Goal: Task Accomplishment & Management: Use online tool/utility

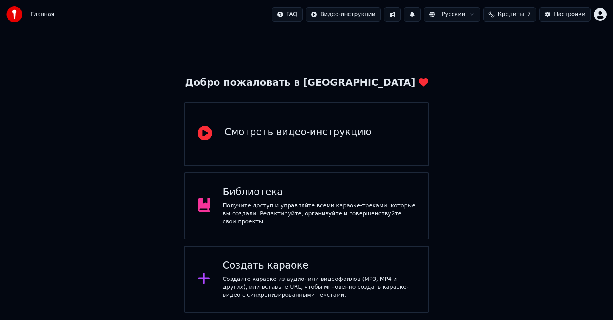
click at [305, 280] on div "Создайте караоке из аудио- или видеофайлов (MP3, MP4 и других), или вставьте UR…" at bounding box center [319, 288] width 193 height 24
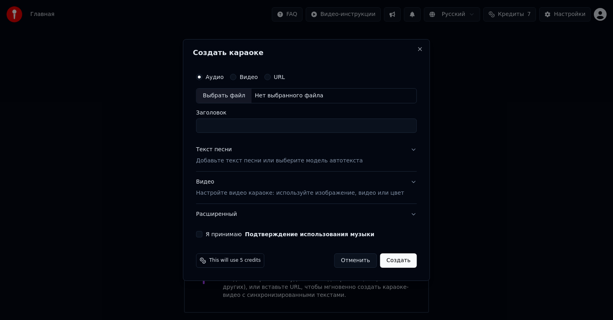
click at [237, 99] on div "Выбрать файл" at bounding box center [224, 96] width 55 height 14
click at [236, 74] on button "Видео" at bounding box center [233, 77] width 6 height 6
click at [228, 96] on div "Выбрать файл" at bounding box center [224, 96] width 55 height 14
type input "**********"
click at [255, 128] on input "**********" at bounding box center [306, 126] width 221 height 14
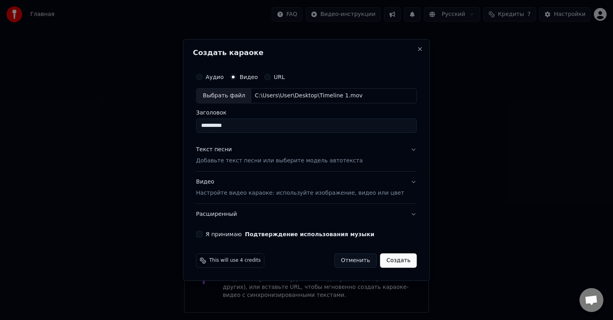
drag, startPoint x: 256, startPoint y: 125, endPoint x: 203, endPoint y: 145, distance: 56.4
click at [85, 125] on body "**********" at bounding box center [306, 156] width 613 height 313
click at [301, 125] on input "**********" at bounding box center [306, 126] width 221 height 14
type input "**********"
click at [202, 236] on button "Я принимаю Подтверждение использования музыки" at bounding box center [199, 234] width 6 height 6
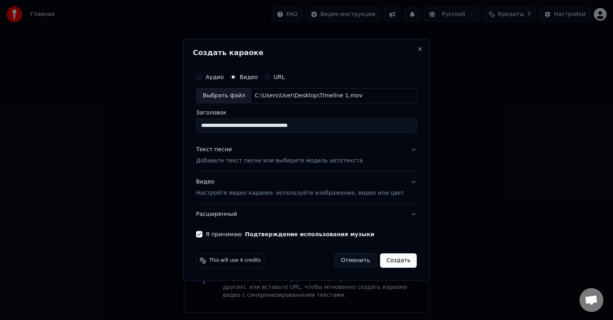
click at [214, 182] on div "Видео Настройте видео караоке: используйте изображение, видео или цвет" at bounding box center [300, 187] width 208 height 19
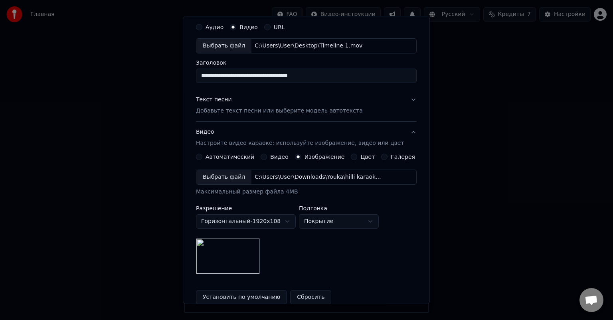
scroll to position [40, 0]
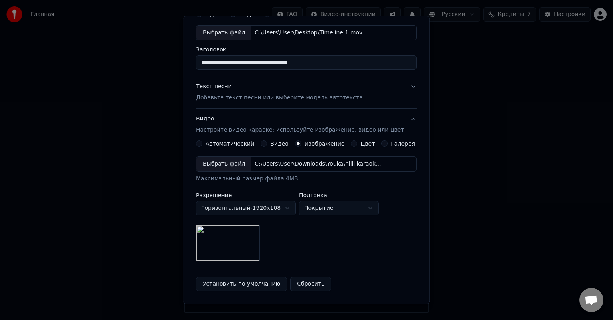
click at [227, 97] on p "Добавьте текст песни или выберите модель автотекста" at bounding box center [279, 98] width 167 height 8
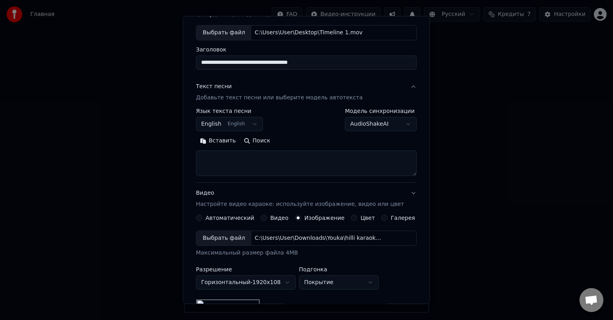
scroll to position [27, 0]
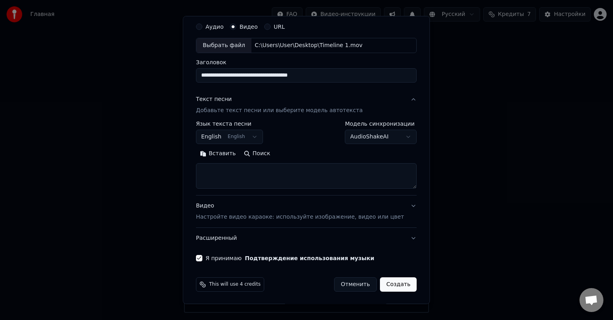
click at [235, 167] on textarea at bounding box center [306, 176] width 221 height 26
drag, startPoint x: 494, startPoint y: 141, endPoint x: 335, endPoint y: 185, distance: 165.1
select select
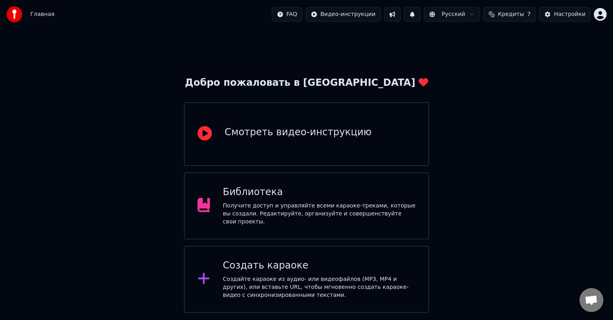
click at [275, 278] on div "Создайте караоке из аудио- или видеофайлов (MP3, MP4 и других), или вставьте UR…" at bounding box center [319, 288] width 193 height 24
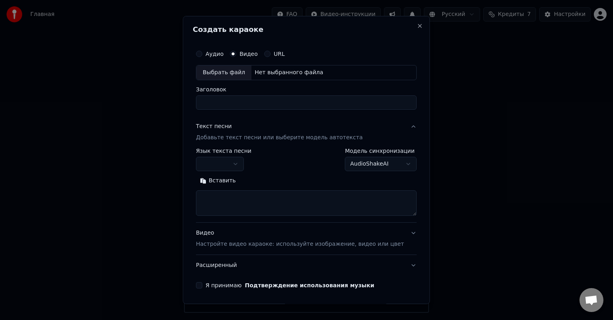
click at [228, 200] on textarea at bounding box center [306, 204] width 221 height 26
click at [239, 72] on div "Выбрать файл" at bounding box center [224, 73] width 55 height 14
drag, startPoint x: 239, startPoint y: 101, endPoint x: 115, endPoint y: 104, distance: 123.8
click at [115, 104] on body "**********" at bounding box center [306, 156] width 613 height 313
type input "**********"
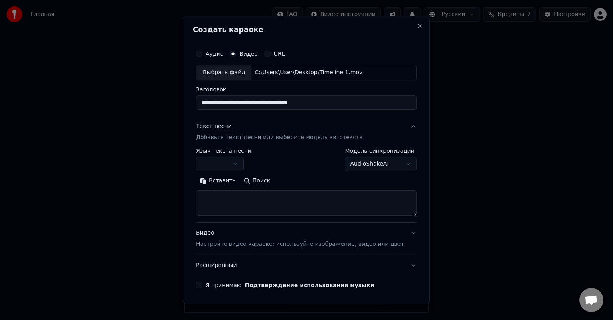
click at [202, 286] on button "Я принимаю Подтверждение использования музыки" at bounding box center [199, 285] width 6 height 6
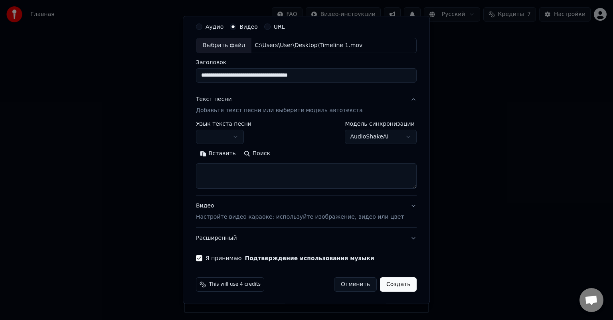
click at [224, 218] on p "Настройте видео караоке: используйте изображение, видео или цвет" at bounding box center [300, 217] width 208 height 8
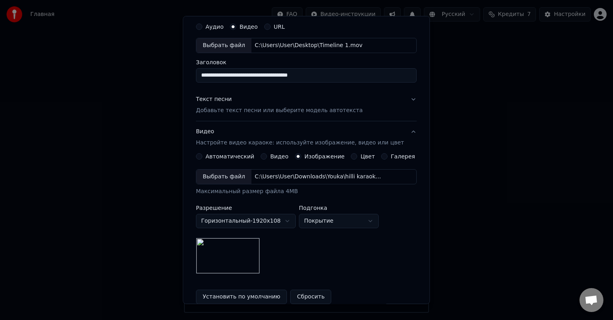
click at [251, 110] on p "Добавьте текст песни или выберите модель автотекста" at bounding box center [279, 111] width 167 height 8
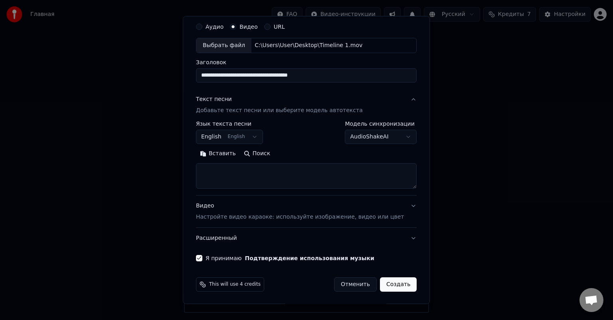
click at [225, 171] on textarea at bounding box center [306, 176] width 221 height 26
paste textarea "**********"
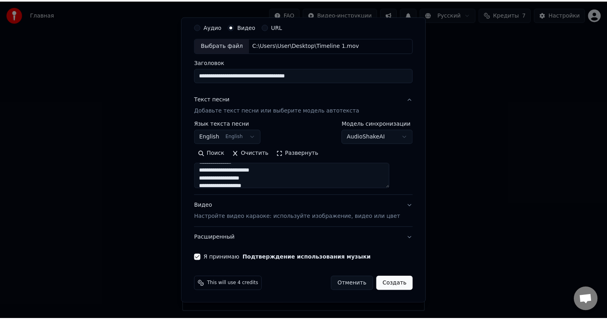
scroll to position [0, 0]
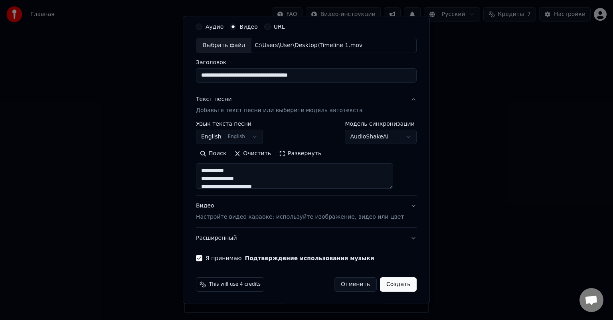
type textarea "**********"
click at [390, 286] on button "Создать" at bounding box center [398, 285] width 37 height 14
select select
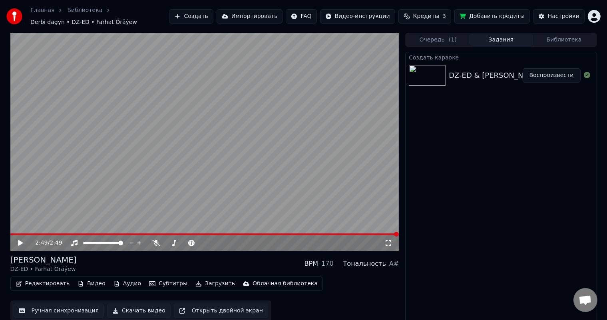
click at [20, 242] on icon at bounding box center [20, 243] width 5 height 6
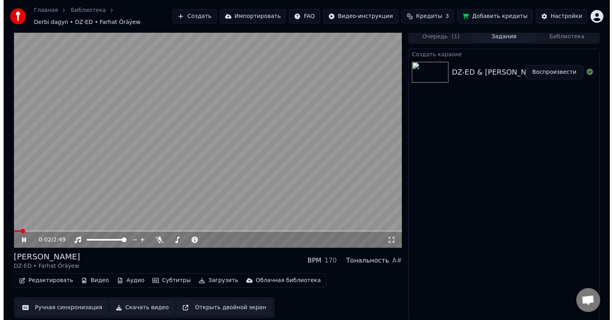
scroll to position [4, 0]
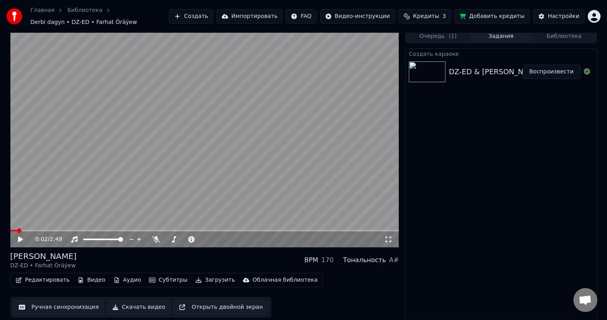
click at [40, 281] on button "Редактировать" at bounding box center [42, 280] width 61 height 11
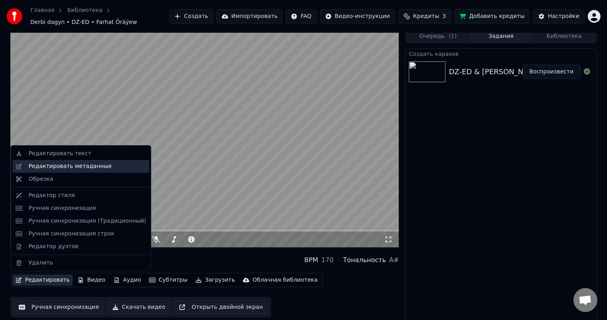
click at [72, 163] on div "Редактировать метаданные" at bounding box center [69, 167] width 83 height 8
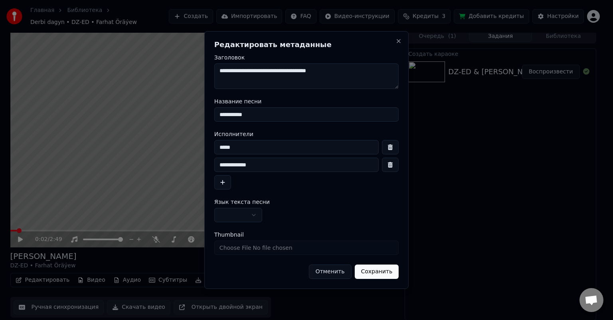
drag, startPoint x: 257, startPoint y: 112, endPoint x: 178, endPoint y: 113, distance: 79.5
click at [178, 113] on body "**********" at bounding box center [303, 156] width 607 height 320
drag, startPoint x: 250, startPoint y: 148, endPoint x: 191, endPoint y: 150, distance: 59.2
click at [191, 150] on body "**********" at bounding box center [303, 156] width 607 height 320
paste input "******"
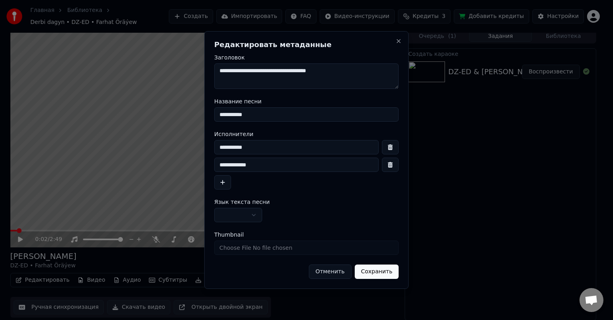
click at [218, 145] on input "**********" at bounding box center [296, 147] width 165 height 14
click at [262, 146] on input "**********" at bounding box center [296, 147] width 165 height 14
type input "**********"
drag, startPoint x: 260, startPoint y: 118, endPoint x: 160, endPoint y: 123, distance: 100.4
click at [161, 123] on body "**********" at bounding box center [303, 156] width 607 height 320
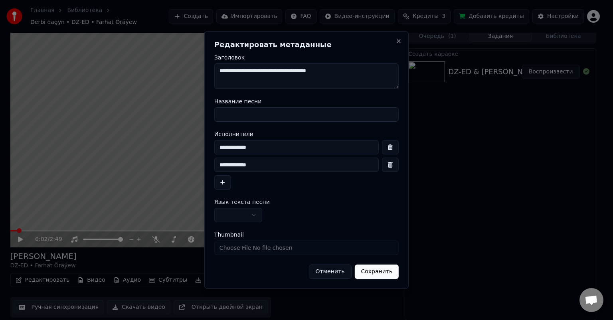
click at [336, 273] on button "Отменить" at bounding box center [330, 272] width 43 height 14
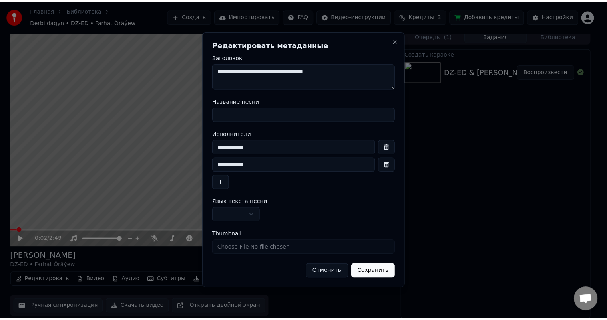
scroll to position [0, 0]
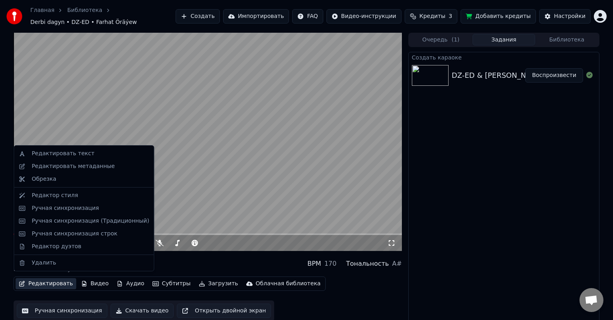
click at [45, 278] on button "Редактировать" at bounding box center [46, 283] width 61 height 11
click at [82, 162] on div "Редактировать метаданные" at bounding box center [84, 166] width 137 height 13
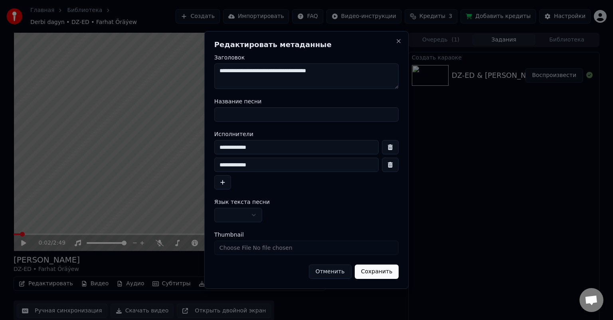
drag, startPoint x: 267, startPoint y: 147, endPoint x: 170, endPoint y: 145, distance: 97.5
click at [170, 145] on body "**********" at bounding box center [306, 160] width 613 height 320
click at [267, 166] on input "**********" at bounding box center [296, 165] width 165 height 14
click at [323, 38] on div "**********" at bounding box center [306, 160] width 204 height 258
click at [401, 42] on button "Close" at bounding box center [399, 41] width 6 height 6
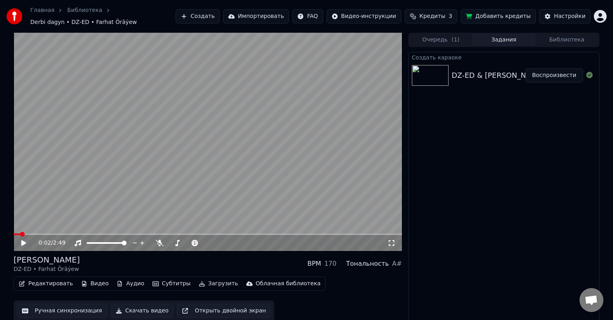
click at [50, 280] on button "Редактировать" at bounding box center [46, 283] width 61 height 11
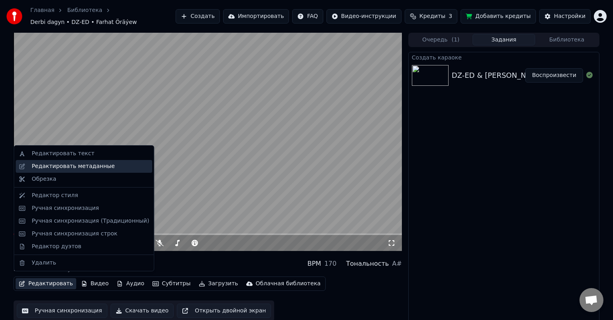
click at [81, 165] on div "Редактировать метаданные" at bounding box center [73, 167] width 83 height 8
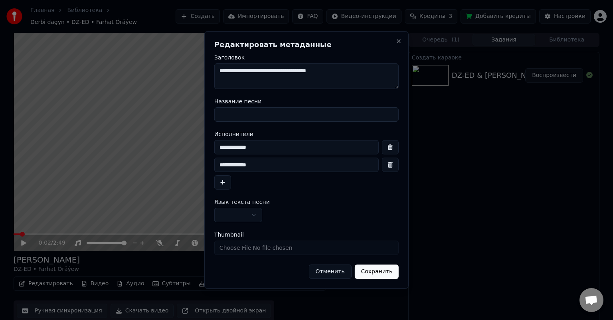
click at [251, 122] on form "**********" at bounding box center [306, 167] width 185 height 224
click at [244, 117] on input "Название песни" at bounding box center [306, 114] width 185 height 14
click at [231, 114] on input "Название песни" at bounding box center [306, 114] width 185 height 14
click at [233, 110] on input "Название песни" at bounding box center [306, 114] width 185 height 14
click at [355, 265] on button "Сохранить" at bounding box center [377, 272] width 44 height 14
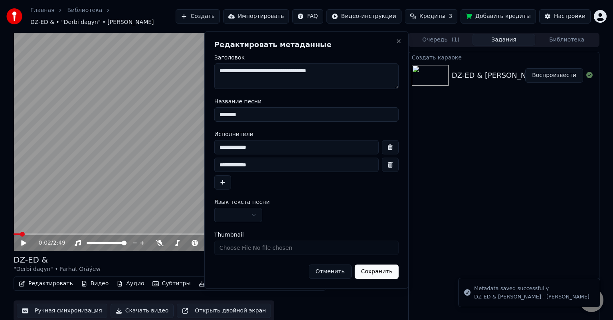
type input "*********"
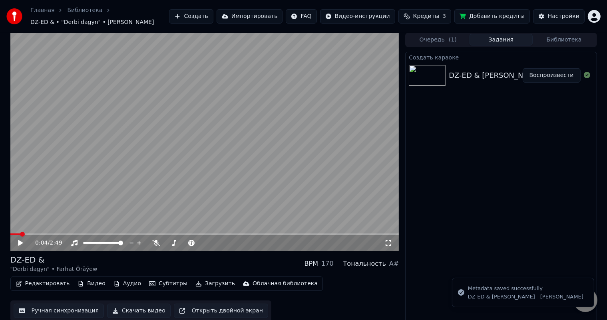
scroll to position [4, 0]
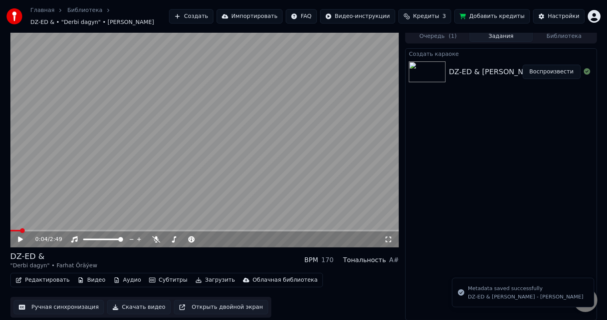
click at [38, 278] on button "Редактировать" at bounding box center [42, 280] width 61 height 11
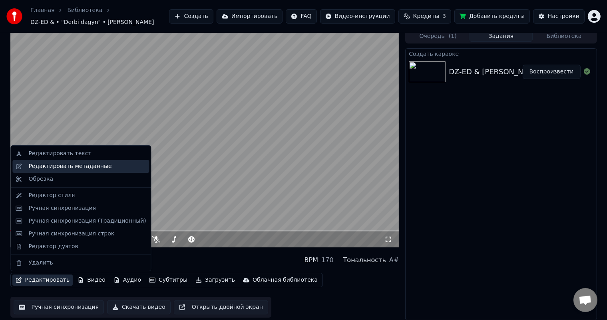
click at [75, 168] on div "Редактировать метаданные" at bounding box center [69, 167] width 83 height 8
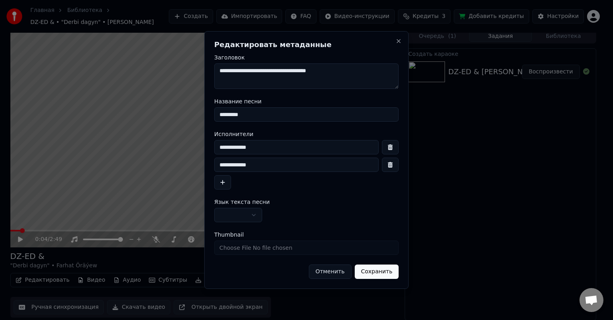
click at [253, 116] on input "*********" at bounding box center [306, 114] width 185 height 14
type input "**********"
click at [255, 150] on input "**********" at bounding box center [296, 147] width 165 height 14
click at [259, 165] on input "**********" at bounding box center [296, 165] width 165 height 14
drag, startPoint x: 210, startPoint y: 164, endPoint x: 163, endPoint y: 165, distance: 46.7
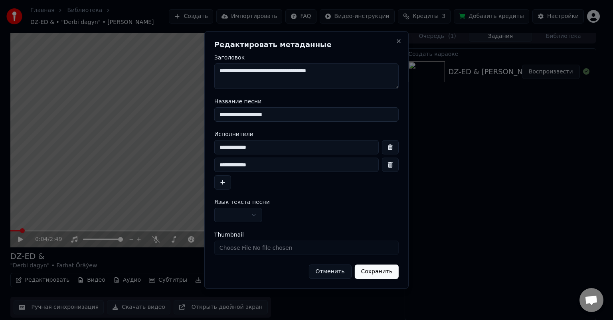
click at [156, 164] on body "**********" at bounding box center [303, 156] width 607 height 320
type input "**********"
click at [291, 113] on input "**********" at bounding box center [306, 114] width 185 height 14
type input "**********"
click at [275, 146] on input "**********" at bounding box center [296, 147] width 165 height 14
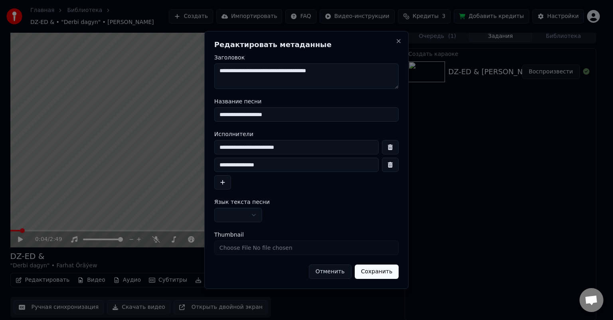
type input "**********"
click at [375, 275] on button "Сохранить" at bounding box center [377, 272] width 44 height 14
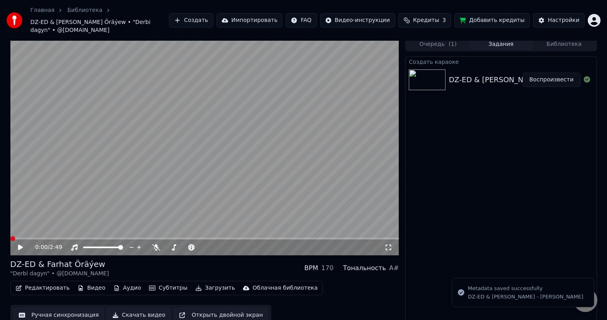
click at [10, 238] on span at bounding box center [10, 239] width 0 height 2
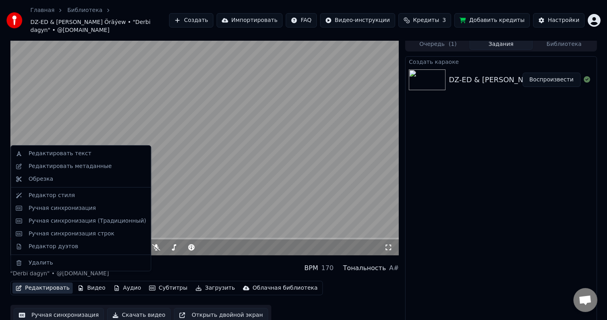
click at [37, 283] on button "Редактировать" at bounding box center [42, 288] width 61 height 11
click at [93, 167] on div "Редактировать метаданные" at bounding box center [69, 167] width 83 height 8
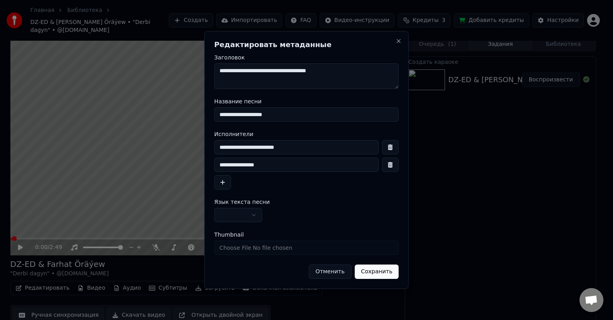
click at [267, 147] on input "**********" at bounding box center [296, 147] width 165 height 14
type input "**********"
click at [383, 271] on button "Сохранить" at bounding box center [377, 272] width 44 height 14
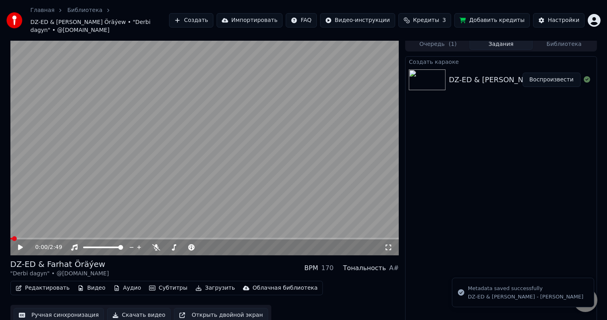
click at [20, 244] on icon at bounding box center [26, 247] width 19 height 6
click at [40, 283] on button "Редактировать" at bounding box center [42, 288] width 61 height 11
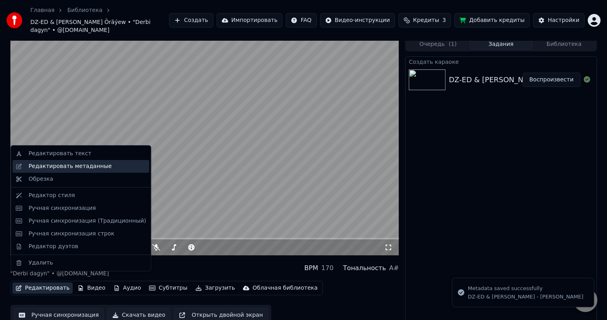
click at [81, 167] on div "Редактировать метаданные" at bounding box center [69, 167] width 83 height 8
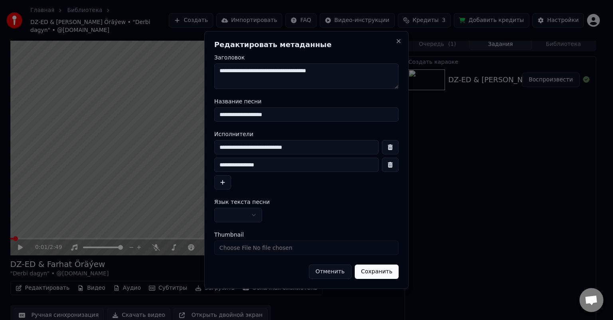
click at [279, 145] on input "**********" at bounding box center [296, 147] width 165 height 14
type input "**********"
click at [381, 276] on button "Сохранить" at bounding box center [377, 272] width 44 height 14
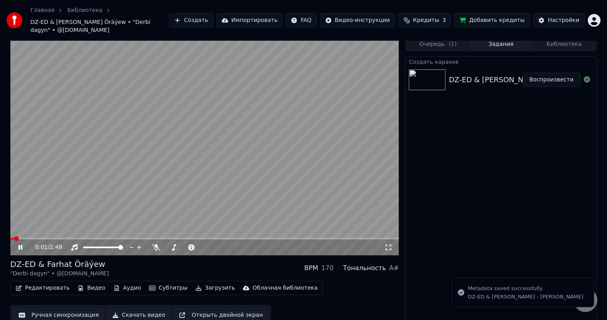
click at [21, 245] on icon at bounding box center [20, 247] width 4 height 5
click at [21, 245] on icon at bounding box center [20, 248] width 5 height 6
click at [18, 236] on span at bounding box center [20, 238] width 5 height 5
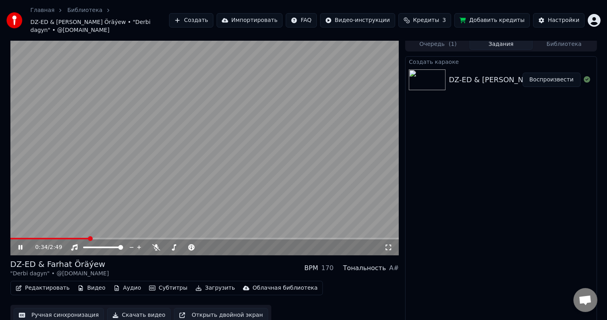
click at [20, 244] on icon at bounding box center [26, 247] width 19 height 6
click at [48, 283] on button "Редактировать" at bounding box center [42, 288] width 61 height 11
click at [227, 137] on video at bounding box center [204, 146] width 389 height 218
click at [59, 311] on button "Ручная синхронизация" at bounding box center [59, 315] width 91 height 14
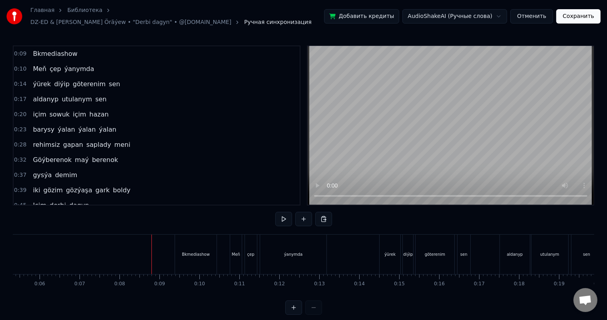
scroll to position [0, 217]
click at [192, 244] on div "Bkmediashow" at bounding box center [192, 255] width 42 height 40
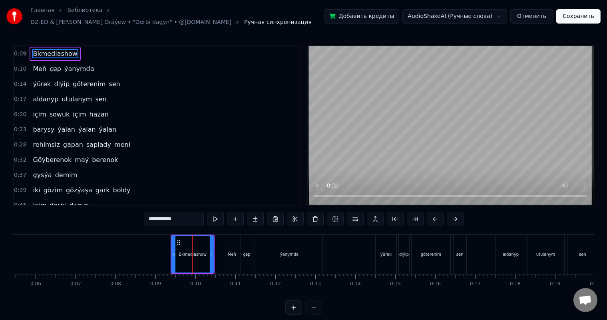
type input "***"
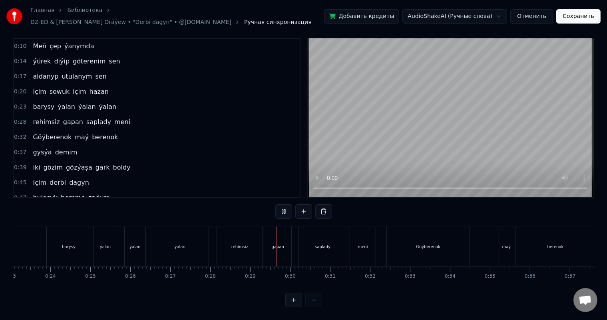
scroll to position [0, 925]
click at [389, 236] on div "Göýberenok" at bounding box center [424, 247] width 83 height 40
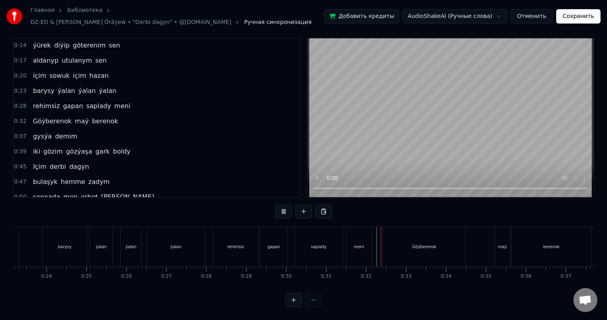
scroll to position [10, 0]
click at [400, 234] on div "Göýberenok" at bounding box center [424, 247] width 83 height 40
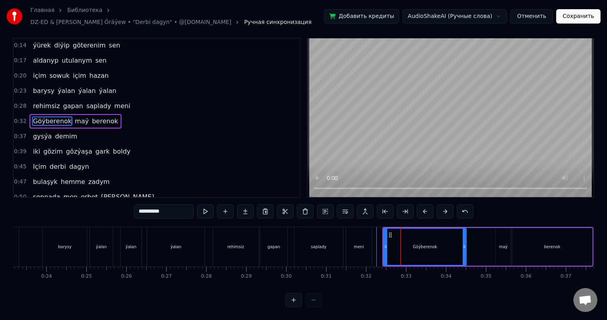
scroll to position [0, 0]
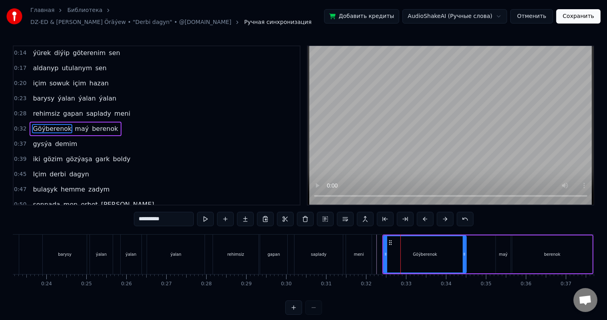
click at [425, 244] on div "Göýberenok" at bounding box center [425, 254] width 82 height 36
click at [438, 249] on div "Göýberenok" at bounding box center [425, 254] width 82 height 36
click at [505, 252] on div "maý" at bounding box center [503, 255] width 9 height 6
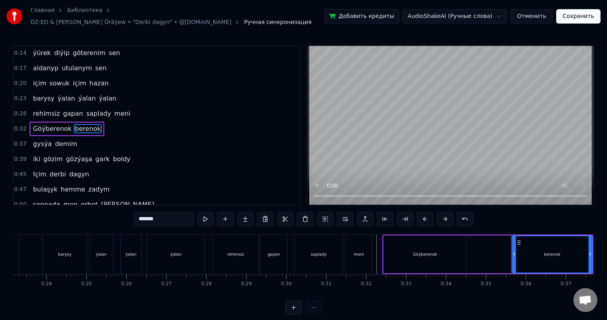
click at [533, 252] on div "berenok" at bounding box center [551, 254] width 79 height 36
click at [444, 248] on div "Göýberenok" at bounding box center [424, 255] width 83 height 38
type input "**********"
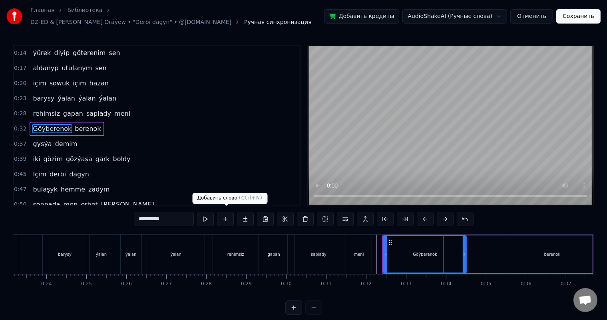
click at [225, 213] on button at bounding box center [225, 219] width 17 height 14
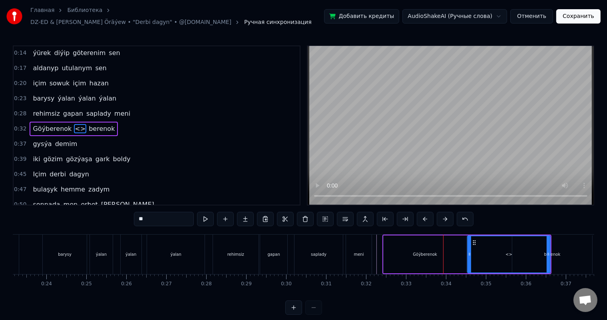
click at [500, 247] on div "<>" at bounding box center [509, 254] width 82 height 36
drag, startPoint x: 548, startPoint y: 249, endPoint x: 494, endPoint y: 249, distance: 53.5
click at [494, 251] on icon at bounding box center [494, 254] width 3 height 6
drag, startPoint x: 155, startPoint y: 213, endPoint x: 112, endPoint y: 215, distance: 43.2
click at [110, 213] on div "0:10 Meň çep ýanymda 0:14 [PERSON_NAME] diýip göterenim sen 0:17 aldanyp utulan…" at bounding box center [303, 181] width 581 height 270
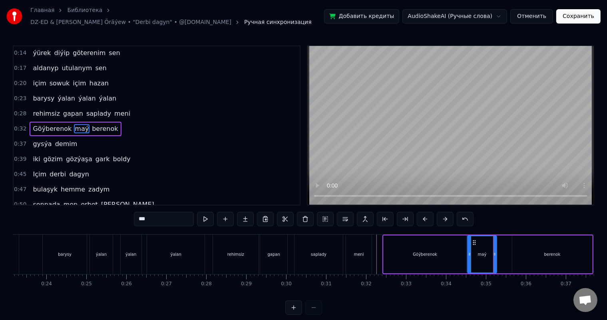
type input "***"
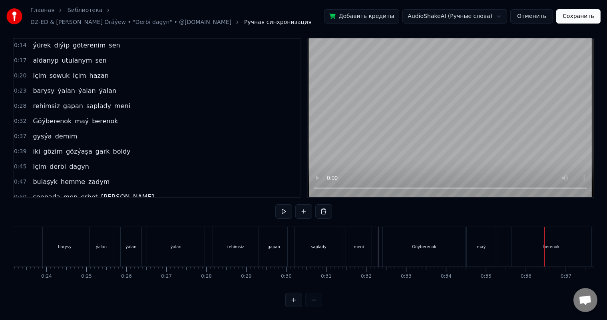
click at [489, 238] on div "maý" at bounding box center [481, 247] width 29 height 40
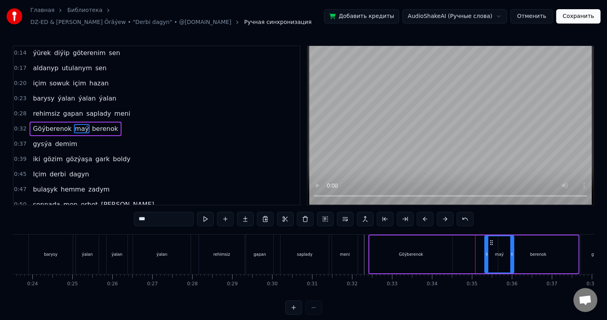
scroll to position [0, 946]
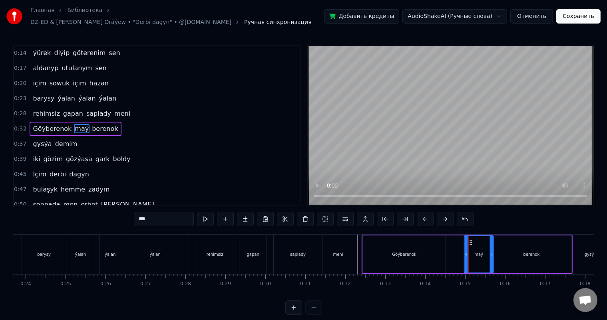
click at [470, 240] on icon at bounding box center [471, 243] width 6 height 6
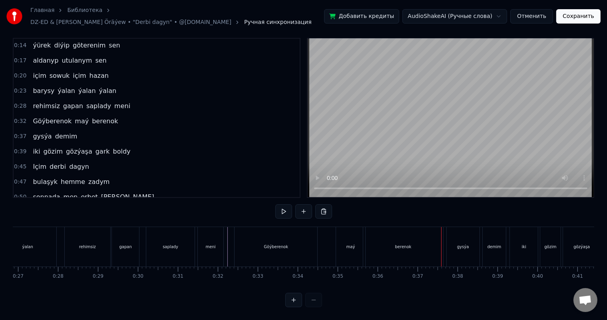
scroll to position [0, 1054]
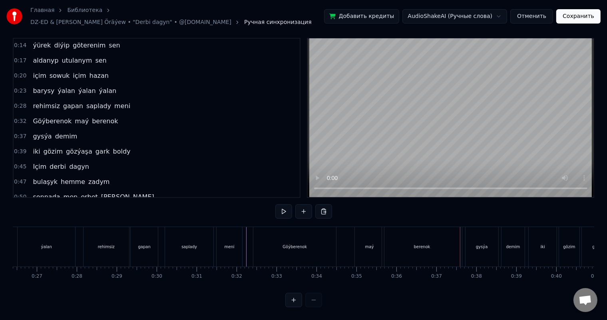
click at [394, 243] on div "berenok" at bounding box center [422, 247] width 80 height 40
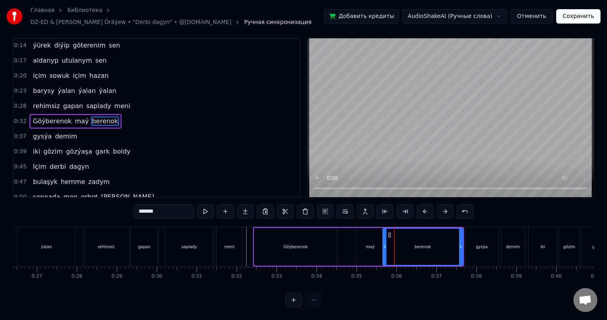
scroll to position [0, 0]
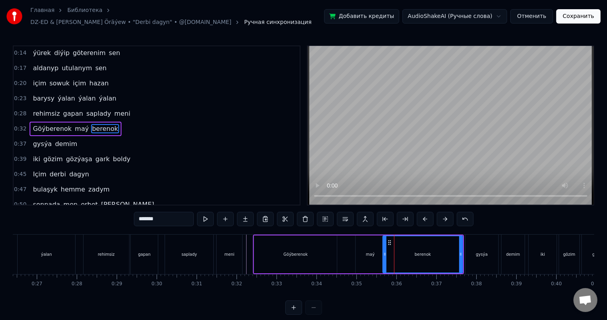
click at [358, 245] on div "maý" at bounding box center [369, 255] width 29 height 38
type input "***"
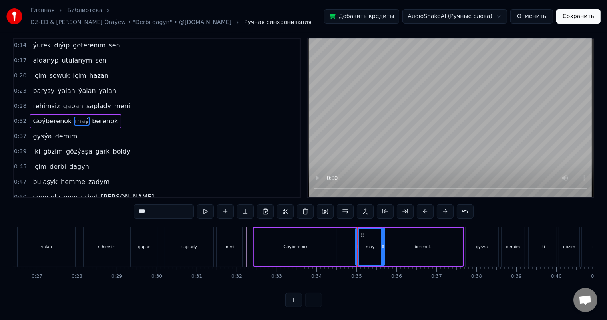
scroll to position [10, 0]
drag, startPoint x: 383, startPoint y: 238, endPoint x: 378, endPoint y: 237, distance: 5.3
click at [378, 244] on icon at bounding box center [377, 247] width 3 height 6
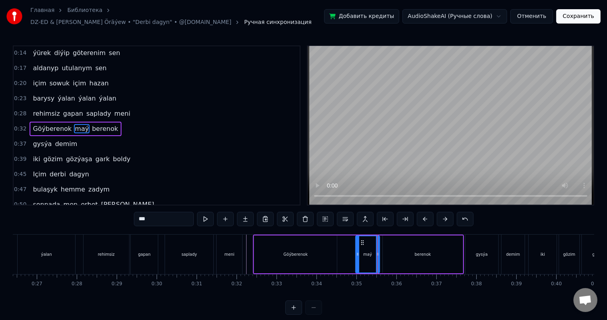
click at [348, 245] on div "Göýberenok maý berenok" at bounding box center [358, 255] width 211 height 40
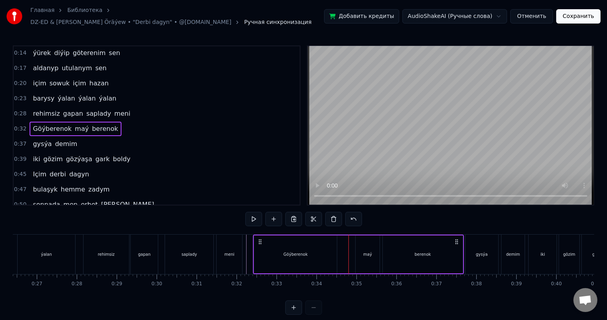
click at [318, 246] on div "Göýberenok" at bounding box center [295, 255] width 83 height 38
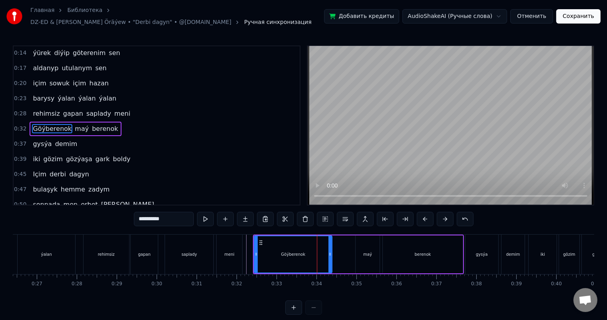
drag, startPoint x: 336, startPoint y: 248, endPoint x: 331, endPoint y: 247, distance: 4.9
click at [331, 251] on icon at bounding box center [329, 254] width 3 height 6
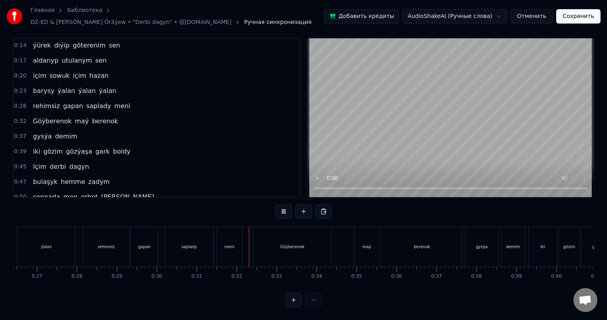
scroll to position [10, 0]
click at [400, 242] on div "berenok" at bounding box center [422, 247] width 80 height 40
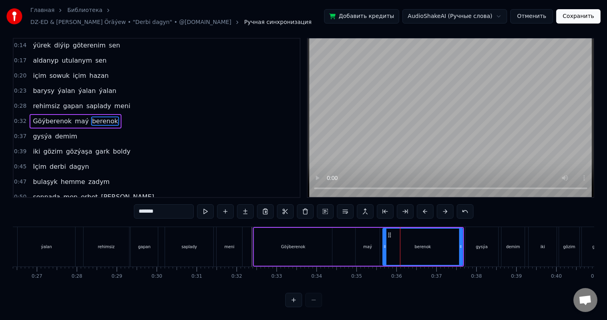
scroll to position [0, 0]
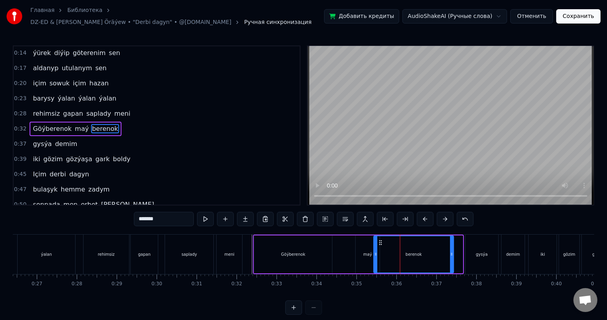
drag, startPoint x: 388, startPoint y: 238, endPoint x: 379, endPoint y: 238, distance: 9.2
click at [379, 242] on circle at bounding box center [379, 242] width 0 height 0
click at [365, 245] on div "maý" at bounding box center [367, 255] width 24 height 38
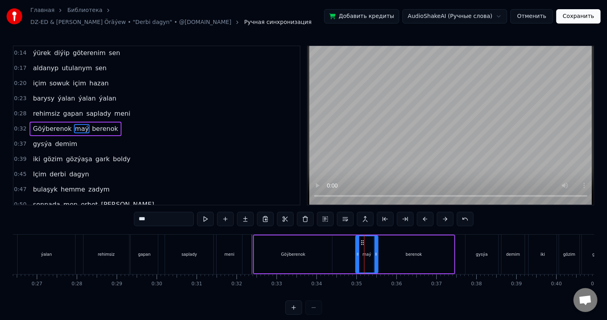
click at [375, 251] on icon at bounding box center [375, 254] width 3 height 6
click at [386, 243] on div "berenok" at bounding box center [413, 255] width 80 height 38
type input "*******"
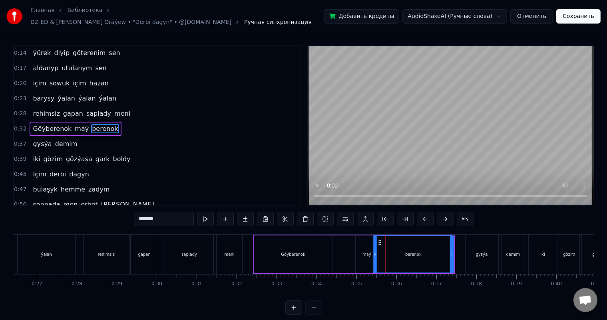
click at [379, 240] on icon at bounding box center [380, 243] width 6 height 6
drag, startPoint x: 451, startPoint y: 251, endPoint x: 442, endPoint y: 251, distance: 8.8
click at [442, 251] on icon at bounding box center [442, 254] width 3 height 6
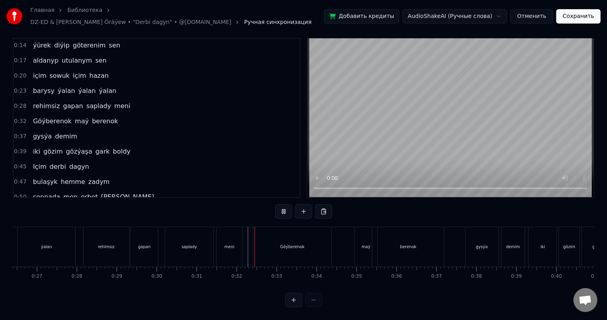
scroll to position [10, 0]
click at [273, 235] on div "Göýberenok" at bounding box center [292, 247] width 78 height 40
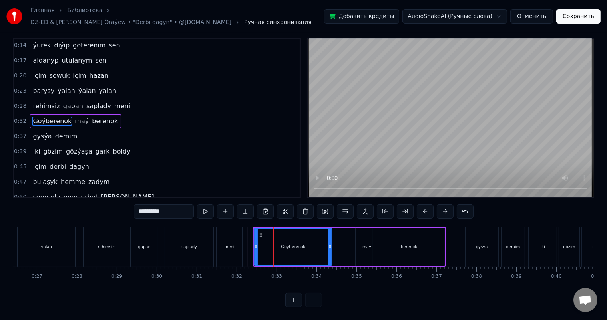
scroll to position [0, 0]
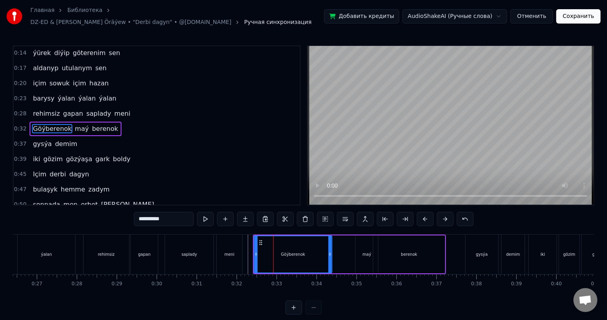
click at [260, 240] on icon at bounding box center [261, 243] width 6 height 6
click at [363, 246] on div "maý" at bounding box center [366, 255] width 22 height 38
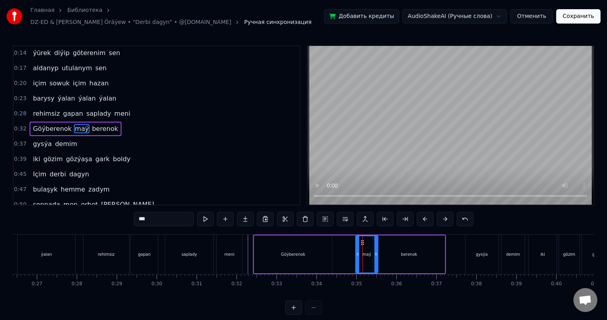
click at [404, 252] on div "berenok" at bounding box center [409, 255] width 16 height 6
type input "*******"
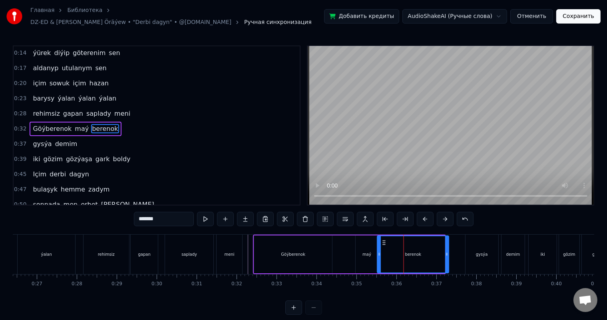
drag, startPoint x: 379, startPoint y: 238, endPoint x: 383, endPoint y: 237, distance: 4.0
click at [383, 240] on icon at bounding box center [384, 243] width 6 height 6
click at [253, 246] on div "Göýberenok maý berenok" at bounding box center [351, 255] width 197 height 40
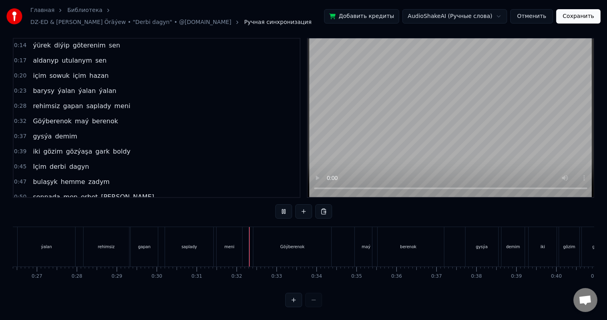
scroll to position [10, 0]
click at [250, 234] on div at bounding box center [250, 247] width 0 height 40
click at [449, 238] on div "berenok" at bounding box center [422, 247] width 80 height 40
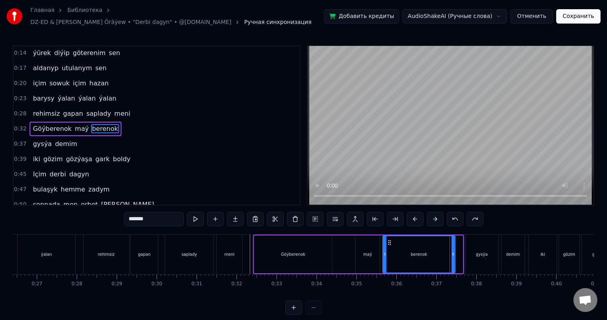
drag, startPoint x: 461, startPoint y: 249, endPoint x: 453, endPoint y: 248, distance: 7.7
click at [453, 251] on icon at bounding box center [452, 254] width 3 height 6
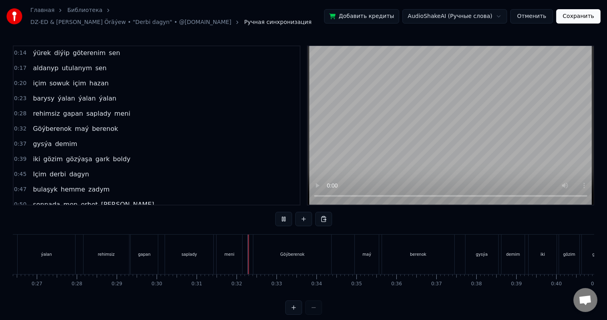
scroll to position [10, 0]
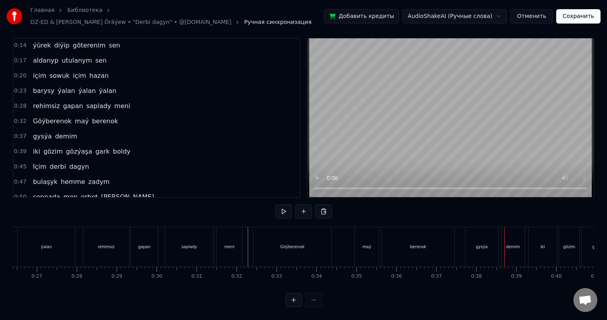
click at [479, 244] on div "gysýa" at bounding box center [482, 247] width 12 height 6
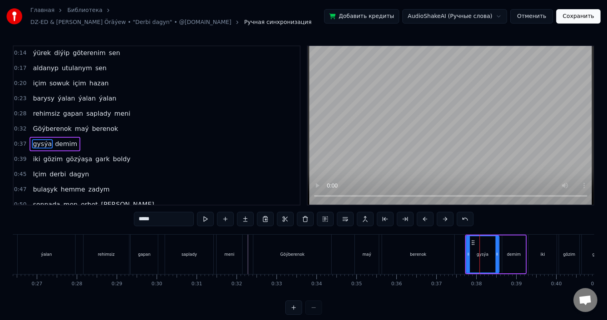
scroll to position [30, 0]
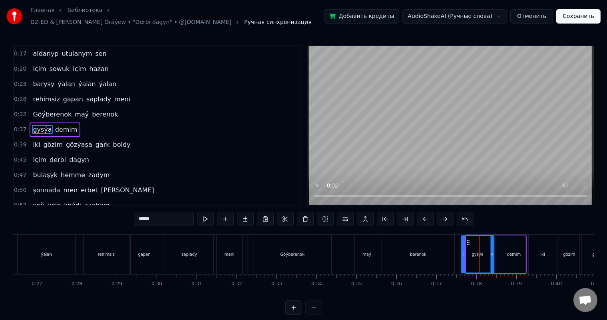
drag, startPoint x: 471, startPoint y: 237, endPoint x: 467, endPoint y: 237, distance: 4.8
click at [467, 240] on icon at bounding box center [468, 243] width 6 height 6
click at [489, 251] on icon at bounding box center [490, 254] width 3 height 6
click at [345, 244] on div "Göýberenok maý berenok" at bounding box center [354, 255] width 203 height 40
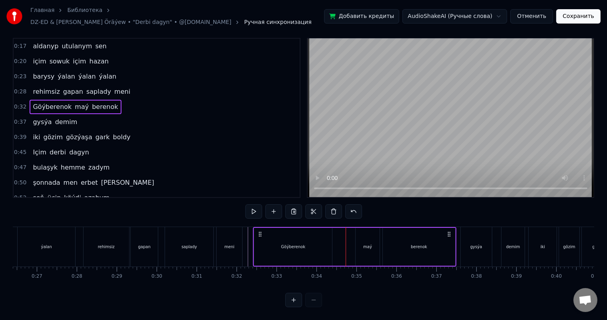
scroll to position [10, 0]
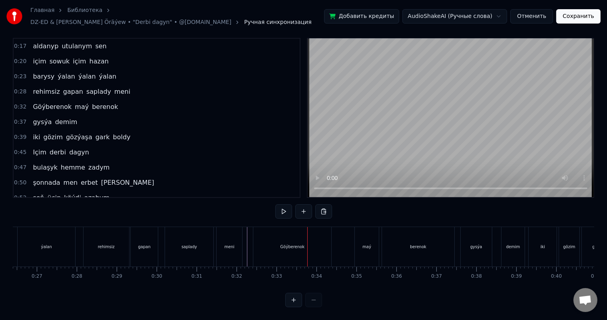
click at [286, 244] on div "Göýberenok" at bounding box center [292, 247] width 24 height 6
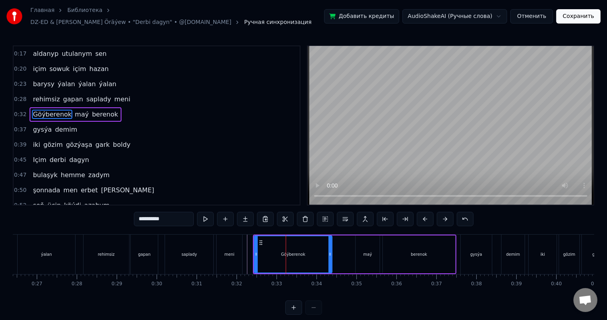
scroll to position [16, 0]
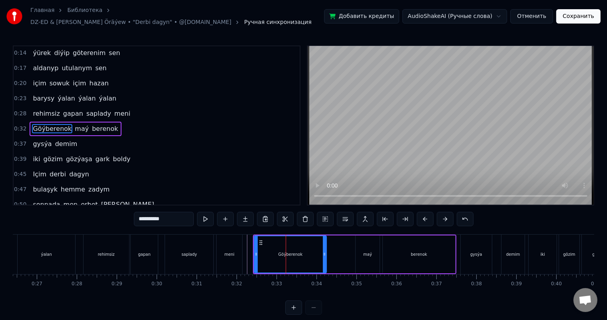
drag, startPoint x: 328, startPoint y: 247, endPoint x: 321, endPoint y: 247, distance: 7.2
click at [323, 247] on div at bounding box center [324, 254] width 3 height 36
drag, startPoint x: 323, startPoint y: 249, endPoint x: 330, endPoint y: 249, distance: 7.2
click at [330, 251] on icon at bounding box center [329, 254] width 3 height 6
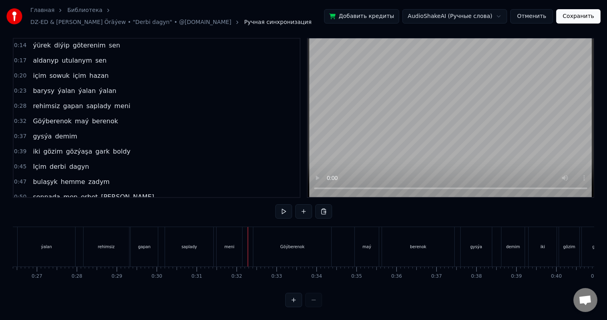
scroll to position [10, 0]
click at [267, 242] on div "Göýberenok" at bounding box center [292, 247] width 78 height 40
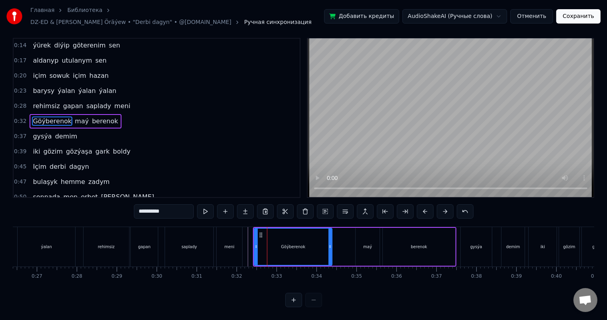
scroll to position [0, 0]
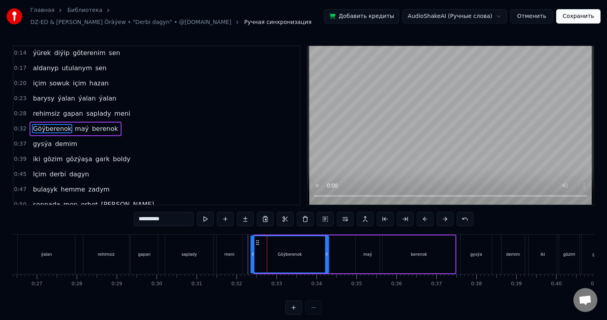
click at [257, 240] on icon at bounding box center [257, 243] width 6 height 6
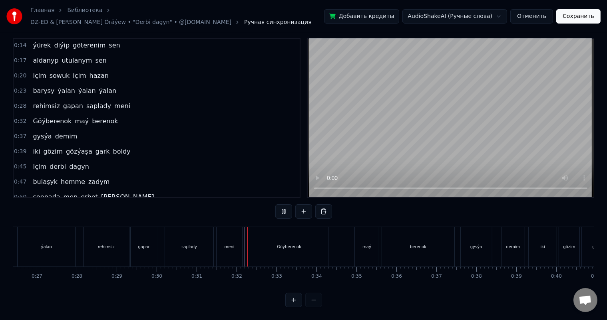
scroll to position [10, 0]
click at [346, 239] on div "Göýberenok maý berenok" at bounding box center [353, 247] width 206 height 40
click at [512, 244] on div "demim" at bounding box center [513, 247] width 14 height 6
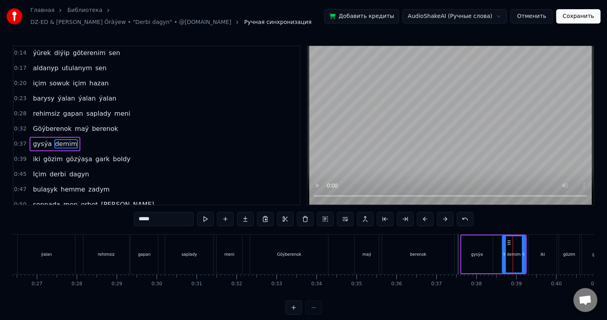
scroll to position [30, 0]
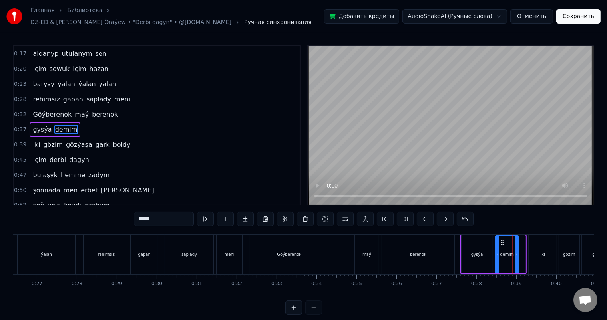
drag, startPoint x: 507, startPoint y: 238, endPoint x: 500, endPoint y: 238, distance: 6.8
click at [500, 240] on icon at bounding box center [502, 243] width 6 height 6
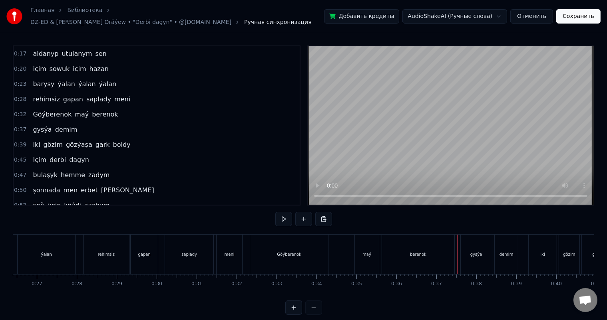
click at [348, 248] on div "Göýberenok maý berenok" at bounding box center [353, 255] width 206 height 40
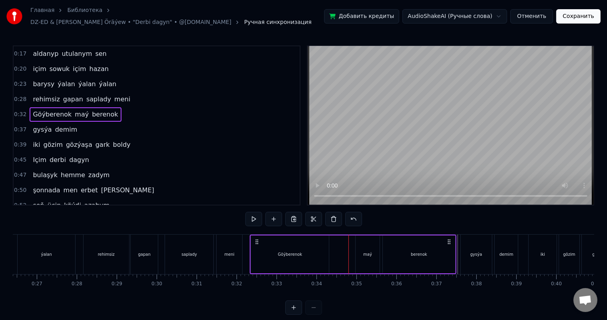
scroll to position [10, 0]
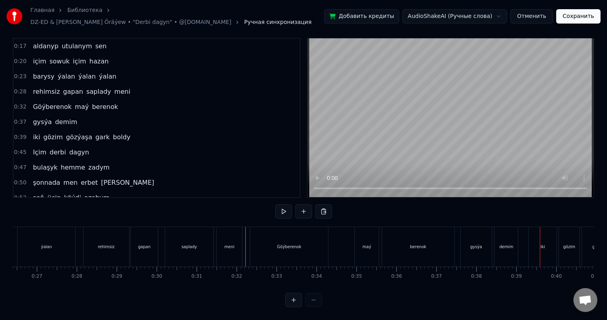
click at [467, 237] on div "gysýa" at bounding box center [476, 247] width 31 height 40
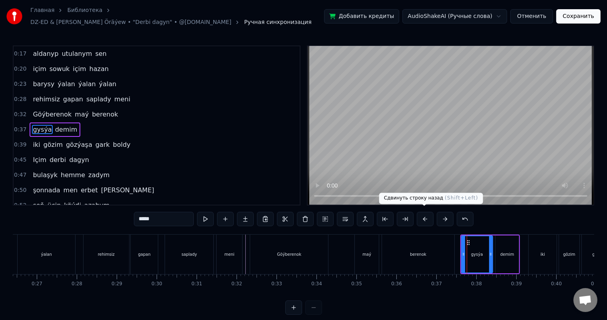
click at [421, 214] on button at bounding box center [425, 219] width 17 height 14
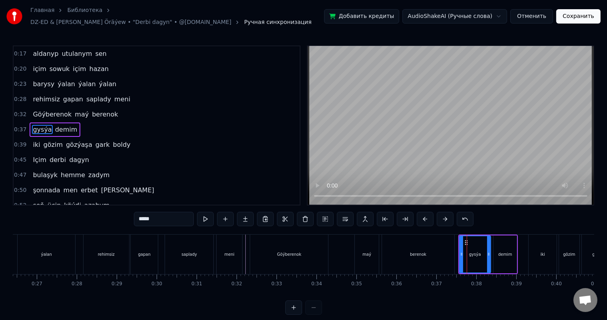
click at [347, 244] on div "Göýberenok maý berenok" at bounding box center [353, 255] width 206 height 40
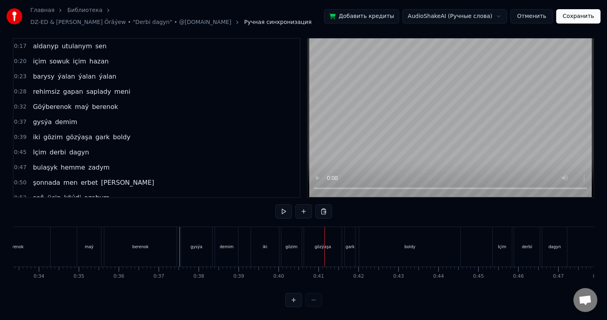
scroll to position [0, 1313]
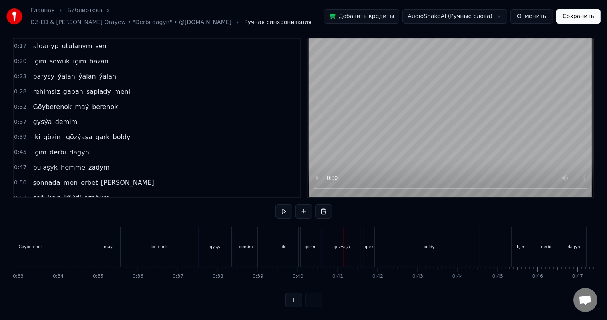
click at [197, 227] on div "Göýberenok maý berenok" at bounding box center [94, 247] width 206 height 40
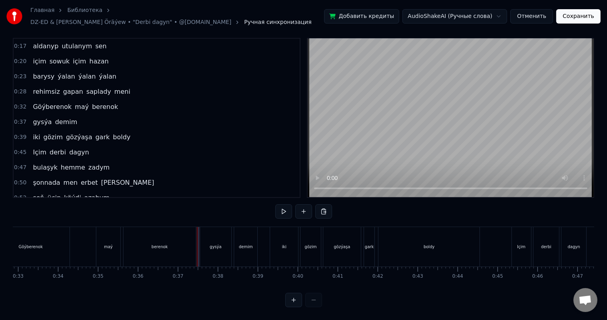
click at [198, 219] on div "0:10 Meň çep ýanymda 0:14 [PERSON_NAME] diýip göterenim sen 0:17 aldanyp utulan…" at bounding box center [303, 173] width 581 height 270
click at [207, 234] on div "gysýa" at bounding box center [215, 247] width 31 height 40
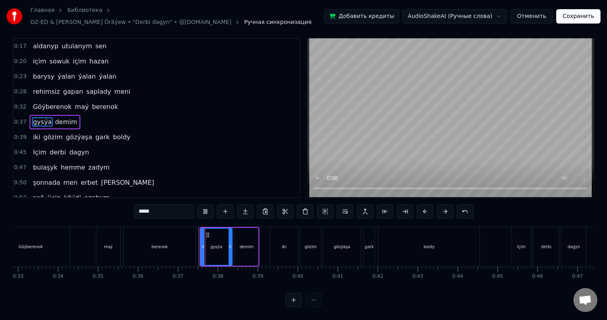
scroll to position [10, 0]
click at [206, 232] on icon at bounding box center [207, 235] width 6 height 6
click at [241, 244] on div "demim" at bounding box center [247, 247] width 14 height 6
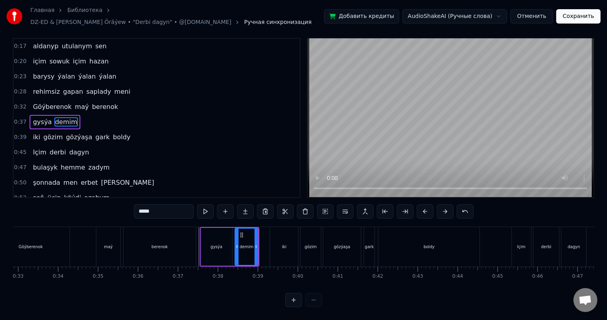
click at [209, 232] on div "gysýa" at bounding box center [216, 247] width 31 height 38
type input "*****"
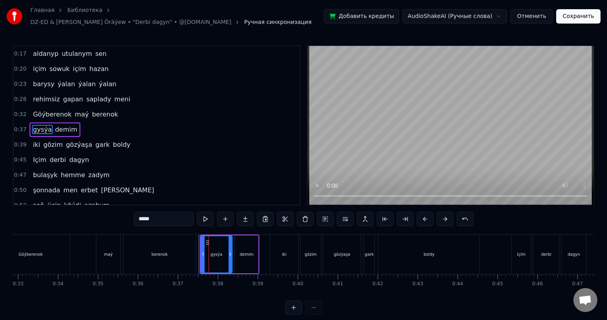
click at [91, 235] on div "Göýberenok maý berenok" at bounding box center [94, 255] width 206 height 40
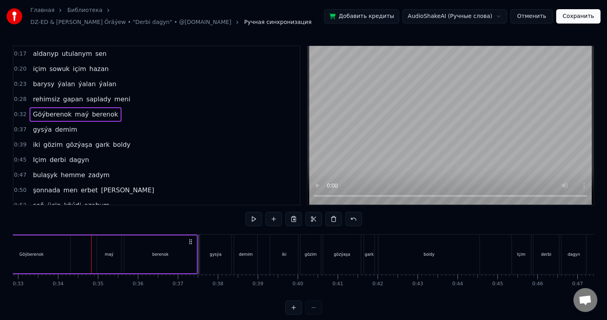
click at [198, 224] on div "0:10 Meň çep ýanymda 0:14 [PERSON_NAME] diýip göterenim sen 0:17 aldanyp utulan…" at bounding box center [303, 181] width 581 height 270
click at [197, 221] on div "0:10 Meň çep ýanymda 0:14 [PERSON_NAME] diýip göterenim sen 0:17 aldanyp utulan…" at bounding box center [303, 181] width 581 height 270
click at [174, 290] on div "Meň çep ýanymda [PERSON_NAME] diýip göterenim sen aldanyp utulanym sen içim sow…" at bounding box center [303, 264] width 581 height 60
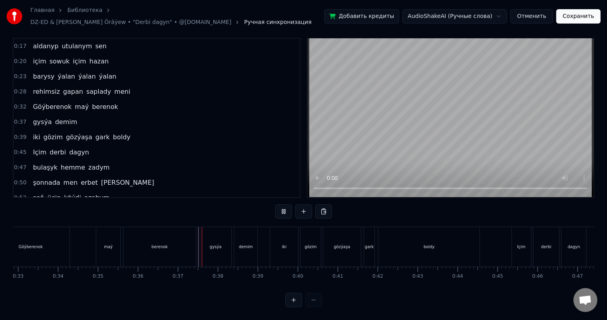
scroll to position [10, 0]
click at [280, 232] on div "iki" at bounding box center [284, 247] width 28 height 40
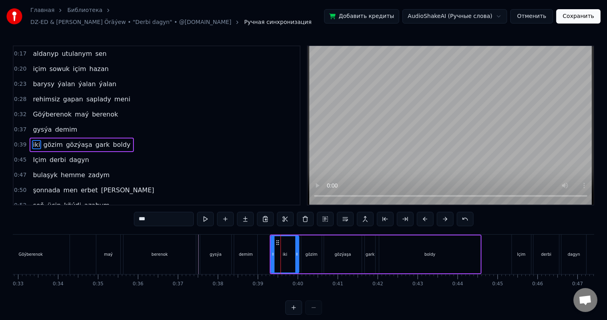
scroll to position [45, 0]
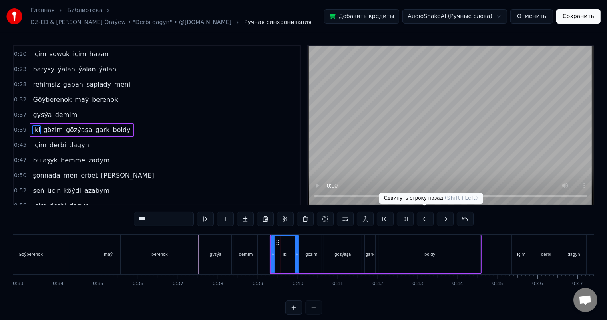
click at [423, 216] on button at bounding box center [425, 219] width 17 height 14
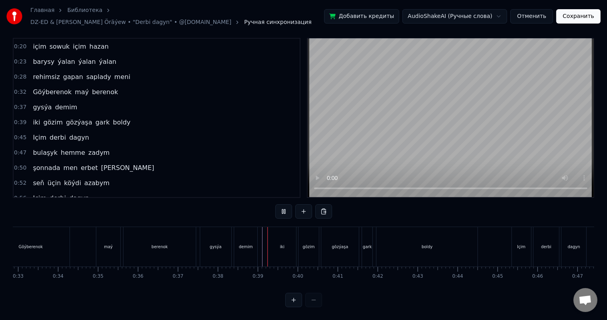
scroll to position [10, 0]
click at [306, 244] on div "gözim" at bounding box center [308, 247] width 12 height 6
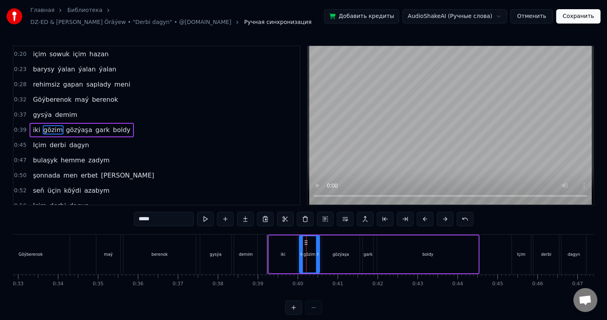
click at [283, 241] on div "iki" at bounding box center [283, 255] width 28 height 38
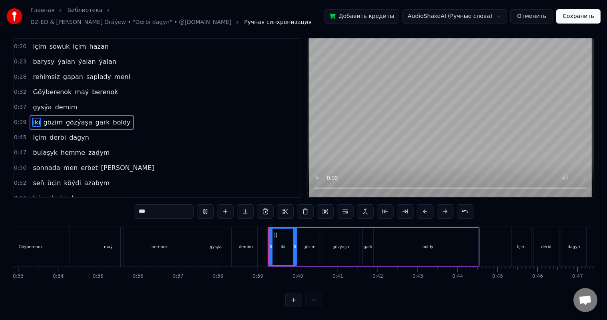
scroll to position [10, 0]
click at [312, 244] on div "gözim" at bounding box center [309, 247] width 12 height 6
type input "*****"
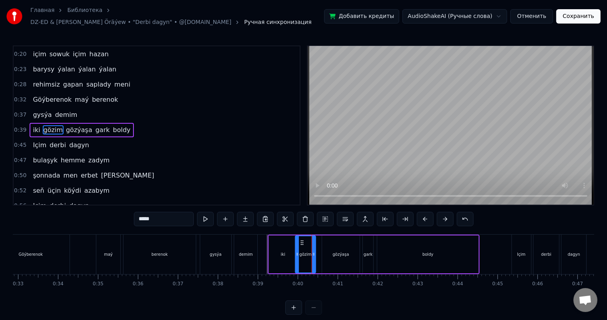
click at [300, 240] on icon at bounding box center [302, 243] width 6 height 6
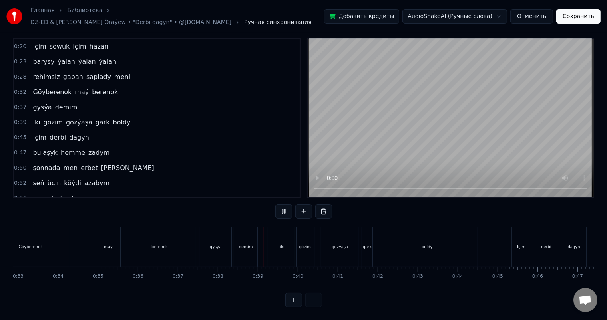
scroll to position [10, 0]
click at [365, 244] on div "gark" at bounding box center [367, 247] width 9 height 6
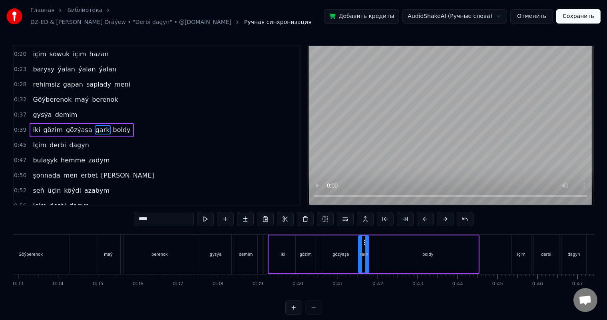
drag, startPoint x: 367, startPoint y: 236, endPoint x: 363, endPoint y: 236, distance: 4.0
click at [363, 240] on icon at bounding box center [365, 243] width 6 height 6
click at [345, 246] on div "gözýaşa" at bounding box center [341, 255] width 38 height 38
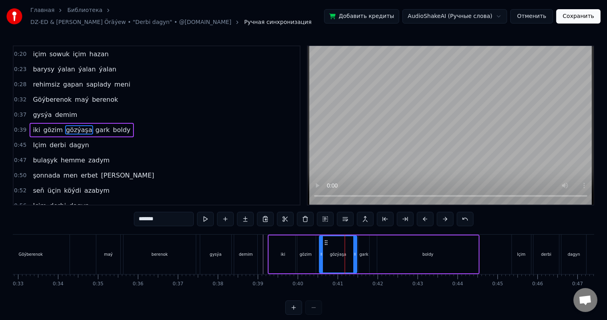
click at [326, 240] on icon at bounding box center [326, 243] width 6 height 6
click at [412, 249] on div "boldy" at bounding box center [427, 255] width 101 height 38
type input "*****"
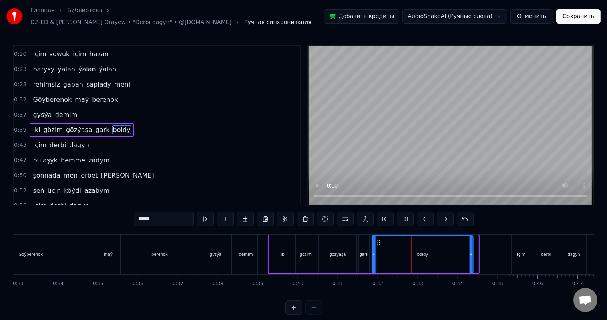
drag, startPoint x: 382, startPoint y: 237, endPoint x: 377, endPoint y: 237, distance: 5.2
click at [377, 240] on icon at bounding box center [378, 243] width 6 height 6
drag, startPoint x: 472, startPoint y: 249, endPoint x: 465, endPoint y: 249, distance: 7.2
click at [465, 251] on icon at bounding box center [464, 254] width 3 height 6
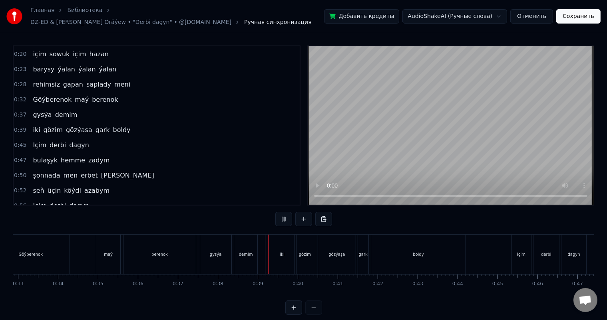
scroll to position [10, 0]
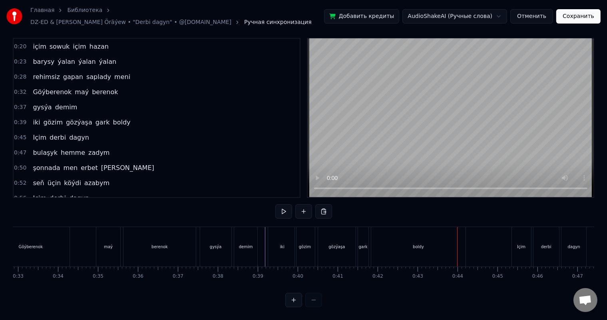
click at [395, 235] on div "boldy" at bounding box center [418, 247] width 94 height 40
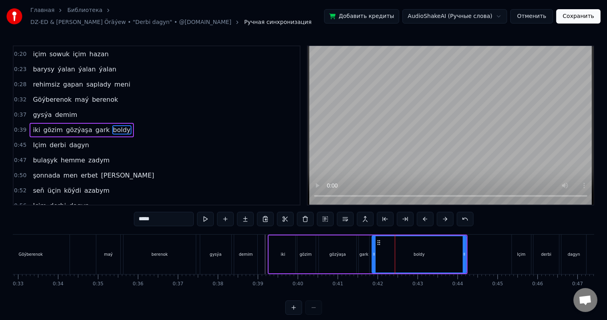
click at [365, 242] on div "gark" at bounding box center [364, 255] width 10 height 38
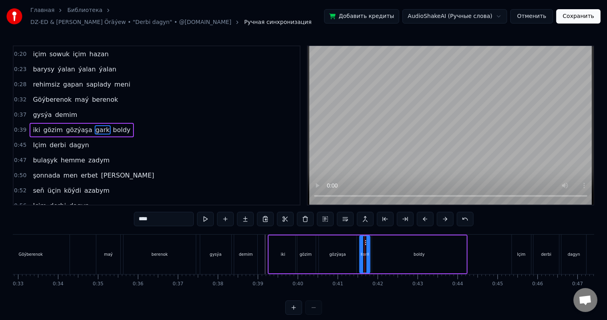
click at [375, 239] on div "boldy" at bounding box center [419, 255] width 94 height 38
type input "*****"
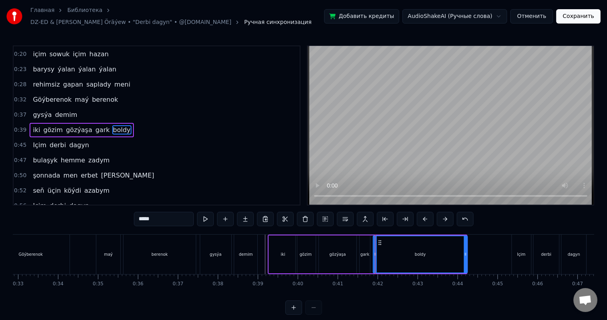
click at [379, 240] on icon at bounding box center [380, 243] width 6 height 6
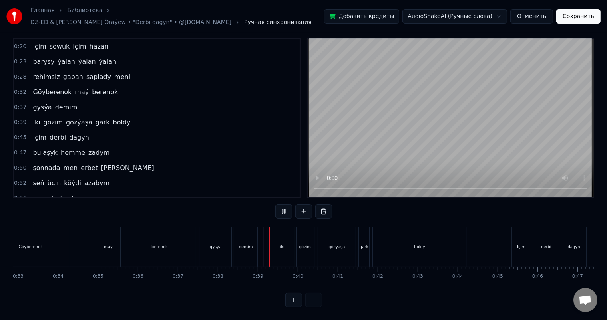
scroll to position [10, 0]
click at [302, 235] on div "gözim" at bounding box center [305, 247] width 20 height 40
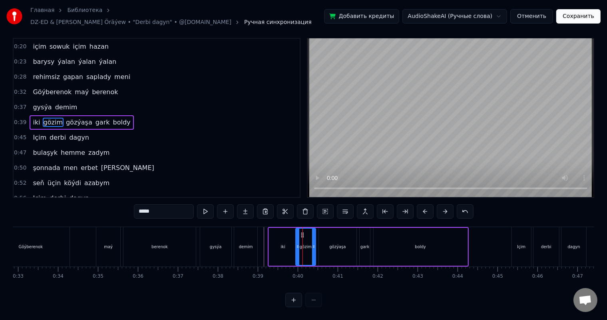
scroll to position [0, 0]
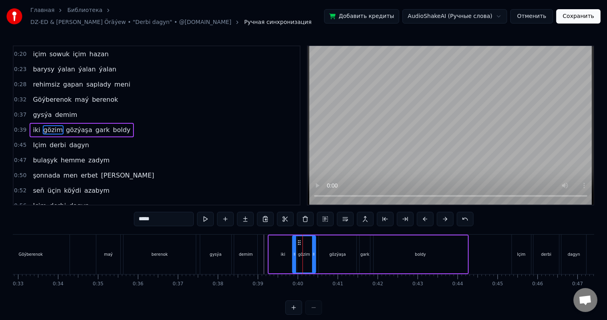
click at [294, 251] on icon at bounding box center [294, 254] width 3 height 6
click at [301, 240] on icon at bounding box center [299, 243] width 6 height 6
click at [298, 240] on icon at bounding box center [299, 243] width 6 height 6
click at [300, 240] on icon at bounding box center [299, 243] width 6 height 6
click at [304, 244] on div "gözim" at bounding box center [304, 254] width 22 height 36
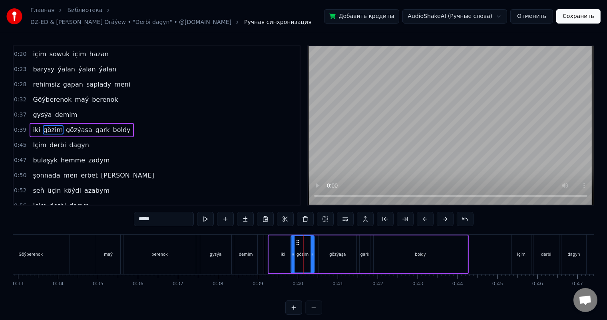
click at [297, 240] on icon at bounding box center [298, 243] width 6 height 6
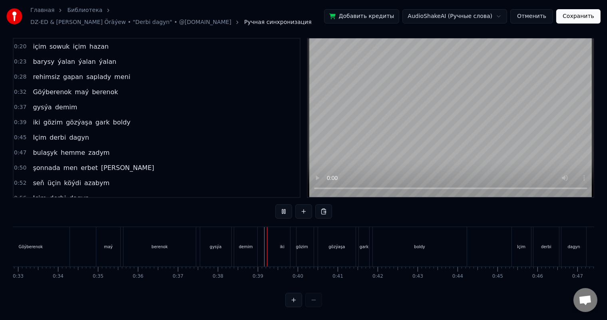
scroll to position [10, 0]
click at [343, 234] on div "gözýaşa" at bounding box center [337, 247] width 38 height 40
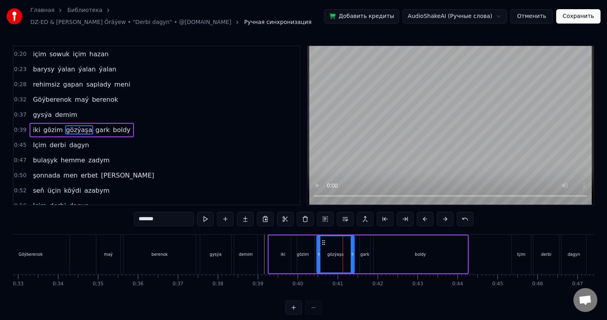
click at [323, 240] on icon at bounding box center [323, 243] width 6 height 6
click at [348, 251] on icon at bounding box center [348, 254] width 3 height 6
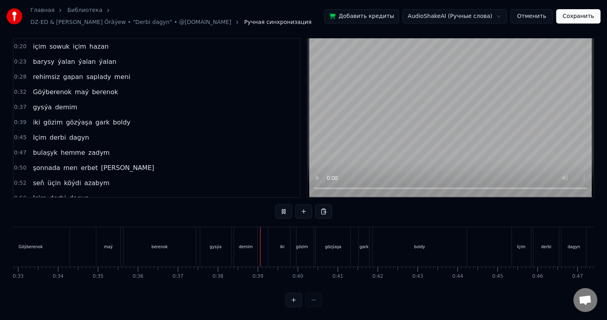
scroll to position [10, 0]
click at [302, 244] on div "gözim" at bounding box center [302, 247] width 12 height 6
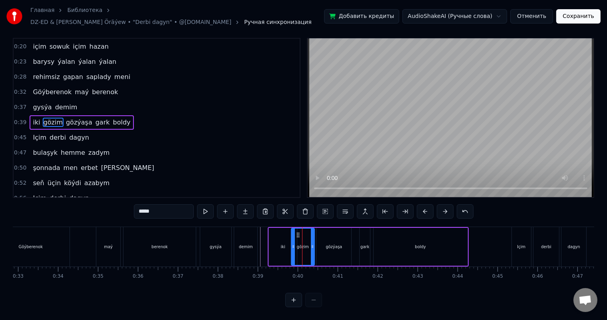
scroll to position [0, 0]
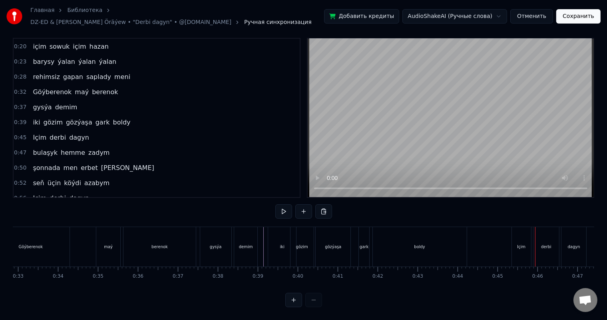
click at [518, 234] on div "Içim" at bounding box center [521, 247] width 19 height 40
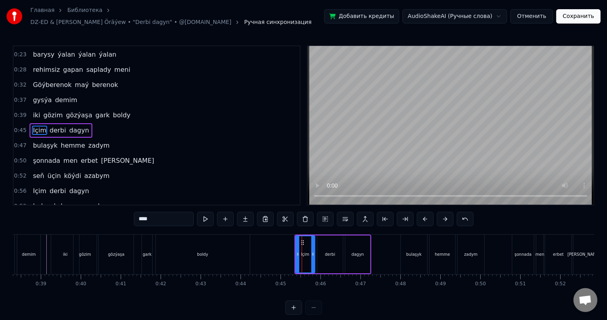
scroll to position [0, 1541]
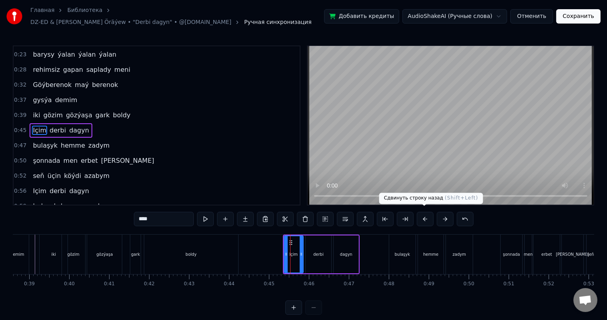
click at [419, 214] on button at bounding box center [425, 219] width 17 height 14
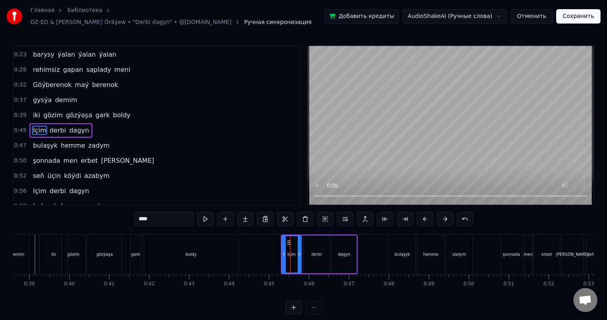
click at [419, 214] on button at bounding box center [425, 219] width 17 height 14
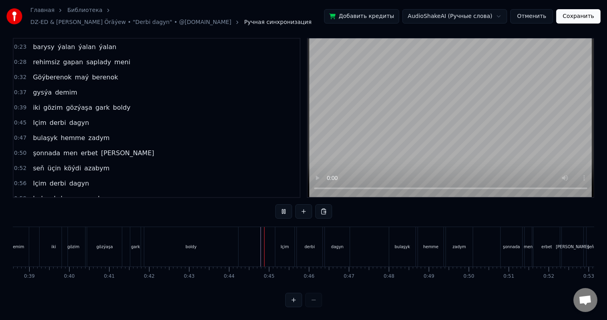
scroll to position [10, 0]
click at [283, 244] on div "Içim" at bounding box center [284, 247] width 8 height 6
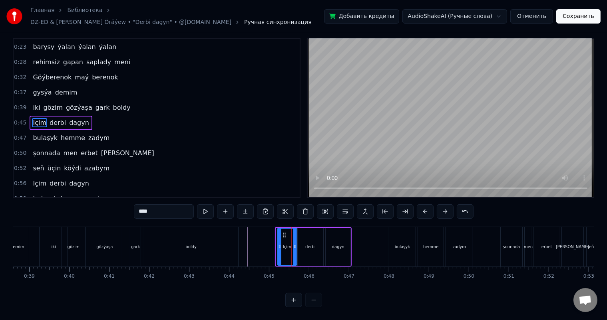
click at [283, 232] on icon at bounding box center [284, 235] width 6 height 6
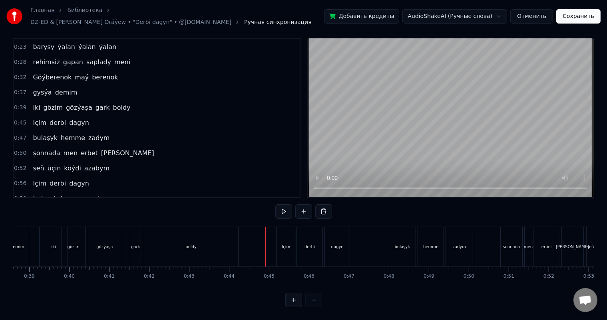
click at [278, 232] on div "Içim" at bounding box center [285, 247] width 19 height 40
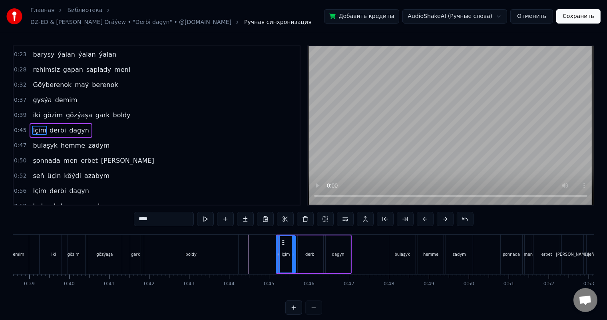
click at [280, 240] on icon at bounding box center [283, 243] width 6 height 6
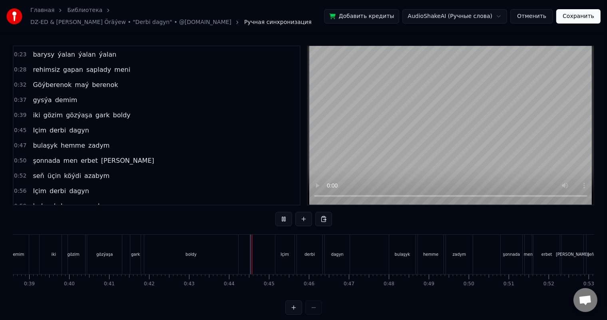
scroll to position [10, 0]
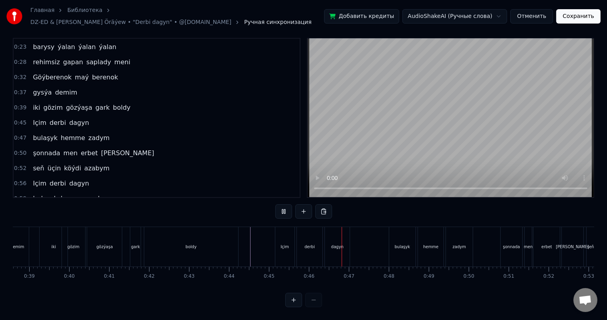
click at [404, 234] on div "bulaşyk" at bounding box center [402, 247] width 26 height 40
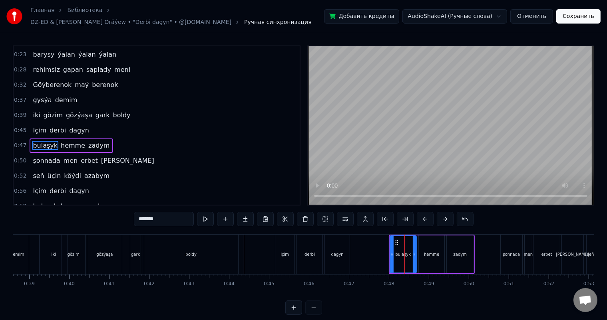
scroll to position [75, 0]
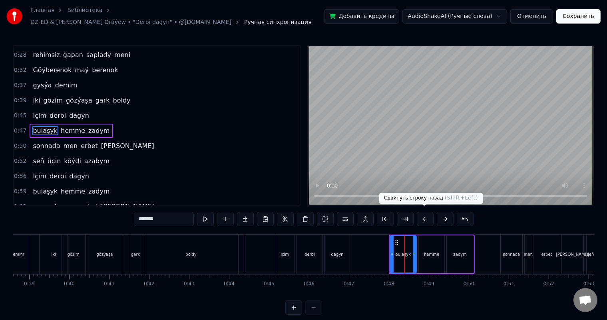
click at [422, 216] on button at bounding box center [425, 219] width 17 height 14
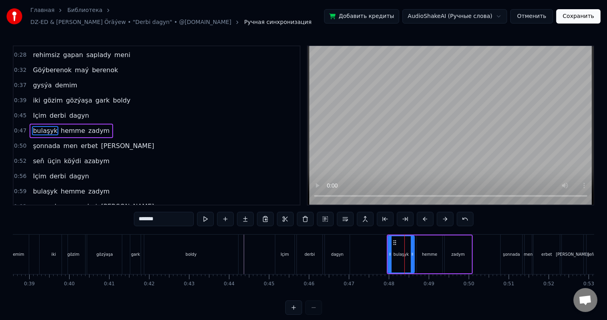
click at [422, 216] on button at bounding box center [425, 219] width 17 height 14
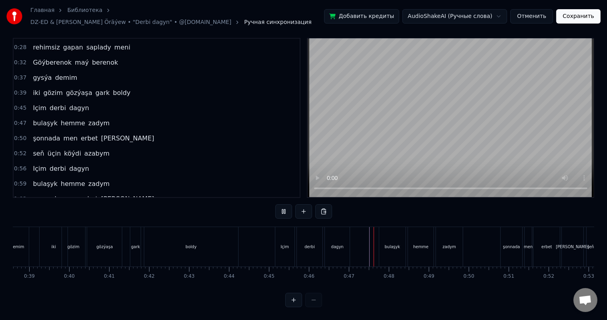
scroll to position [10, 0]
click at [505, 244] on div "şonnada" at bounding box center [511, 247] width 17 height 6
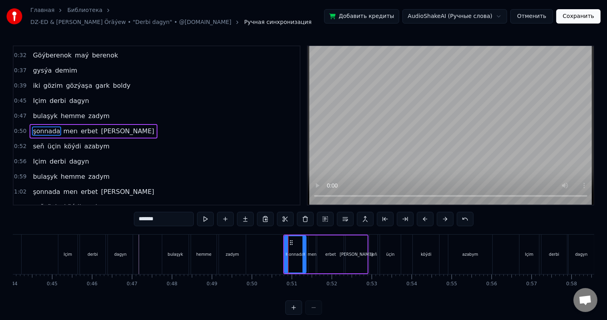
scroll to position [0, 1773]
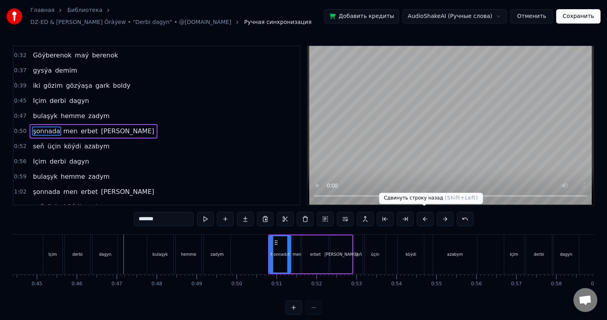
click at [421, 216] on button at bounding box center [425, 219] width 17 height 14
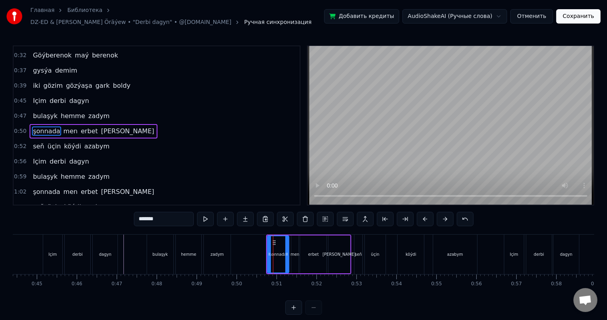
click at [421, 216] on button at bounding box center [425, 219] width 17 height 14
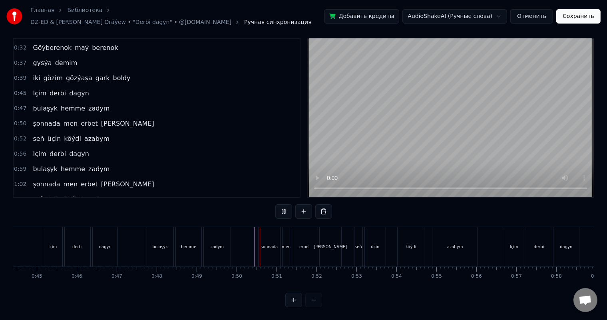
scroll to position [10, 0]
click at [265, 232] on div "şonnada" at bounding box center [269, 247] width 22 height 40
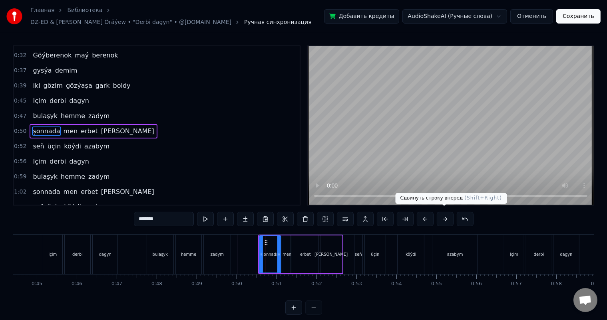
click at [443, 215] on button at bounding box center [445, 219] width 17 height 14
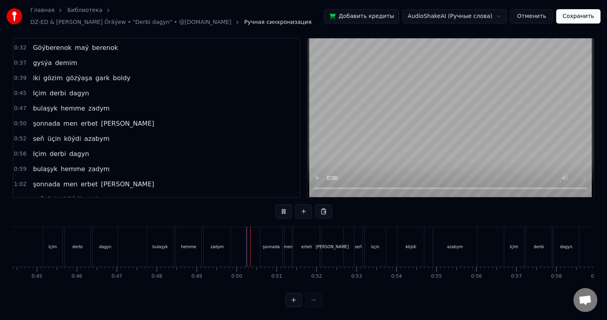
scroll to position [10, 0]
click at [357, 232] on div "seň" at bounding box center [358, 247] width 8 height 40
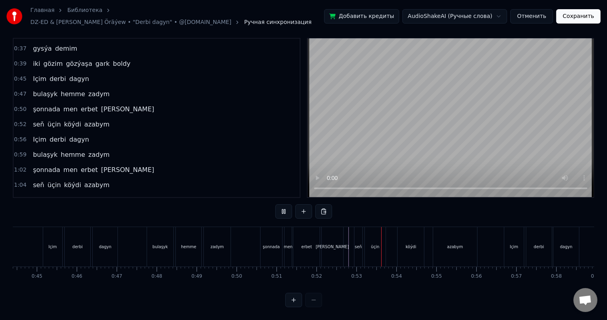
click at [344, 238] on div "şonnada men erbet [PERSON_NAME]" at bounding box center [302, 247] width 85 height 40
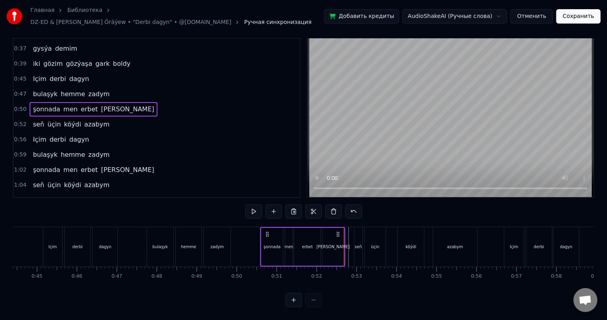
click at [336, 235] on div "[PERSON_NAME]" at bounding box center [333, 247] width 22 height 38
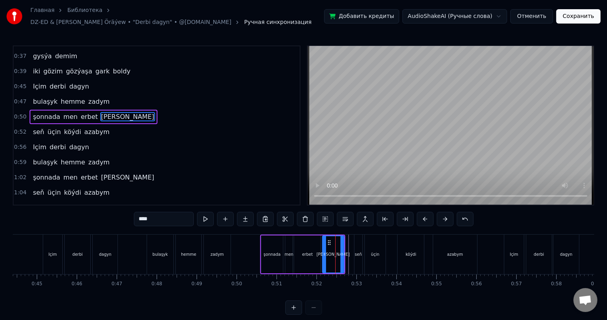
scroll to position [89, 0]
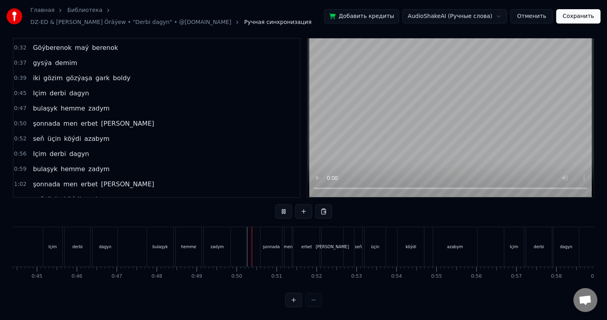
scroll to position [10, 0]
click at [330, 236] on div "[PERSON_NAME]" at bounding box center [333, 247] width 22 height 40
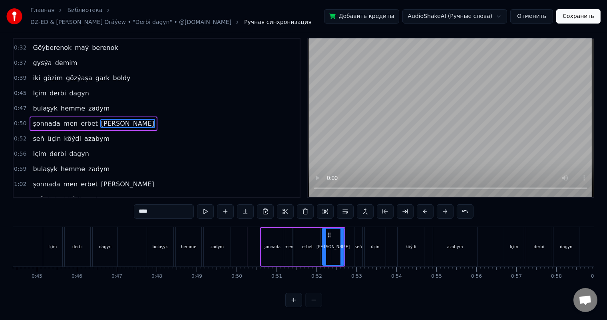
scroll to position [0, 0]
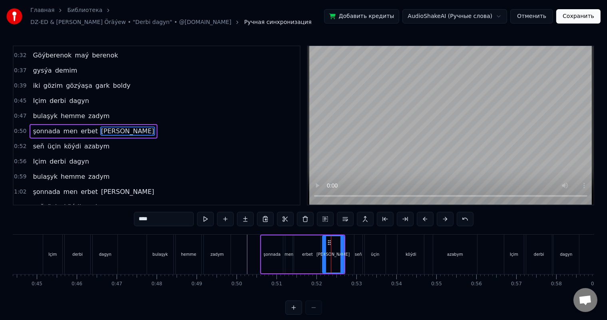
click at [311, 246] on div "erbet" at bounding box center [307, 255] width 26 height 38
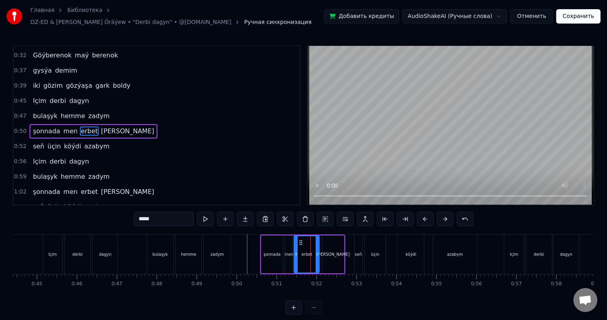
click at [317, 247] on div at bounding box center [317, 254] width 3 height 36
click at [334, 252] on div "[PERSON_NAME]" at bounding box center [332, 255] width 33 height 6
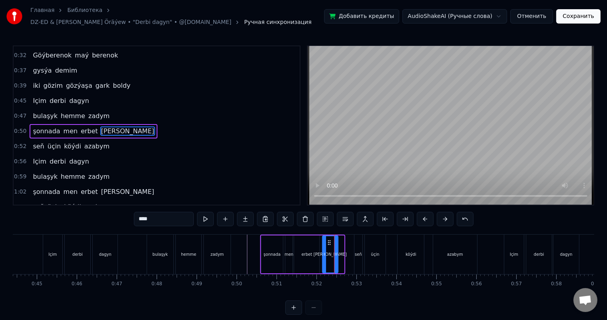
drag, startPoint x: 341, startPoint y: 249, endPoint x: 335, endPoint y: 248, distance: 6.2
click at [335, 251] on icon at bounding box center [335, 254] width 3 height 6
click at [324, 240] on icon at bounding box center [326, 243] width 6 height 6
click at [310, 242] on div "erbet" at bounding box center [306, 255] width 25 height 38
type input "*****"
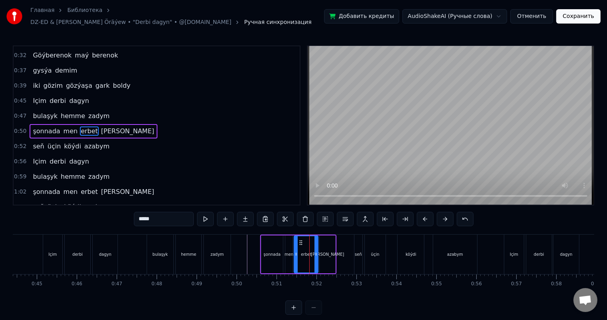
click at [316, 251] on icon at bounding box center [315, 254] width 3 height 6
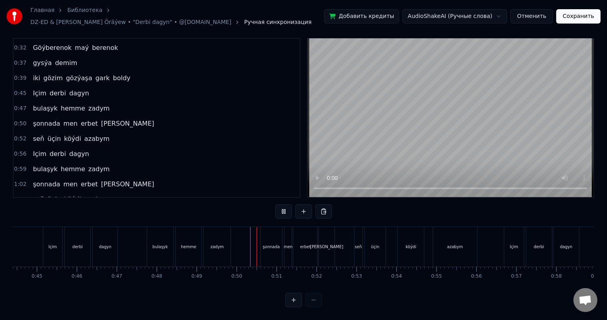
scroll to position [10, 0]
click at [357, 244] on div "seň" at bounding box center [358, 247] width 7 height 6
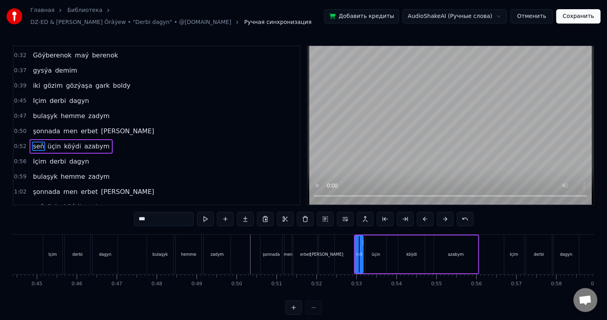
scroll to position [104, 0]
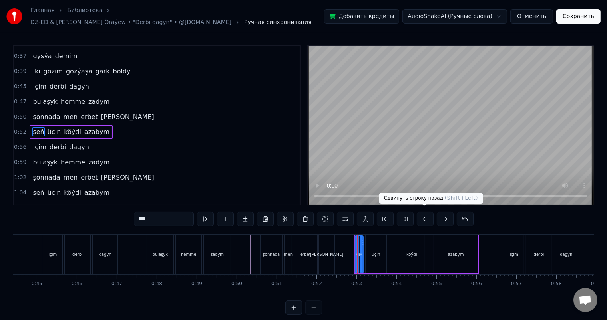
click at [419, 214] on button at bounding box center [425, 219] width 17 height 14
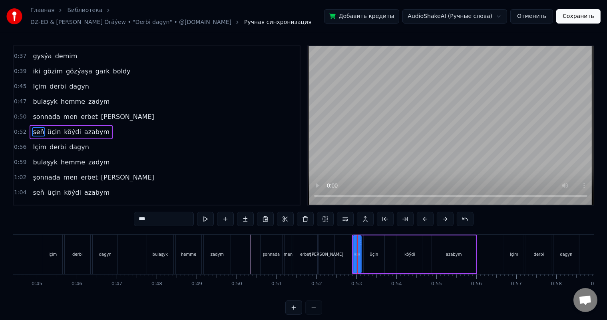
click at [419, 214] on button at bounding box center [425, 219] width 17 height 14
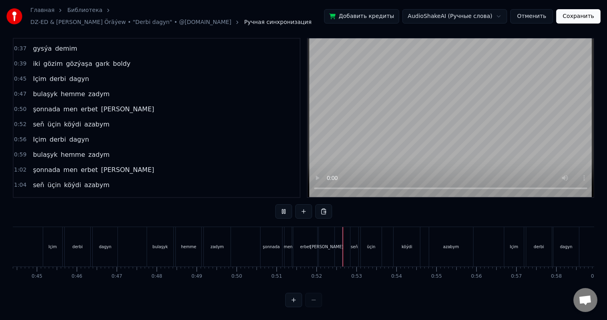
scroll to position [10, 0]
click at [353, 229] on div "seň" at bounding box center [354, 247] width 8 height 40
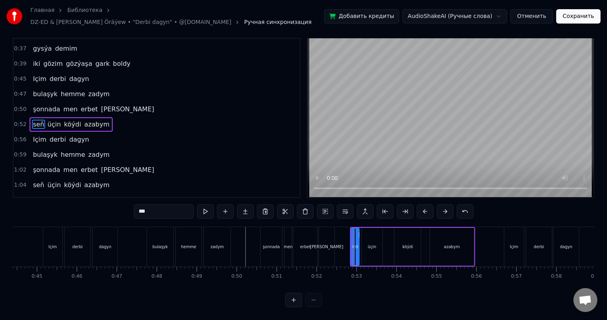
scroll to position [0, 0]
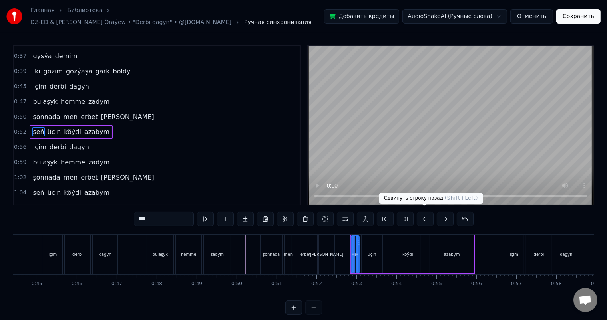
click at [421, 215] on button at bounding box center [425, 219] width 17 height 14
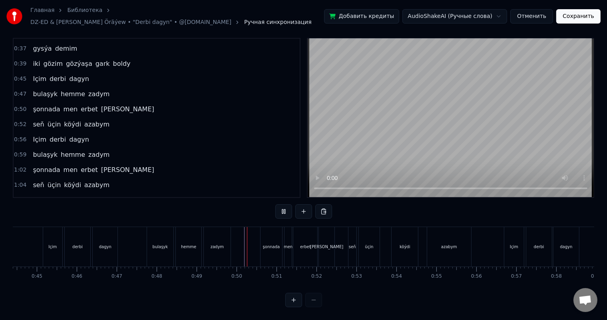
scroll to position [10, 0]
click at [446, 244] on div "azabym" at bounding box center [449, 247] width 16 height 6
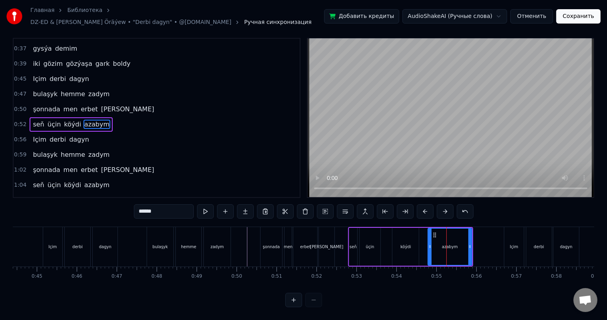
scroll to position [0, 0]
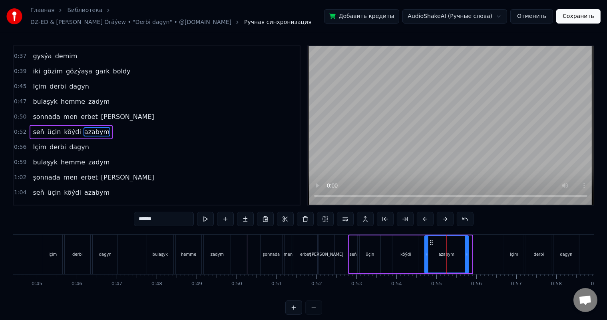
click at [429, 240] on icon at bounding box center [431, 243] width 6 height 6
click at [463, 251] on icon at bounding box center [463, 254] width 3 height 6
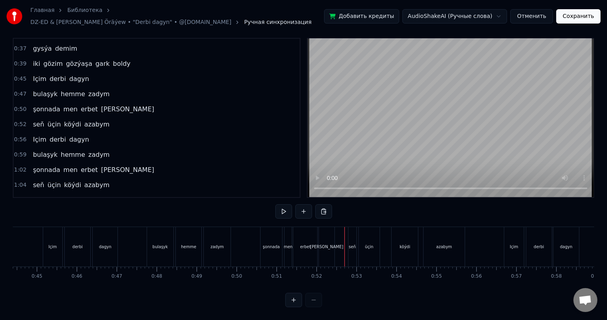
scroll to position [10, 0]
click at [403, 244] on div "köýdi" at bounding box center [404, 247] width 11 height 6
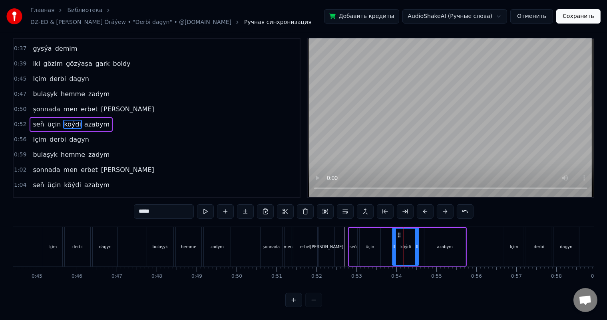
scroll to position [0, 0]
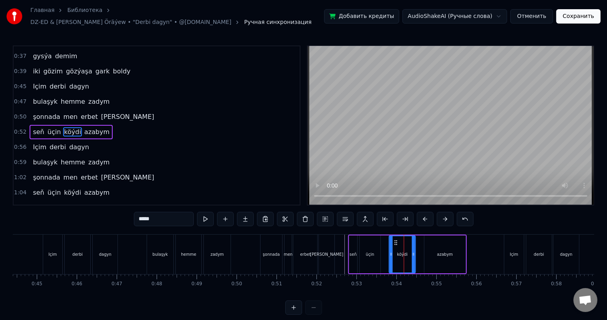
click at [395, 241] on circle at bounding box center [395, 241] width 0 height 0
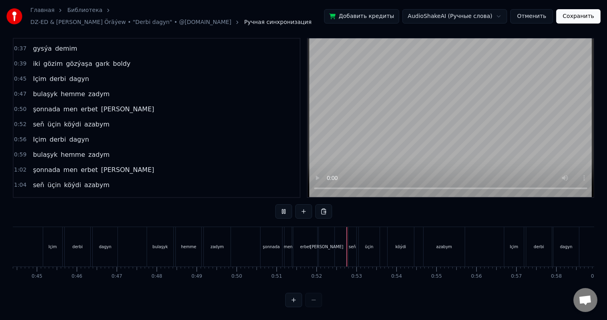
scroll to position [10, 0]
click at [431, 240] on div "azabym" at bounding box center [443, 247] width 41 height 40
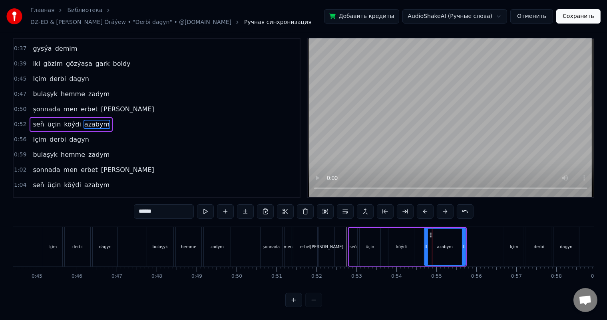
scroll to position [0, 0]
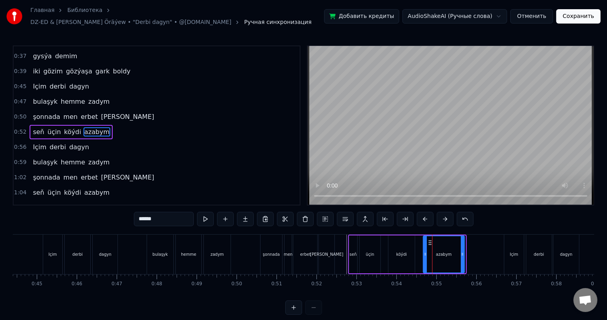
click at [429, 241] on circle at bounding box center [429, 241] width 0 height 0
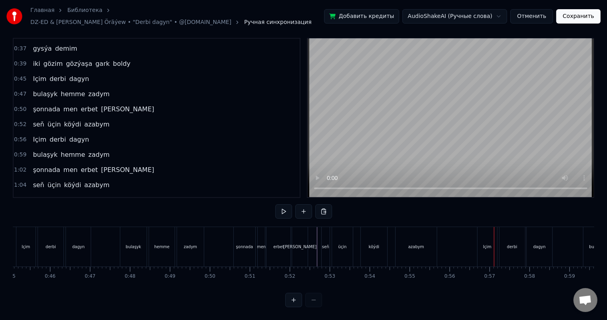
scroll to position [0, 1815]
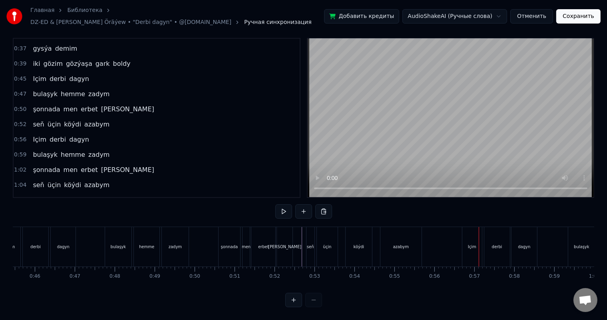
click at [584, 14] on button "Сохранить" at bounding box center [578, 16] width 44 height 14
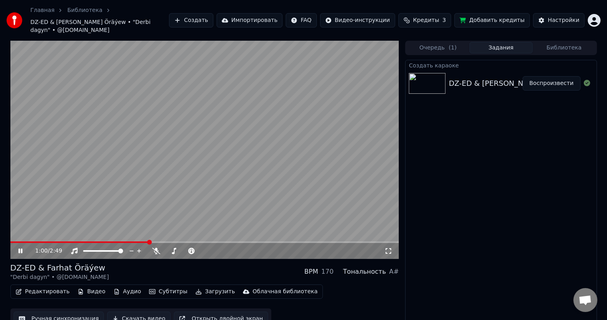
click at [21, 249] on icon at bounding box center [20, 251] width 4 height 5
click at [51, 312] on button "Ручная синхронизация" at bounding box center [59, 319] width 91 height 14
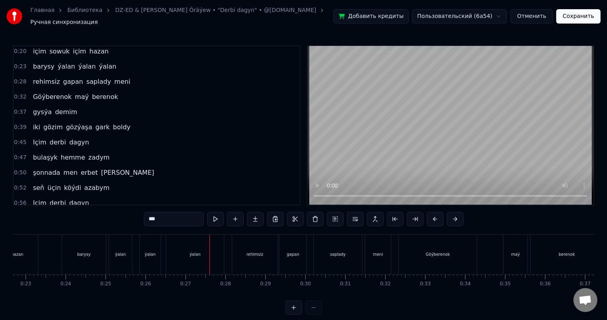
scroll to position [64, 0]
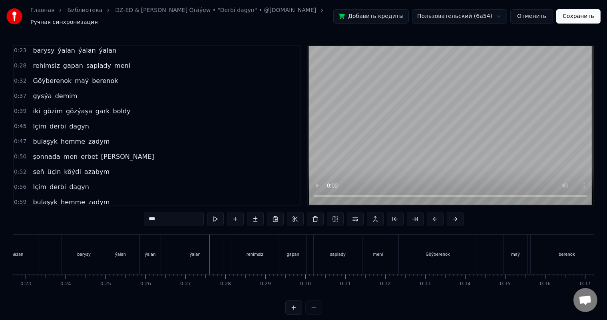
click at [38, 183] on span "Içim" at bounding box center [39, 187] width 15 height 9
type input "****"
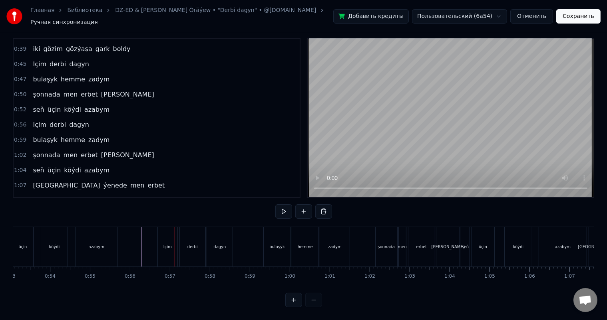
scroll to position [0, 2104]
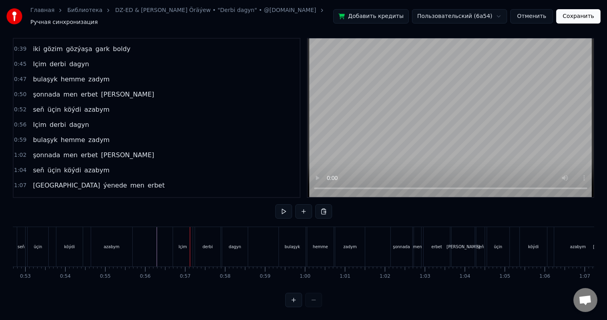
click at [182, 234] on div "Içim" at bounding box center [182, 247] width 19 height 40
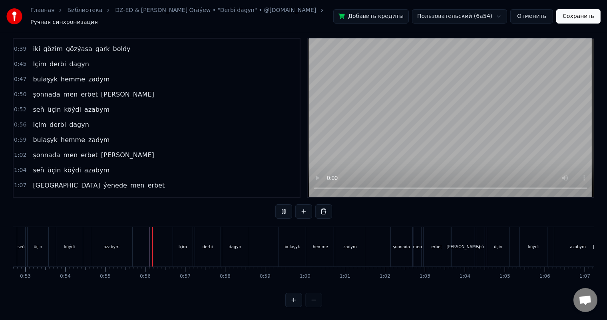
scroll to position [10, 0]
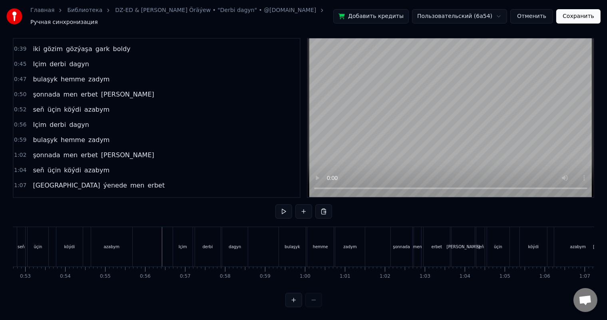
click at [181, 233] on div "Içim" at bounding box center [182, 247] width 19 height 40
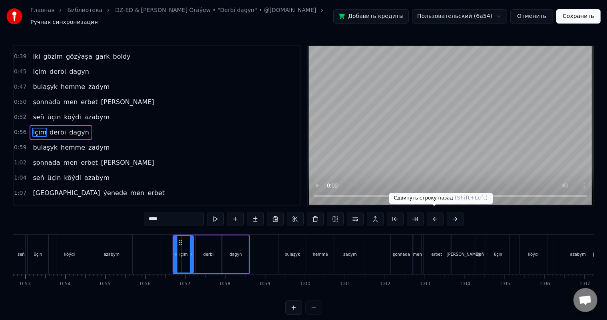
click at [431, 216] on button at bounding box center [435, 219] width 17 height 14
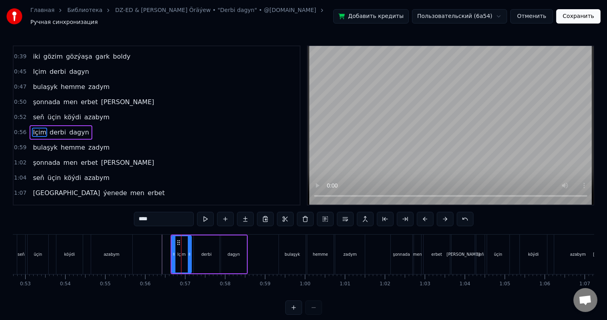
click at [431, 216] on button at bounding box center [425, 219] width 17 height 14
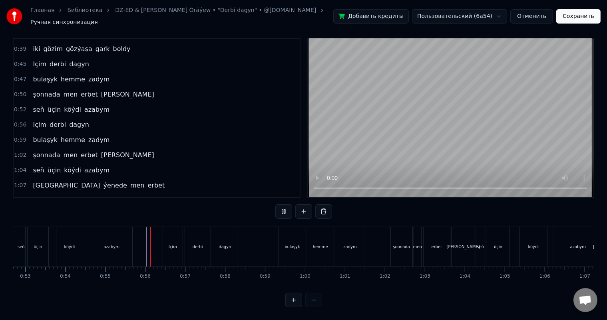
scroll to position [10, 0]
click at [293, 244] on div "bulaşyk" at bounding box center [292, 247] width 16 height 6
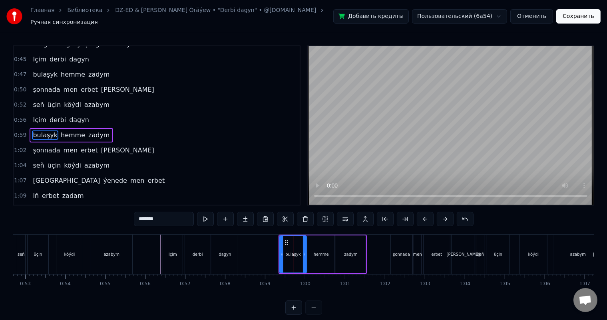
scroll to position [133, 0]
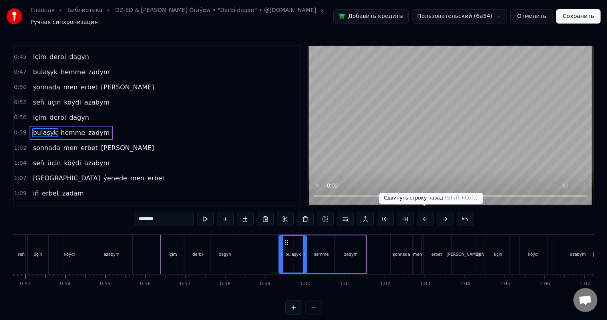
click at [425, 216] on button at bounding box center [425, 219] width 17 height 14
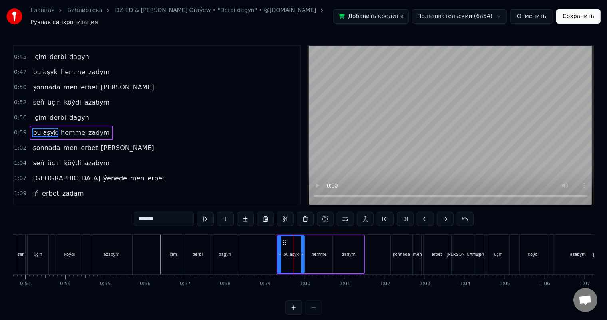
click at [425, 216] on button at bounding box center [425, 219] width 17 height 14
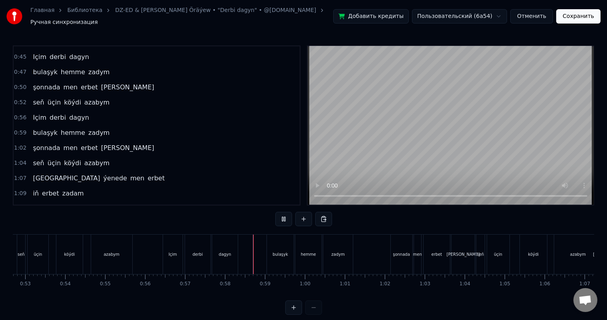
scroll to position [10, 0]
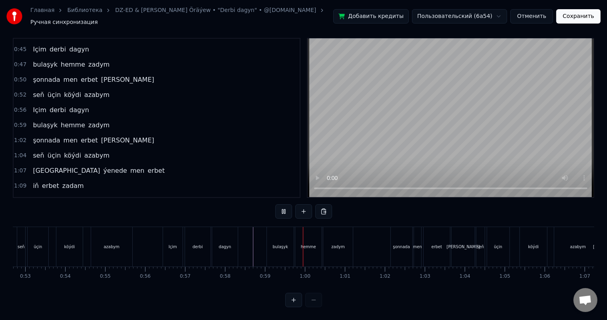
click at [403, 236] on div "şonnada" at bounding box center [402, 247] width 22 height 40
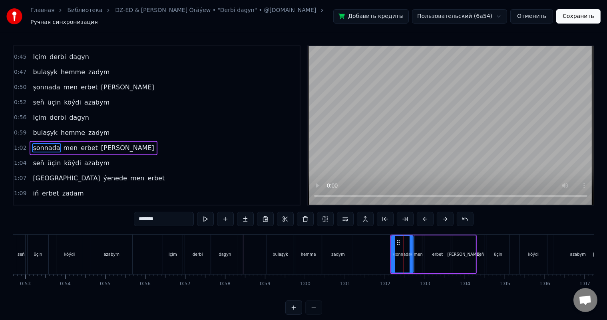
scroll to position [148, 0]
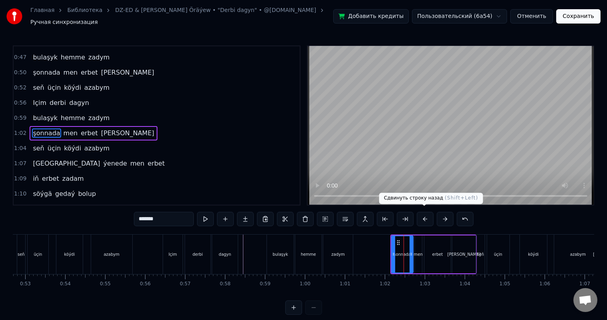
click at [427, 216] on button at bounding box center [425, 219] width 17 height 14
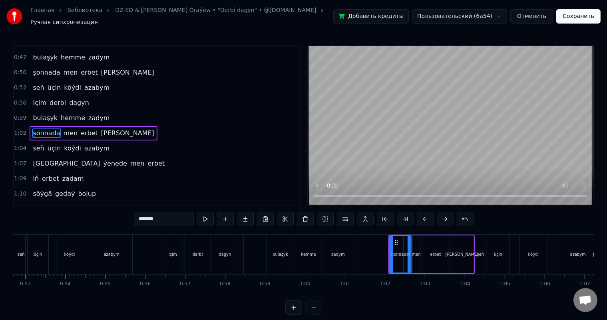
click at [427, 216] on button at bounding box center [425, 219] width 17 height 14
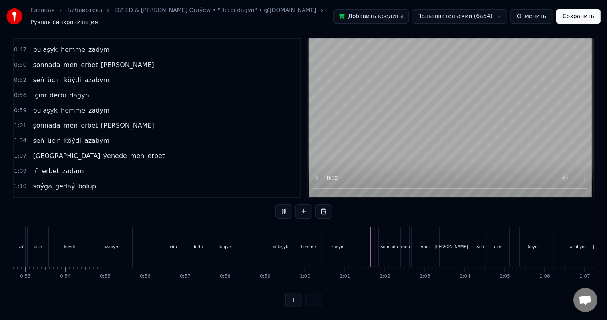
scroll to position [10, 0]
click at [478, 229] on div "seň" at bounding box center [480, 247] width 8 height 40
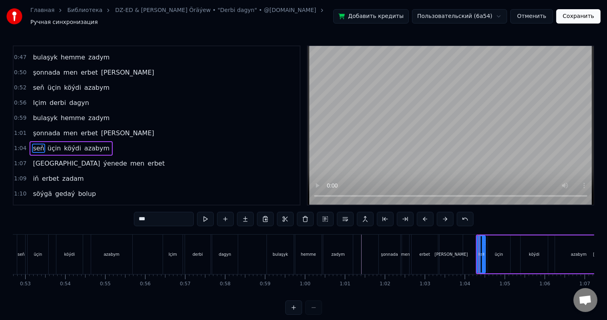
scroll to position [163, 0]
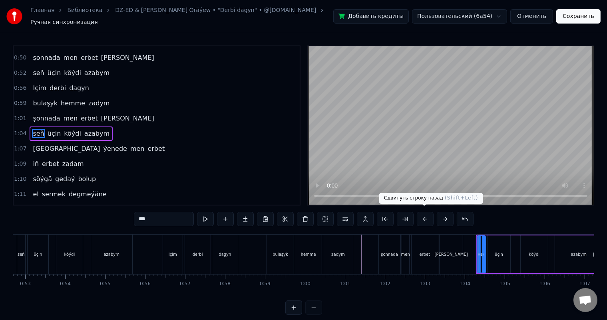
click at [424, 215] on button at bounding box center [425, 219] width 17 height 14
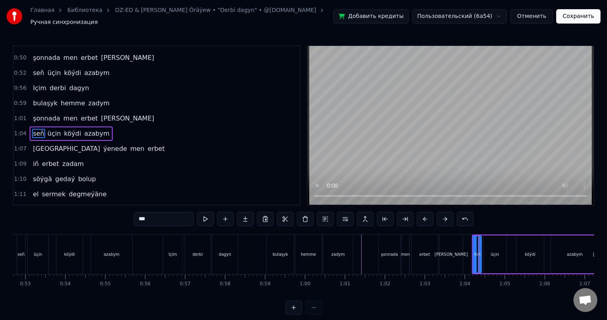
click at [424, 215] on button at bounding box center [425, 219] width 17 height 14
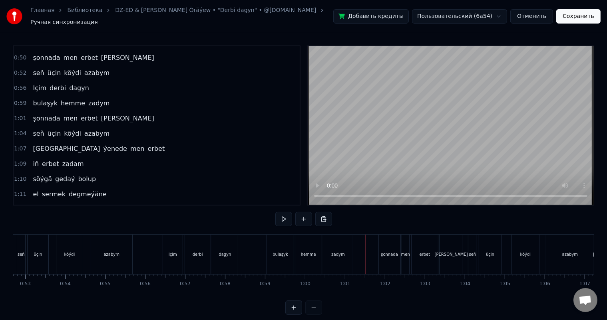
scroll to position [10, 0]
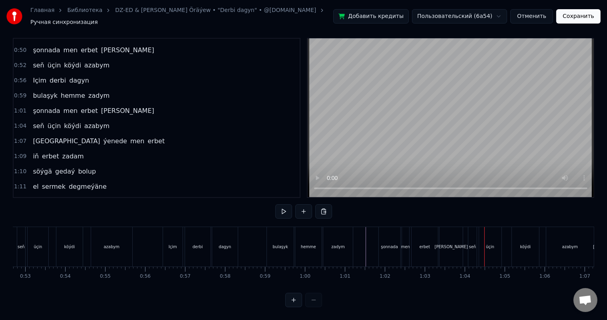
click at [452, 244] on div "[PERSON_NAME]" at bounding box center [451, 247] width 33 height 6
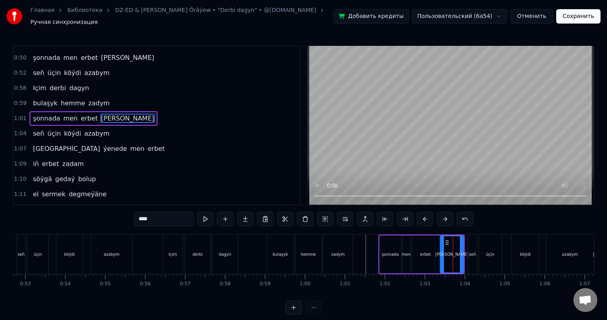
scroll to position [148, 0]
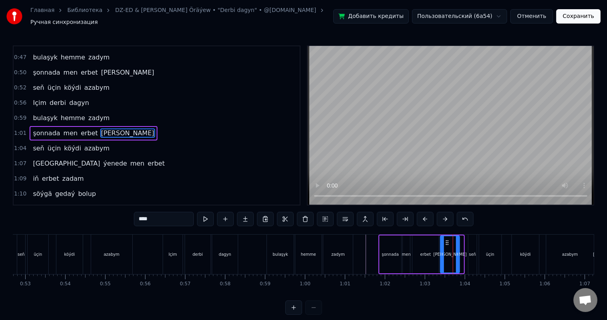
drag, startPoint x: 463, startPoint y: 249, endPoint x: 458, endPoint y: 249, distance: 4.4
click at [458, 251] on icon at bounding box center [457, 254] width 3 height 6
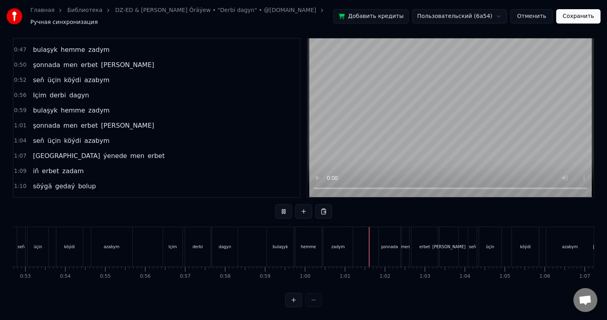
scroll to position [10, 0]
click at [431, 238] on div "erbet" at bounding box center [424, 247] width 26 height 40
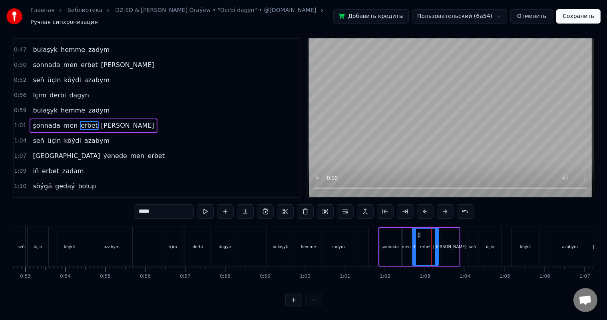
scroll to position [0, 0]
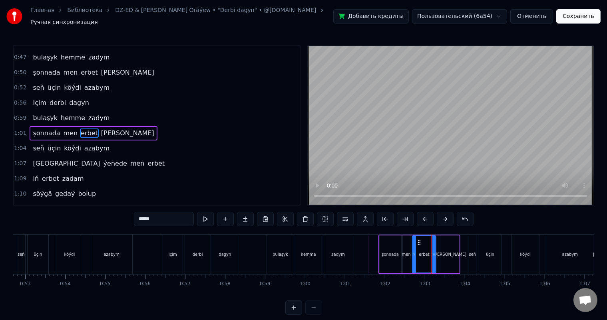
click at [433, 251] on icon at bounding box center [433, 254] width 3 height 6
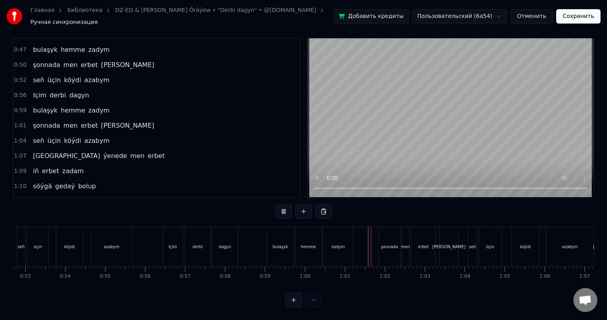
scroll to position [10, 0]
click at [403, 235] on div "men" at bounding box center [405, 247] width 7 height 40
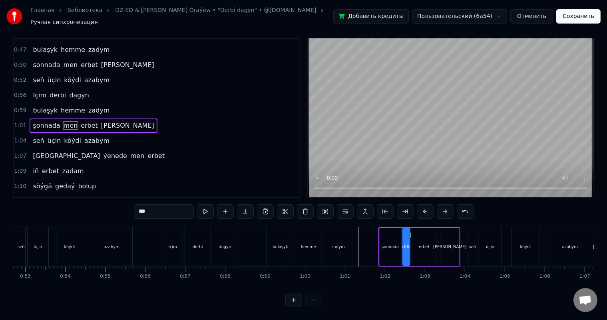
scroll to position [0, 0]
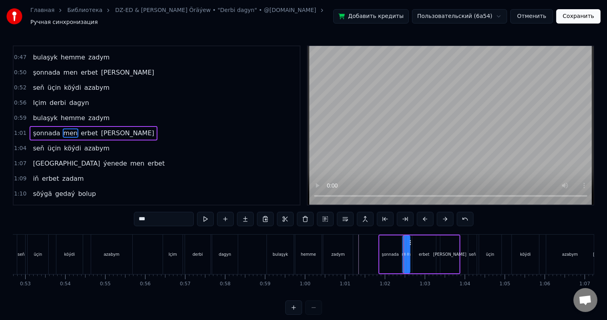
click at [395, 243] on div "şonnada" at bounding box center [390, 255] width 22 height 38
click at [395, 251] on icon at bounding box center [396, 254] width 3 height 6
click at [404, 240] on div "men" at bounding box center [406, 255] width 7 height 38
type input "***"
drag, startPoint x: 409, startPoint y: 238, endPoint x: 405, endPoint y: 238, distance: 4.4
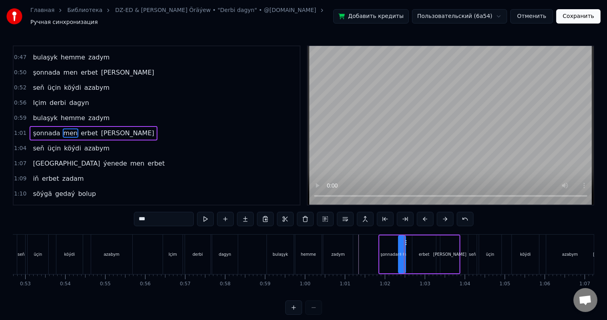
click at [405, 242] on circle at bounding box center [405, 242] width 0 height 0
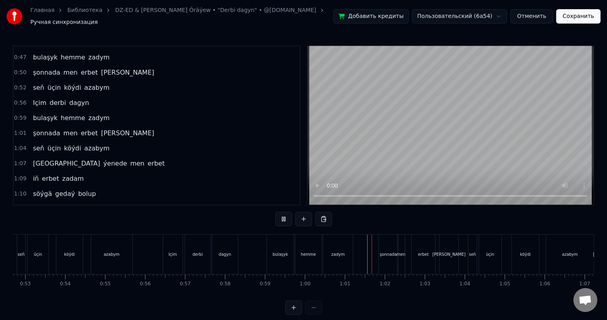
scroll to position [10, 0]
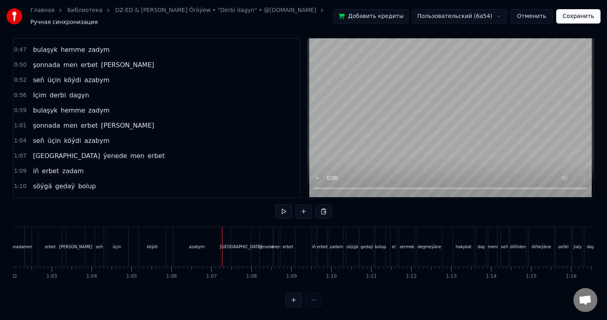
scroll to position [0, 2470]
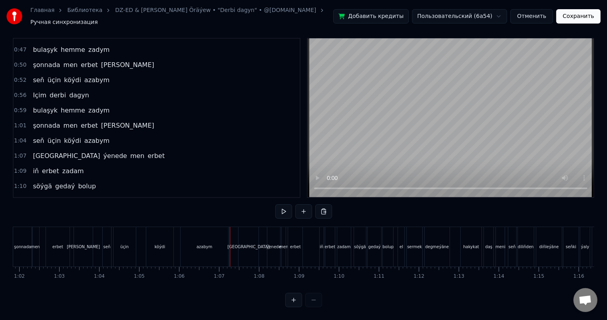
click at [209, 244] on div "azabym" at bounding box center [204, 247] width 47 height 40
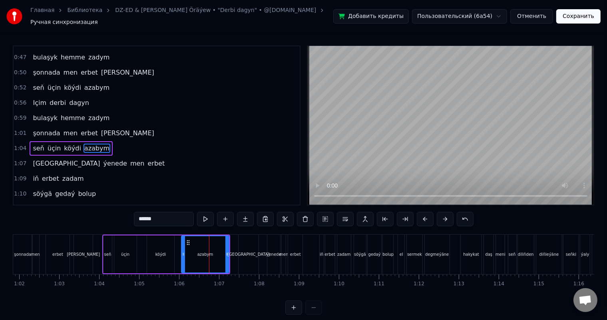
scroll to position [163, 0]
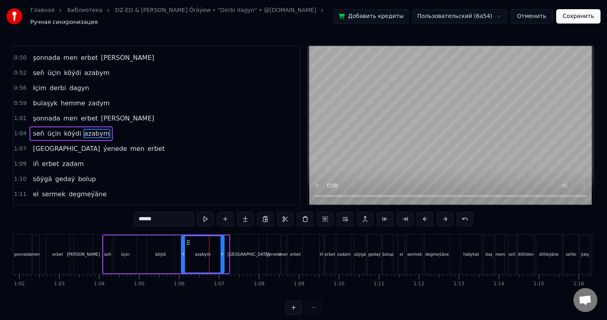
drag, startPoint x: 226, startPoint y: 250, endPoint x: 221, endPoint y: 250, distance: 4.9
click at [221, 251] on icon at bounding box center [221, 254] width 3 height 6
click at [162, 246] on div "köýdi" at bounding box center [160, 255] width 27 height 38
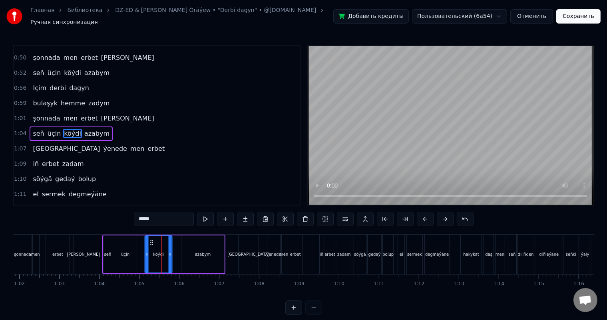
click at [150, 240] on icon at bounding box center [151, 243] width 6 height 6
click at [185, 242] on div "azabym" at bounding box center [202, 255] width 42 height 38
type input "******"
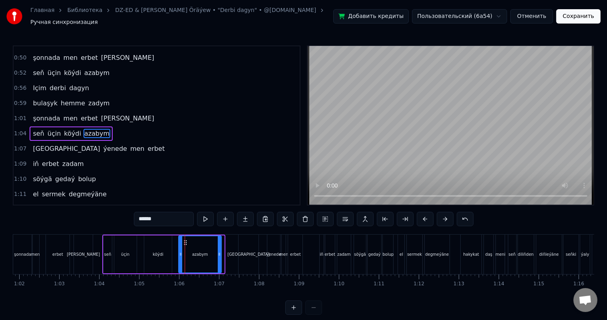
click at [183, 240] on icon at bounding box center [185, 243] width 6 height 6
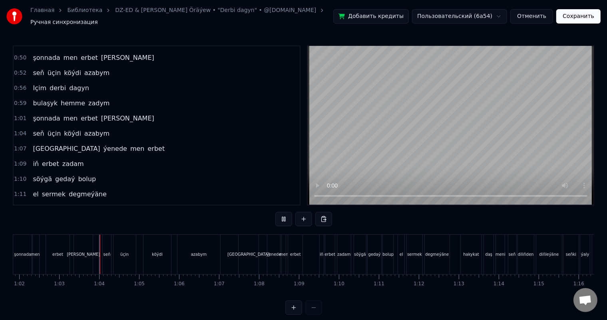
scroll to position [10, 0]
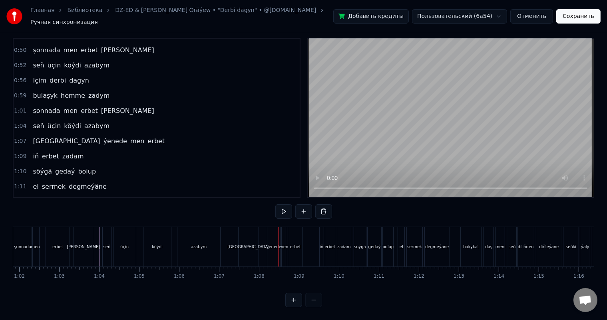
click at [248, 232] on div "[GEOGRAPHIC_DATA]" at bounding box center [248, 247] width 20 height 40
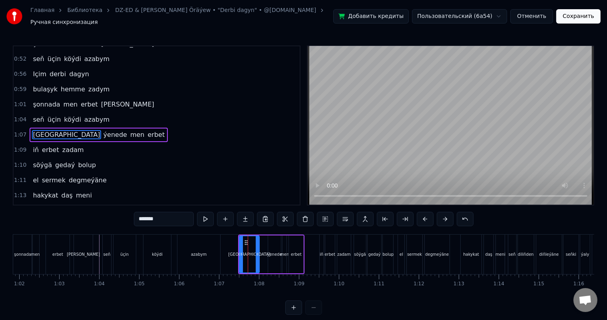
scroll to position [177, 0]
click at [245, 241] on circle at bounding box center [245, 241] width 0 height 0
click at [212, 246] on div "azabym" at bounding box center [198, 255] width 42 height 40
type input "******"
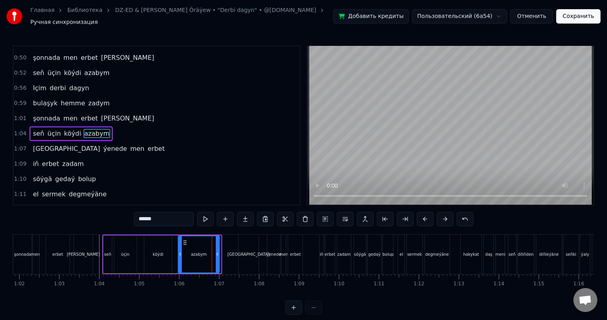
click at [218, 251] on icon at bounding box center [217, 254] width 3 height 6
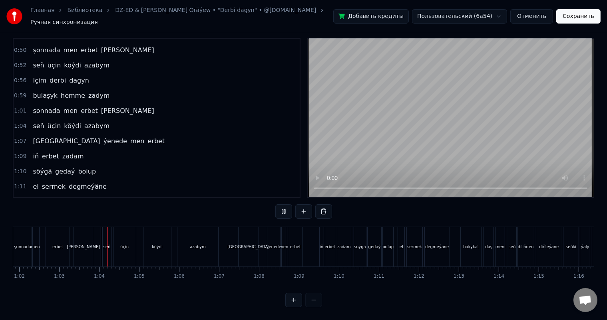
scroll to position [10, 0]
click at [248, 233] on div "[GEOGRAPHIC_DATA]" at bounding box center [248, 247] width 20 height 40
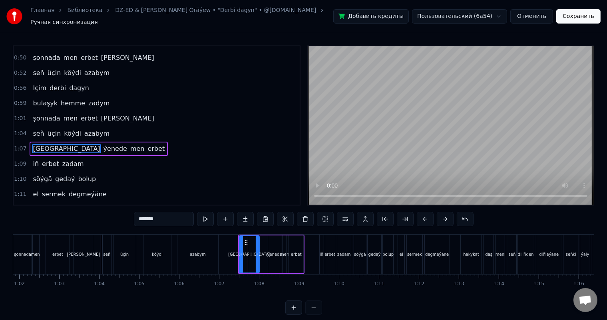
scroll to position [177, 0]
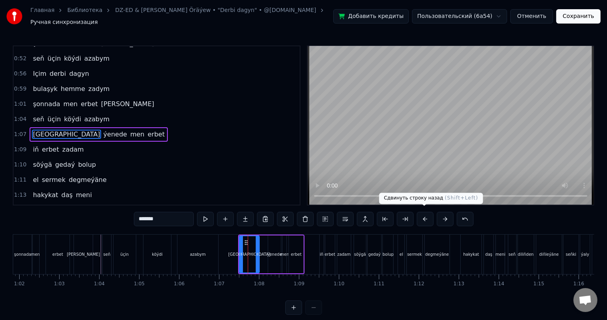
click at [425, 214] on button at bounding box center [425, 219] width 17 height 14
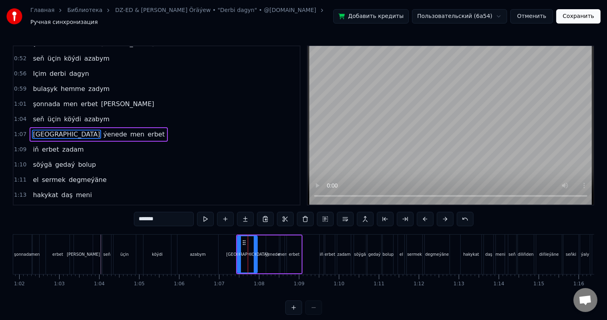
click at [425, 214] on button at bounding box center [425, 219] width 17 height 14
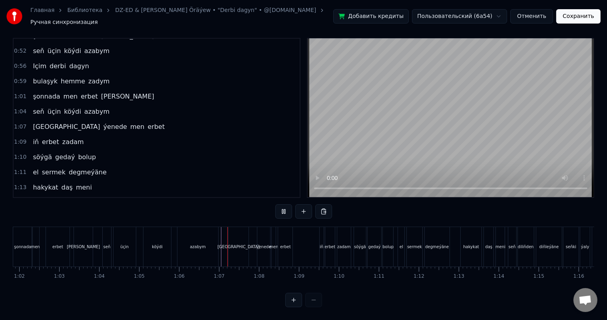
scroll to position [10, 0]
click at [235, 244] on div "[GEOGRAPHIC_DATA]" at bounding box center [238, 247] width 42 height 6
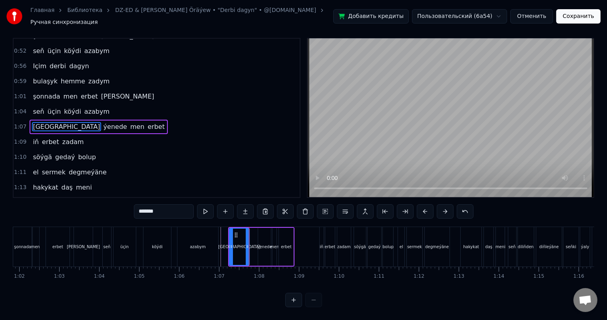
click at [235, 244] on div "[GEOGRAPHIC_DATA]" at bounding box center [239, 247] width 42 height 6
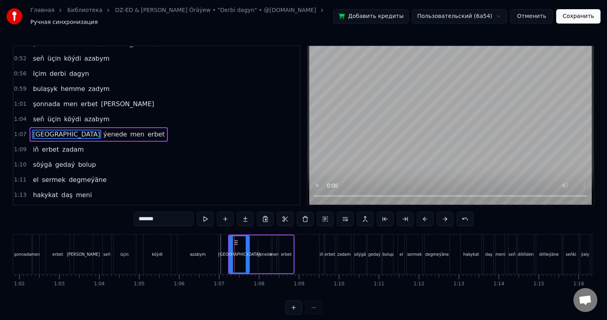
click at [233, 243] on div "[GEOGRAPHIC_DATA]" at bounding box center [239, 254] width 19 height 36
click at [445, 216] on button at bounding box center [445, 219] width 17 height 14
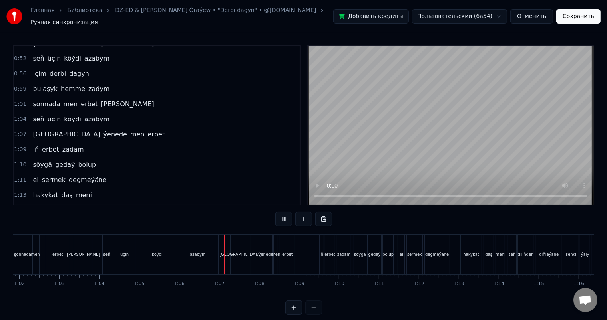
scroll to position [10, 0]
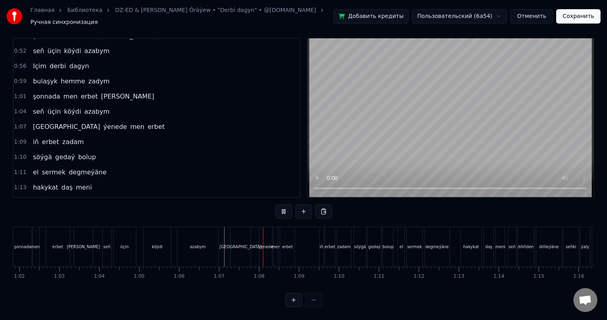
click at [266, 234] on div "ýenede" at bounding box center [265, 247] width 13 height 40
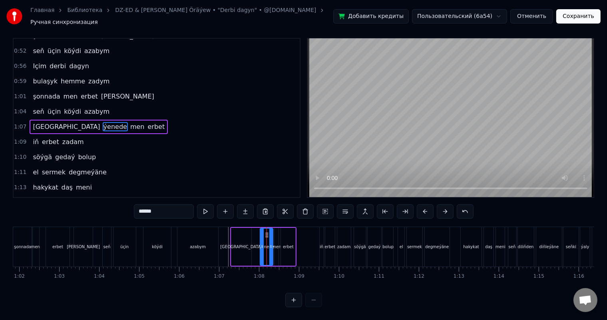
scroll to position [0, 0]
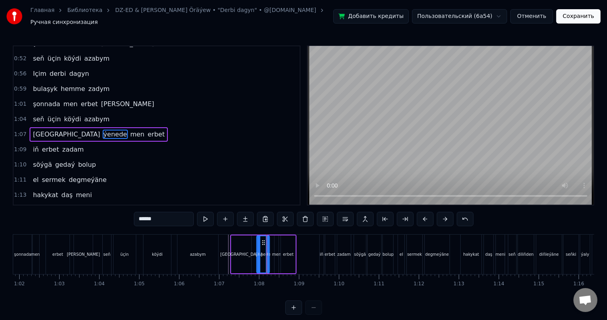
click at [262, 242] on circle at bounding box center [262, 242] width 0 height 0
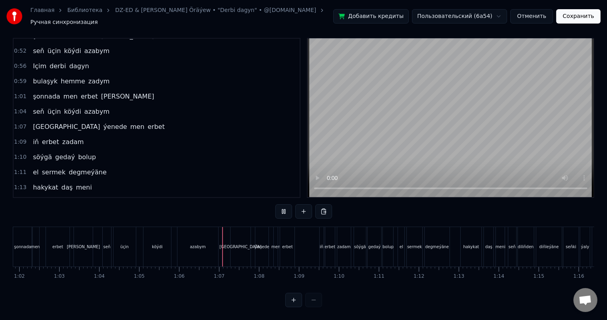
scroll to position [10, 0]
click at [262, 228] on div "ýenede" at bounding box center [261, 247] width 13 height 40
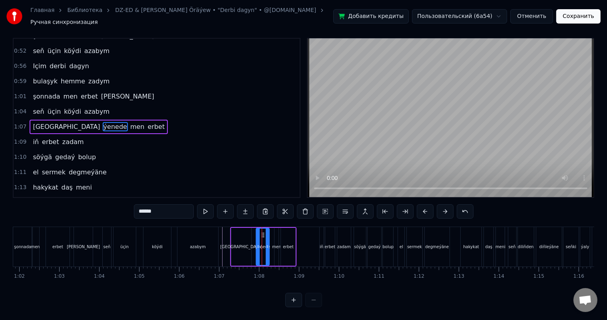
scroll to position [0, 0]
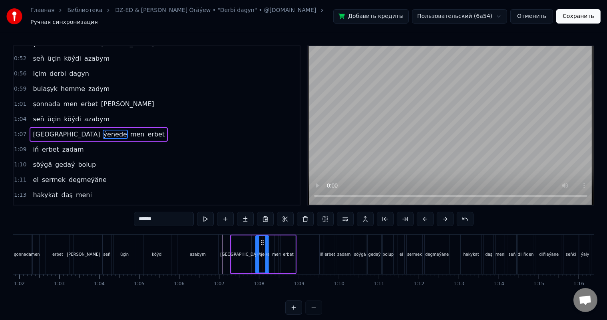
click at [274, 240] on div "men" at bounding box center [276, 255] width 4 height 38
click at [277, 240] on icon at bounding box center [279, 243] width 6 height 6
click at [287, 242] on div "erbet" at bounding box center [288, 255] width 14 height 38
type input "*****"
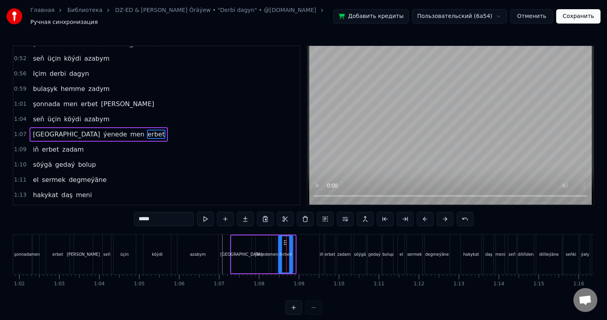
click at [284, 240] on icon at bounding box center [285, 243] width 6 height 6
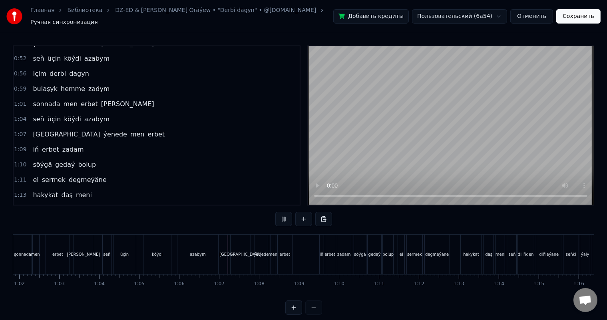
scroll to position [10, 0]
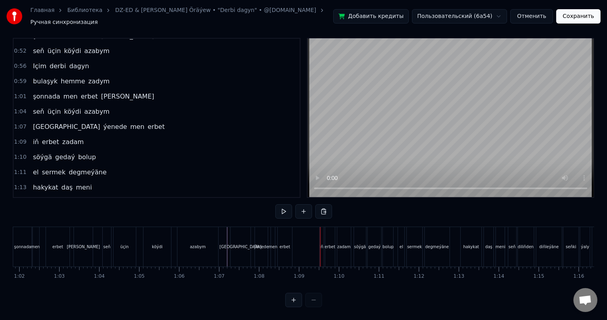
click at [285, 244] on div "erbet" at bounding box center [285, 247] width 11 height 6
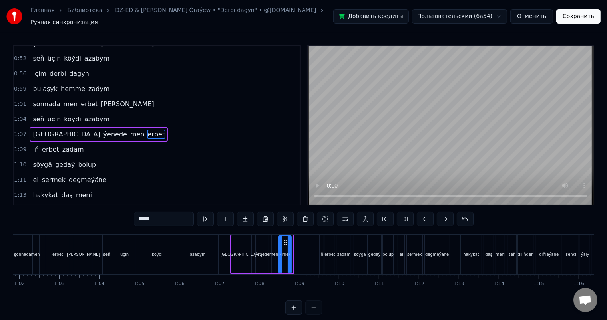
click at [289, 246] on div at bounding box center [289, 254] width 3 height 36
click at [283, 240] on icon at bounding box center [284, 243] width 6 height 6
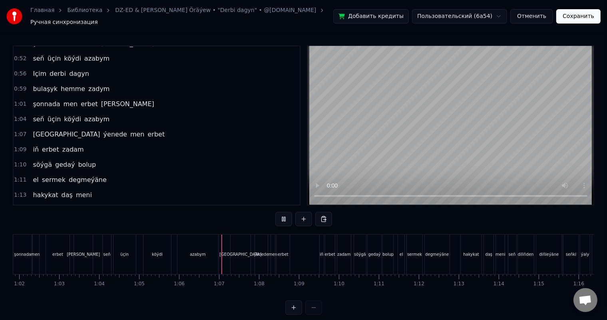
scroll to position [10, 0]
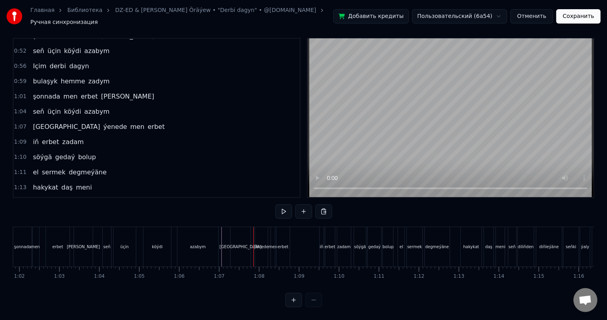
click at [243, 244] on div "[GEOGRAPHIC_DATA]" at bounding box center [240, 247] width 42 height 6
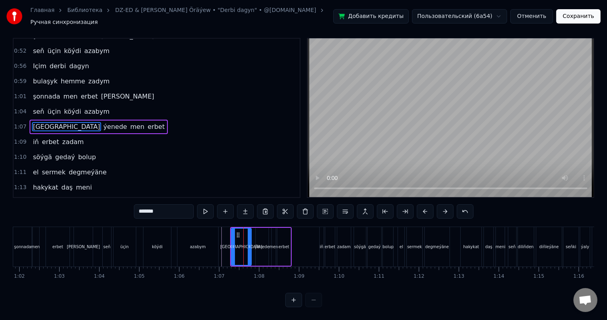
scroll to position [0, 0]
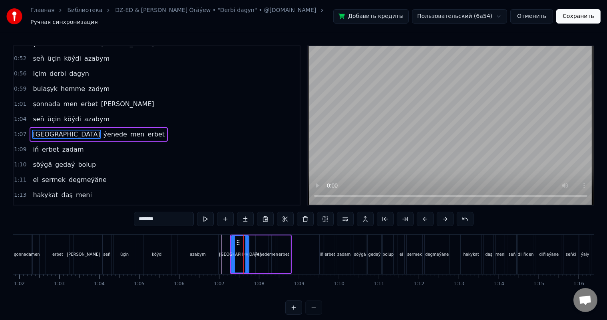
click at [246, 251] on icon at bounding box center [246, 254] width 3 height 6
click at [258, 243] on div "ýenede" at bounding box center [262, 255] width 13 height 38
type input "******"
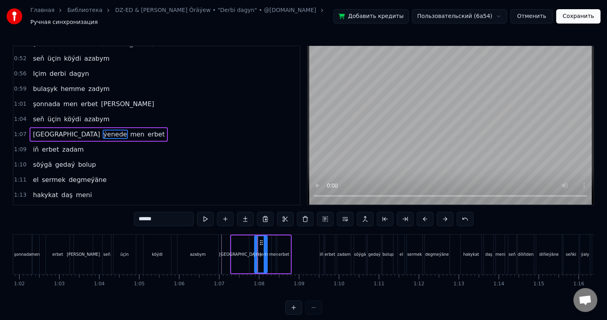
click at [259, 240] on icon at bounding box center [261, 243] width 6 height 6
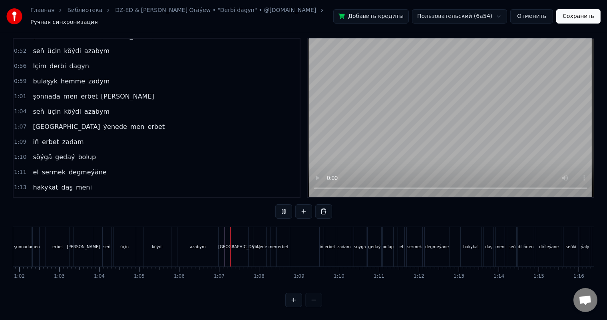
scroll to position [10, 0]
click at [320, 244] on div "iň" at bounding box center [322, 247] width 4 height 6
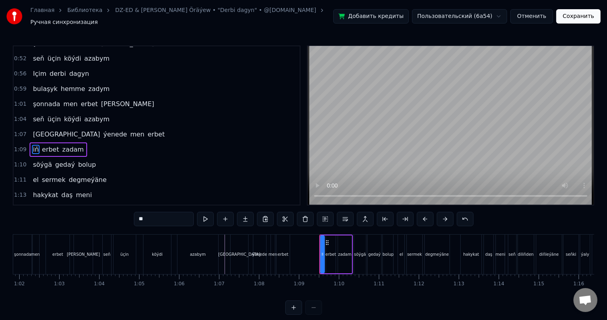
scroll to position [192, 0]
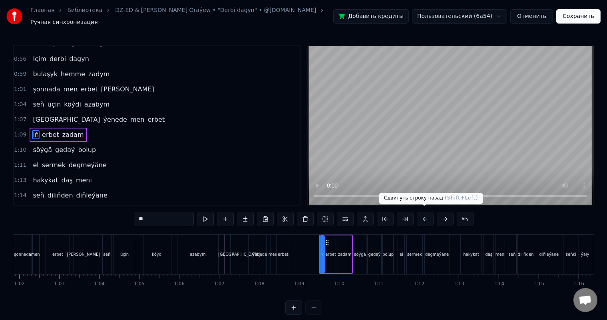
click at [426, 216] on button at bounding box center [425, 219] width 17 height 14
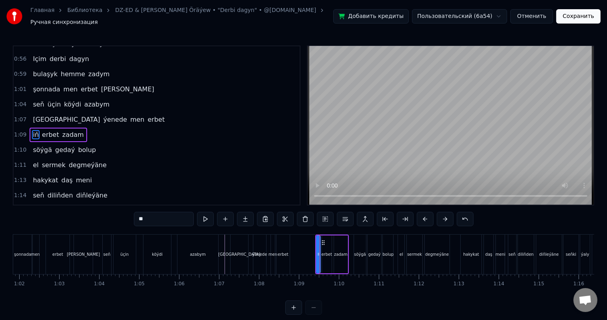
click at [426, 216] on button at bounding box center [425, 219] width 17 height 14
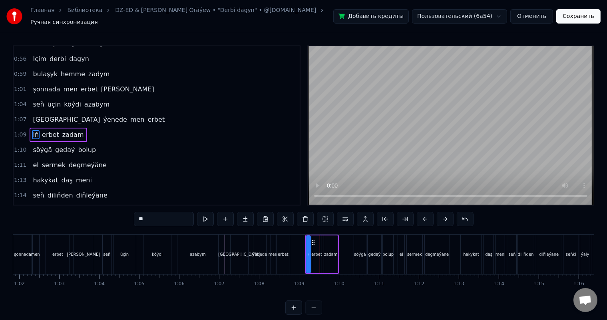
click at [426, 216] on button at bounding box center [425, 219] width 17 height 14
click at [439, 216] on button at bounding box center [445, 219] width 17 height 14
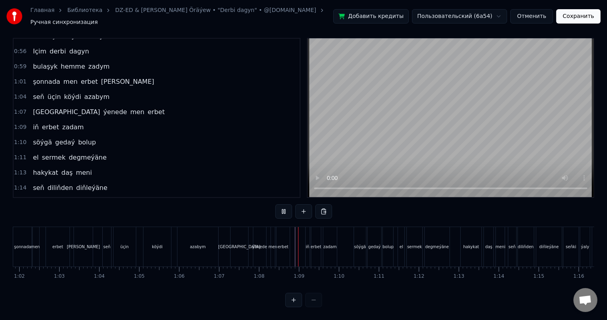
scroll to position [10, 0]
click at [359, 227] on div "söýgä" at bounding box center [360, 247] width 12 height 40
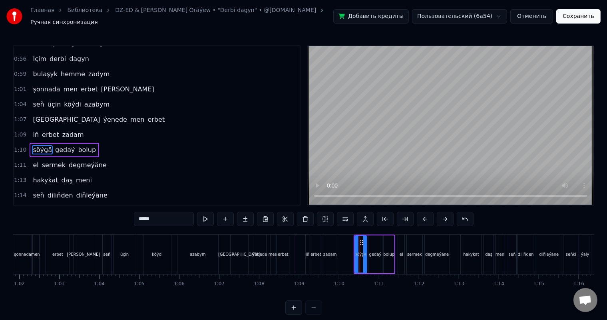
scroll to position [207, 0]
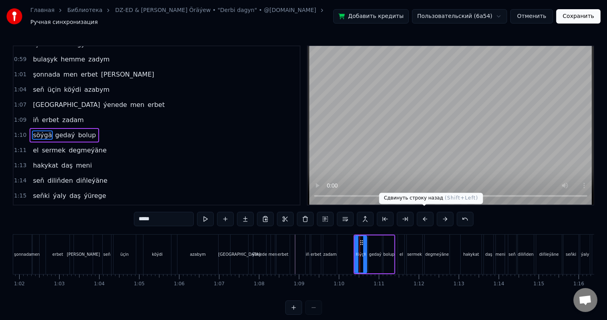
click at [426, 215] on button at bounding box center [425, 219] width 17 height 14
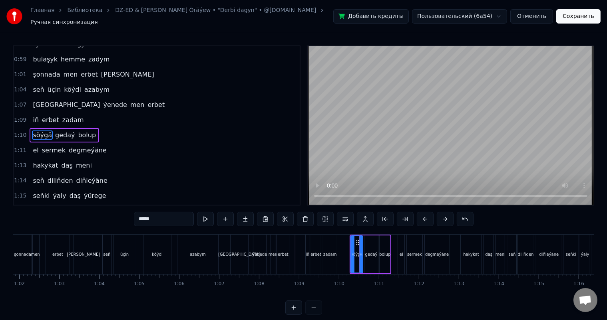
click at [426, 215] on button at bounding box center [425, 219] width 17 height 14
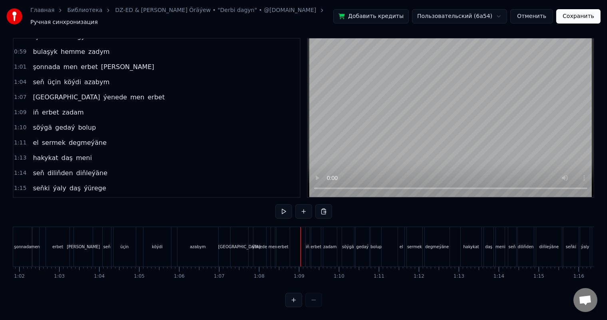
scroll to position [10, 0]
click at [401, 228] on div "el" at bounding box center [401, 247] width 6 height 40
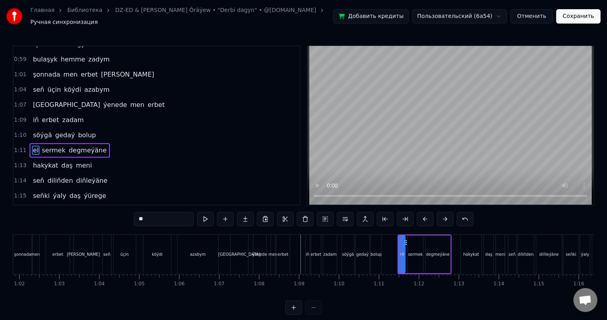
scroll to position [222, 0]
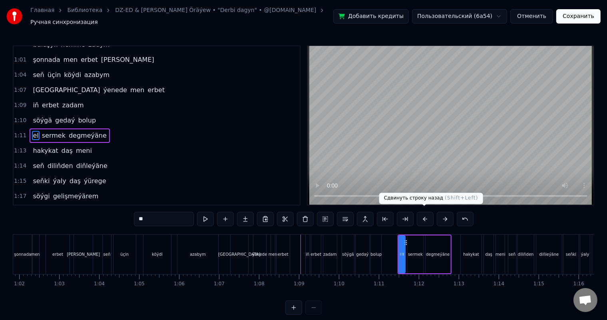
click at [425, 215] on button at bounding box center [425, 219] width 17 height 14
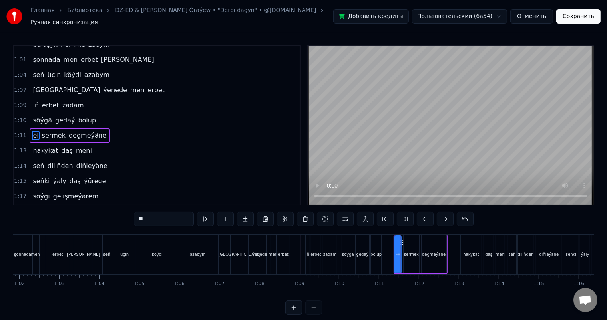
click at [425, 215] on button at bounding box center [425, 219] width 17 height 14
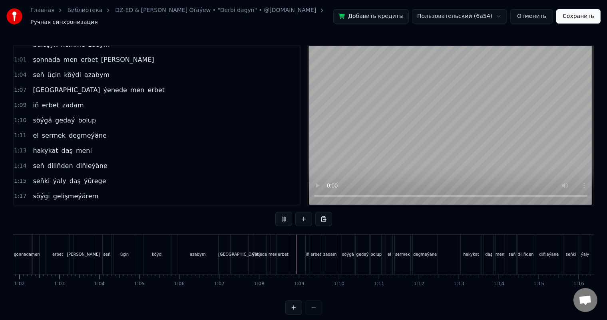
scroll to position [10, 0]
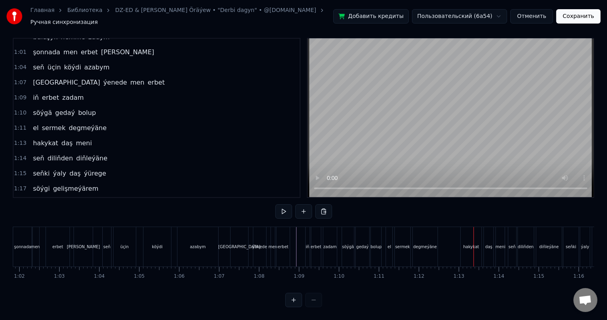
click at [429, 243] on div "degmeýäne" at bounding box center [425, 247] width 25 height 40
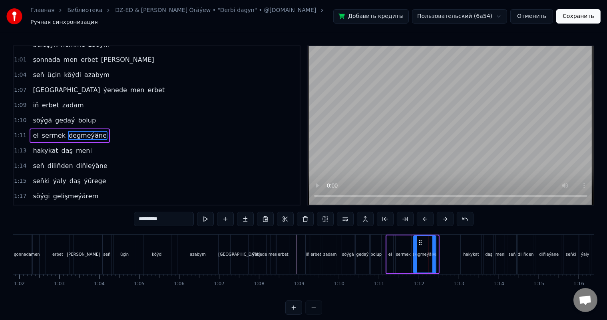
click at [434, 251] on icon at bounding box center [433, 254] width 3 height 6
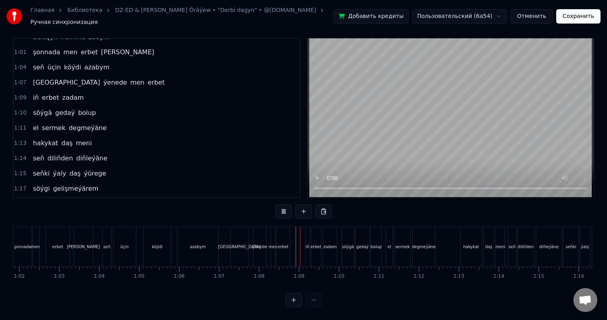
scroll to position [10, 0]
click at [348, 244] on div "söýgä" at bounding box center [348, 247] width 12 height 6
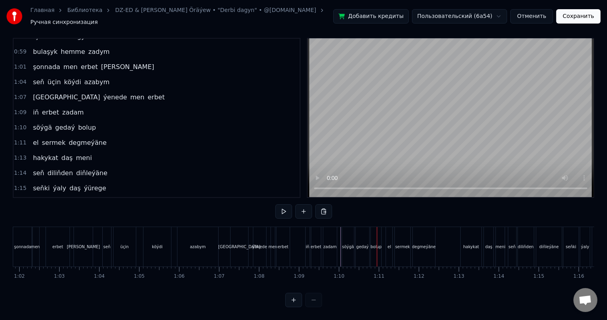
click at [372, 232] on div "bolup" at bounding box center [376, 247] width 10 height 40
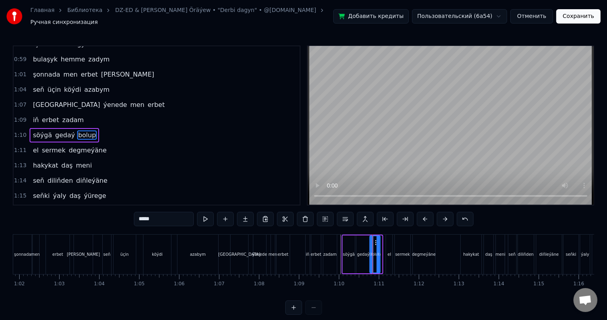
click at [374, 240] on icon at bounding box center [376, 243] width 6 height 6
click at [359, 247] on div "gedaý" at bounding box center [363, 255] width 14 height 38
click at [365, 251] on icon at bounding box center [366, 254] width 3 height 6
click at [366, 251] on icon at bounding box center [366, 254] width 3 height 6
click at [374, 241] on div "bolup" at bounding box center [374, 255] width 10 height 38
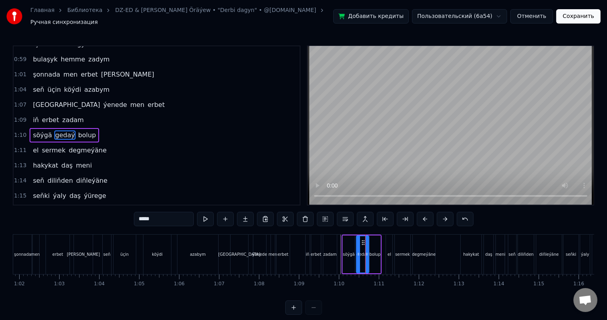
type input "*****"
click at [377, 246] on div at bounding box center [377, 254] width 3 height 36
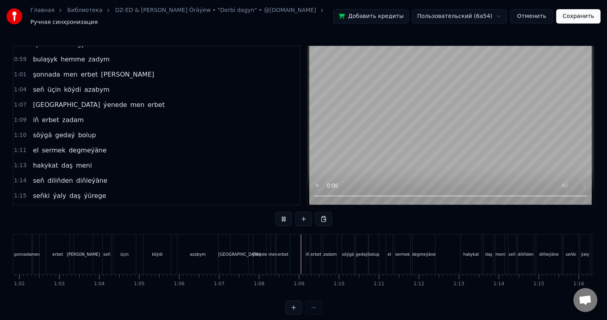
scroll to position [10, 0]
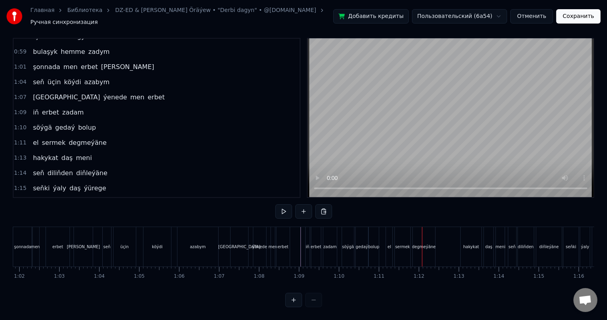
click at [406, 244] on div "sermek" at bounding box center [402, 247] width 15 height 6
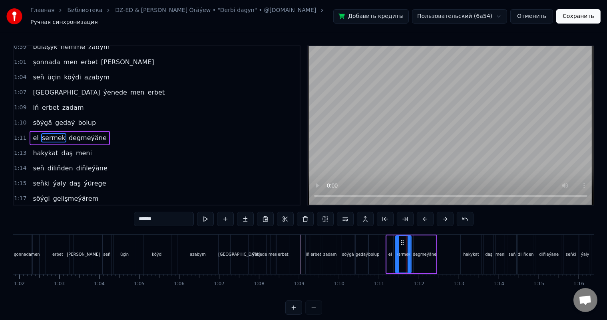
scroll to position [222, 0]
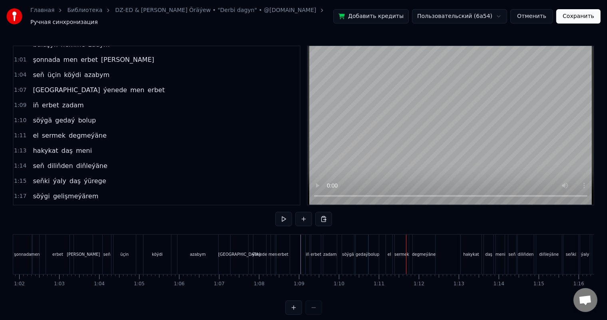
click at [421, 246] on div "degmeýäne" at bounding box center [424, 255] width 22 height 40
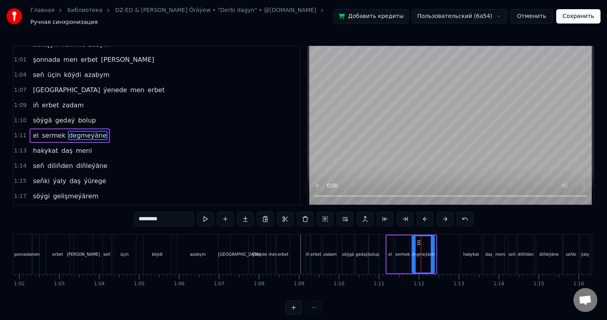
click at [416, 240] on icon at bounding box center [418, 243] width 6 height 6
click at [428, 251] on icon at bounding box center [429, 254] width 3 height 6
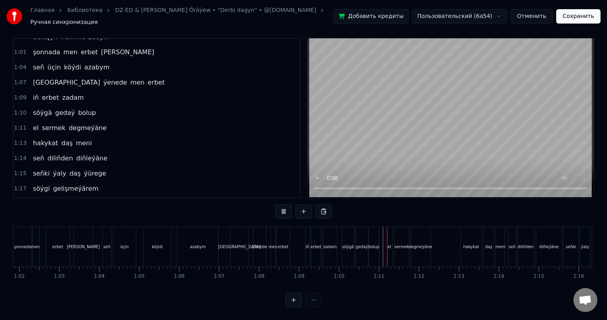
scroll to position [10, 0]
click at [399, 234] on div "sermek" at bounding box center [402, 247] width 14 height 40
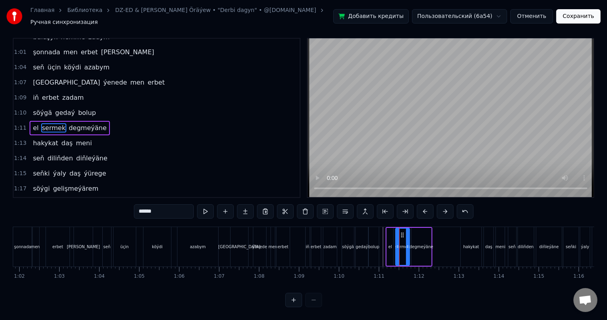
scroll to position [0, 0]
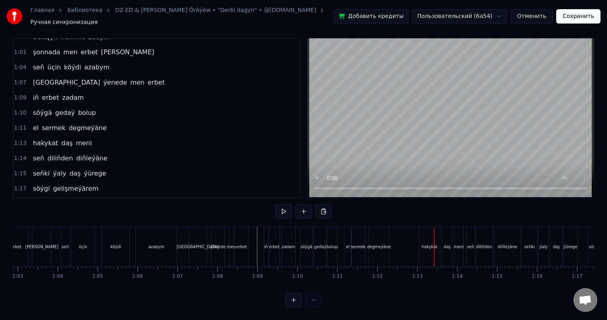
scroll to position [0, 2519]
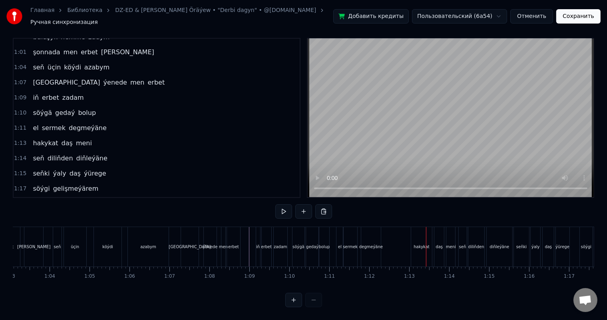
click at [350, 236] on div "sermek" at bounding box center [350, 247] width 14 height 40
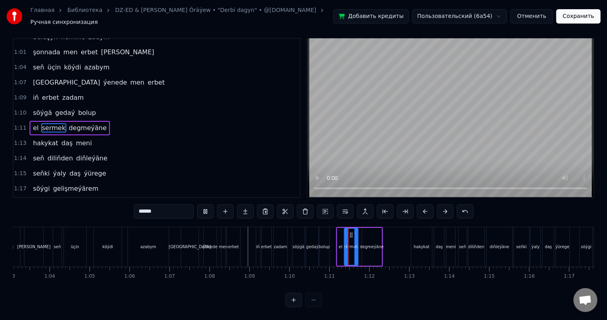
scroll to position [10, 0]
click at [351, 232] on icon at bounding box center [351, 235] width 6 height 6
click at [341, 234] on div "el" at bounding box center [340, 247] width 6 height 38
click at [347, 231] on div "sermek" at bounding box center [351, 247] width 14 height 38
click at [363, 232] on div "degmeýäne" at bounding box center [372, 247] width 20 height 38
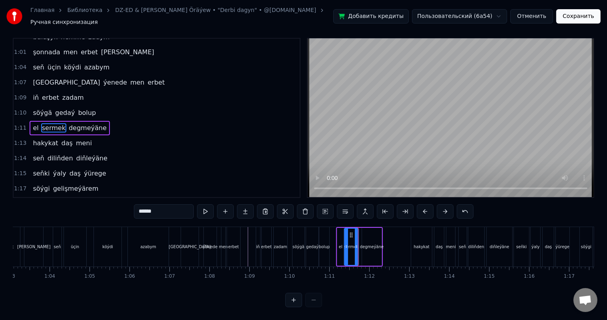
type input "*********"
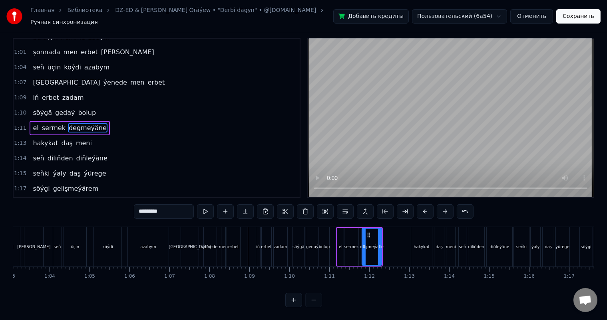
scroll to position [0, 0]
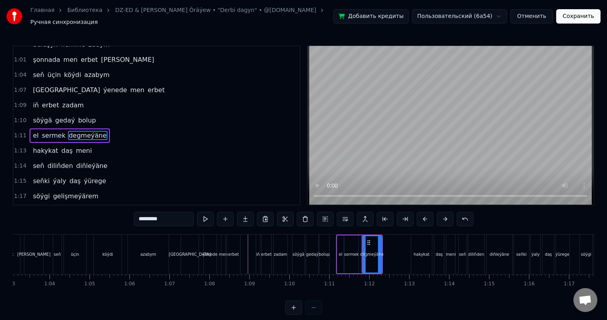
click at [367, 244] on div "degmeýäne" at bounding box center [371, 254] width 19 height 36
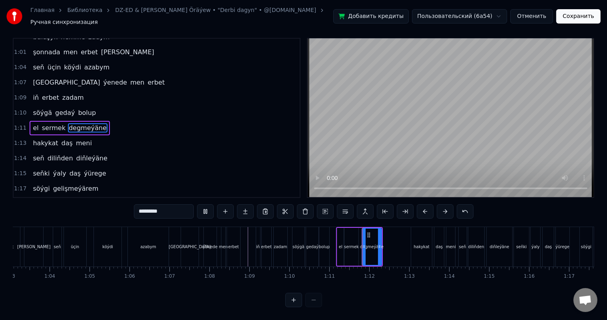
scroll to position [10, 0]
click at [366, 232] on icon at bounding box center [367, 235] width 6 height 6
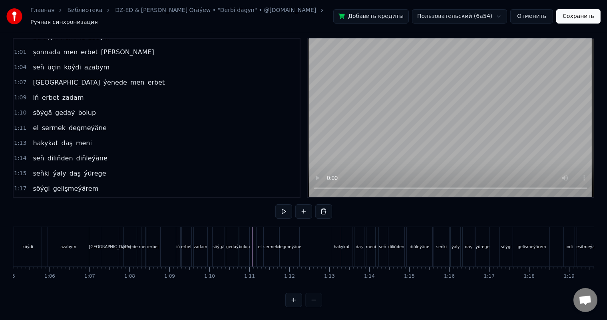
scroll to position [0, 2630]
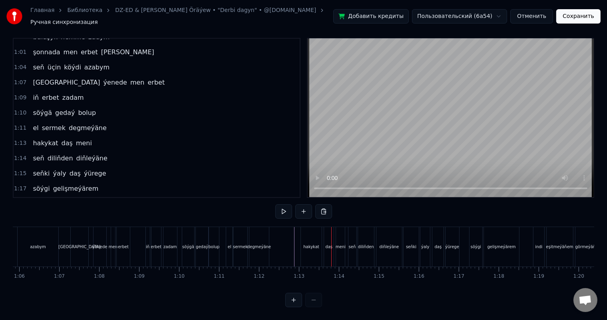
click at [314, 234] on div "hakykat" at bounding box center [311, 247] width 21 height 40
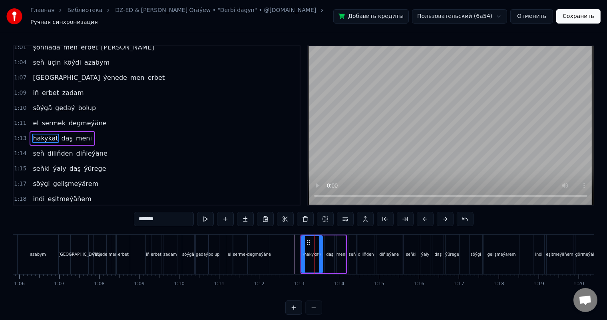
scroll to position [236, 0]
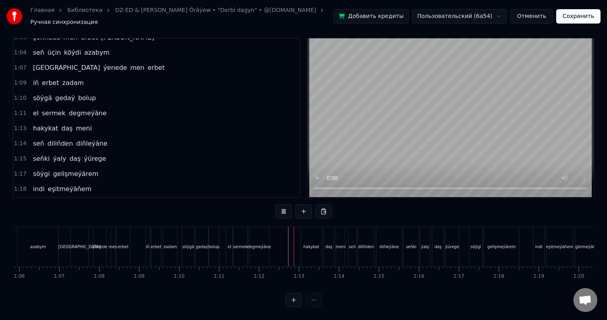
scroll to position [10, 0]
click at [308, 228] on div "hakykat" at bounding box center [311, 247] width 21 height 40
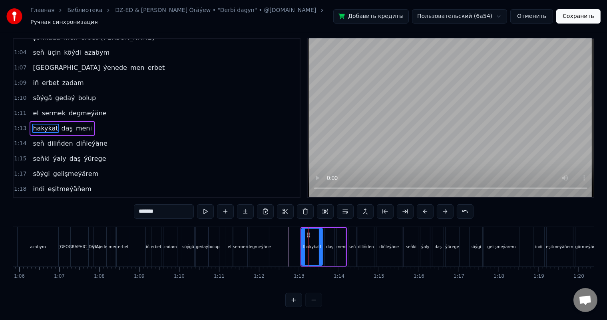
scroll to position [0, 0]
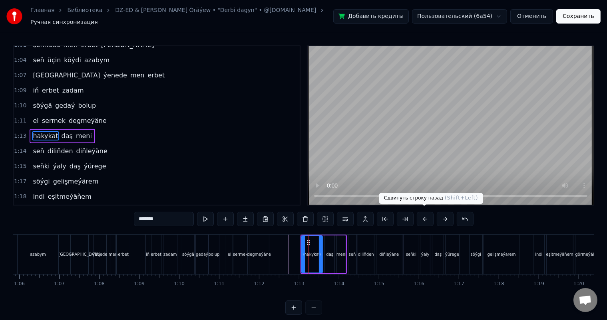
click at [423, 216] on button at bounding box center [425, 219] width 17 height 14
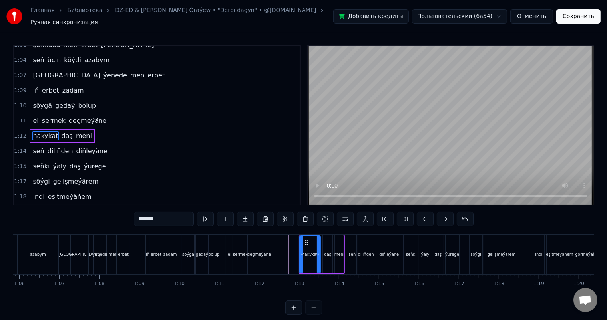
click at [423, 216] on button at bounding box center [425, 219] width 17 height 14
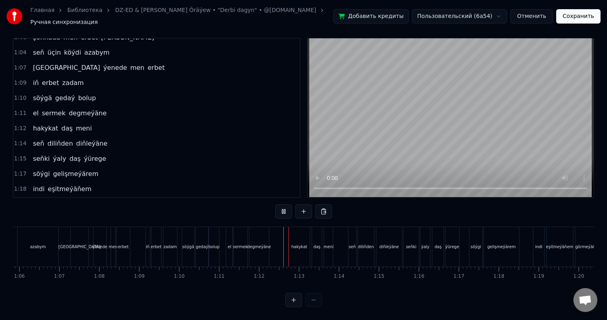
scroll to position [10, 0]
click at [317, 244] on div "daş" at bounding box center [316, 247] width 7 height 6
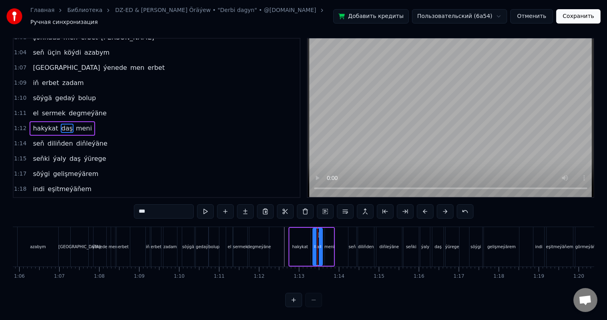
scroll to position [0, 0]
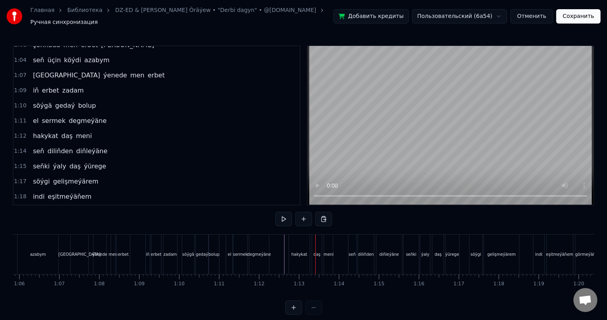
click at [315, 244] on div at bounding box center [315, 255] width 0 height 40
click at [318, 241] on div "daş" at bounding box center [317, 255] width 10 height 40
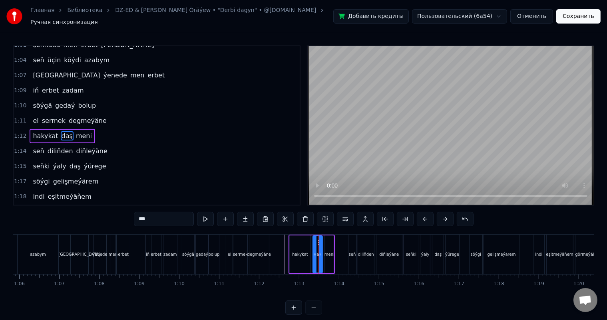
click at [319, 238] on div at bounding box center [320, 254] width 3 height 36
click at [316, 242] on circle at bounding box center [316, 242] width 0 height 0
click at [329, 242] on div "meni" at bounding box center [329, 255] width 9 height 38
type input "****"
click at [328, 240] on icon at bounding box center [330, 243] width 6 height 6
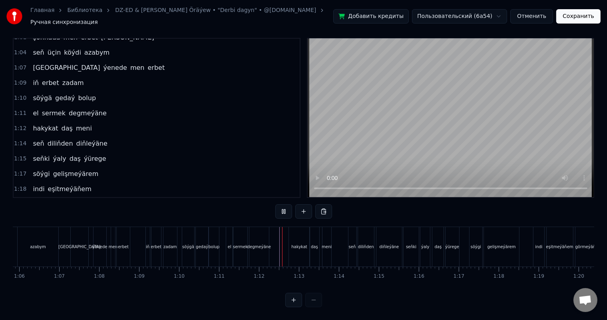
scroll to position [10, 0]
click at [301, 244] on div "hakykat" at bounding box center [299, 247] width 16 height 6
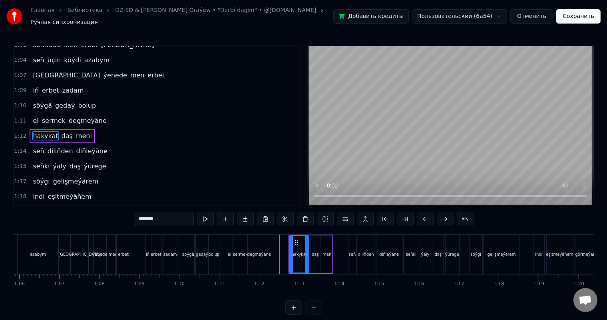
click at [306, 251] on icon at bounding box center [306, 254] width 3 height 6
click at [312, 245] on div "daş" at bounding box center [315, 255] width 10 height 38
type input "***"
click at [314, 240] on icon at bounding box center [316, 243] width 6 height 6
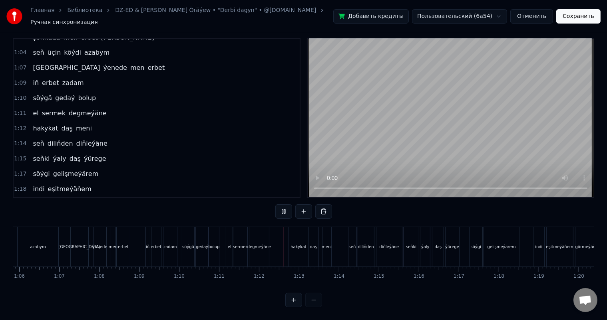
scroll to position [10, 0]
click at [352, 231] on div "seň" at bounding box center [352, 247] width 8 height 40
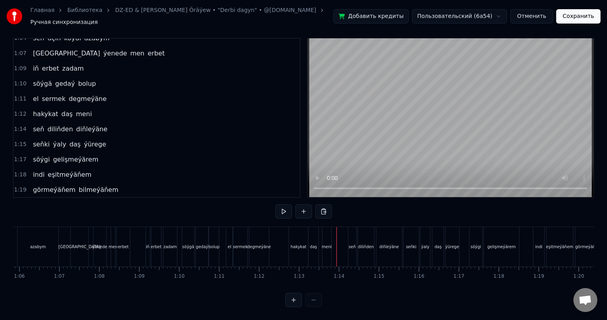
click at [351, 227] on div "seň" at bounding box center [352, 247] width 8 height 40
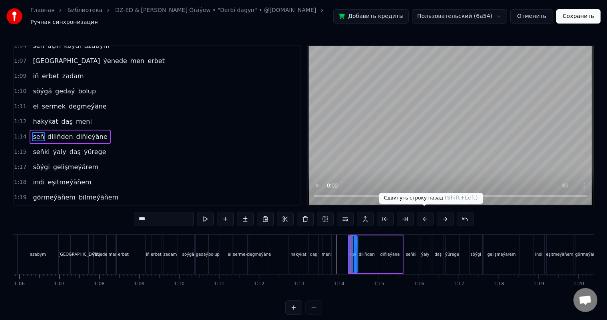
click at [427, 216] on button at bounding box center [425, 219] width 17 height 14
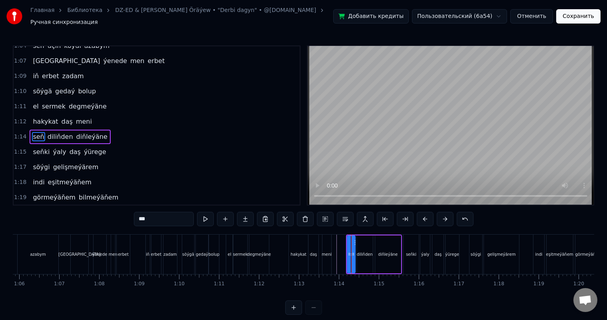
click at [427, 216] on button at bounding box center [425, 219] width 17 height 14
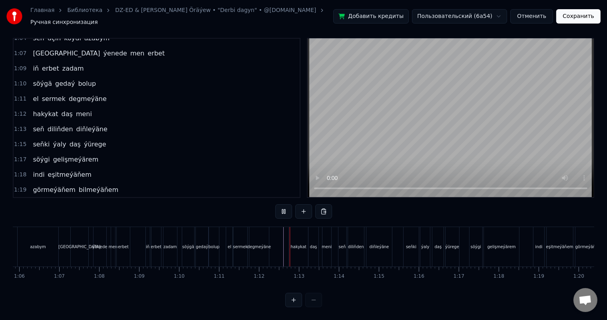
scroll to position [10, 0]
click at [375, 235] on div "diňleýäne" at bounding box center [379, 247] width 26 height 40
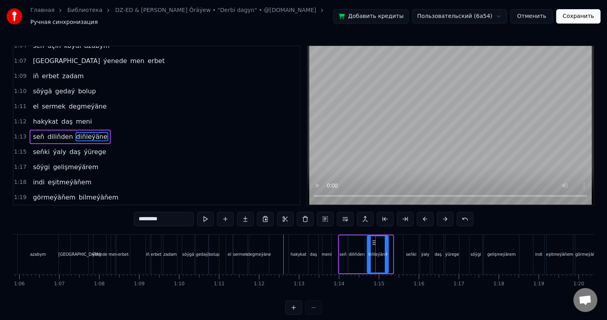
drag, startPoint x: 390, startPoint y: 250, endPoint x: 386, endPoint y: 250, distance: 4.4
click at [386, 251] on icon at bounding box center [386, 254] width 3 height 6
click at [358, 252] on div "diliňden" at bounding box center [357, 255] width 16 height 6
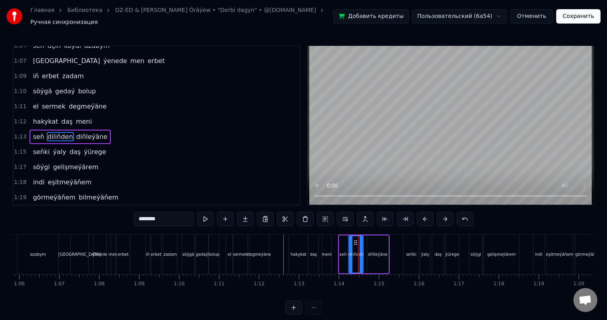
click at [361, 251] on icon at bounding box center [360, 254] width 3 height 6
click at [374, 243] on div "diňleýäne" at bounding box center [377, 255] width 21 height 38
type input "*********"
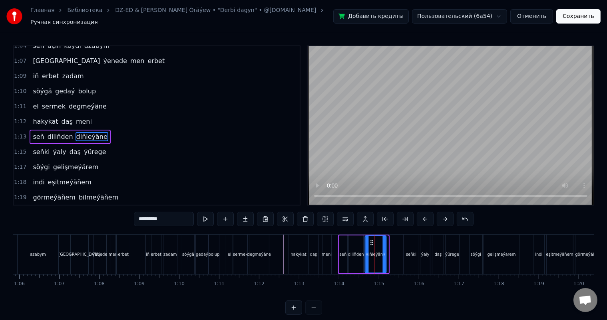
click at [370, 240] on icon at bounding box center [371, 243] width 6 height 6
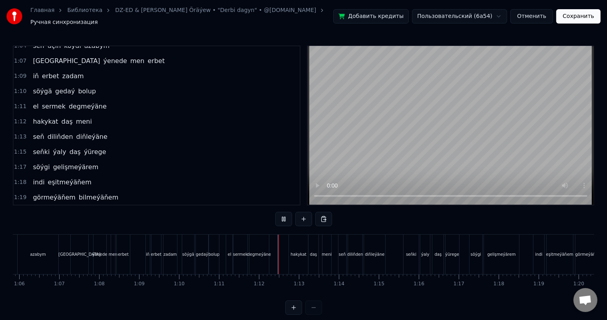
scroll to position [10, 0]
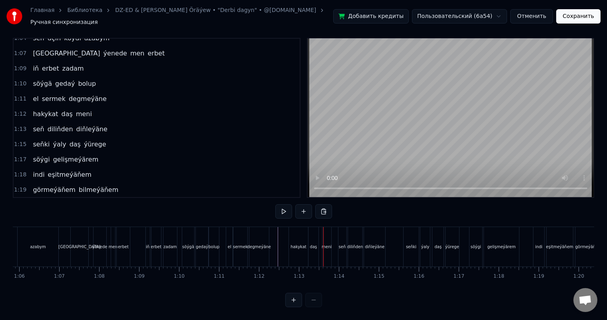
click at [296, 244] on div "hakykat" at bounding box center [298, 247] width 16 height 6
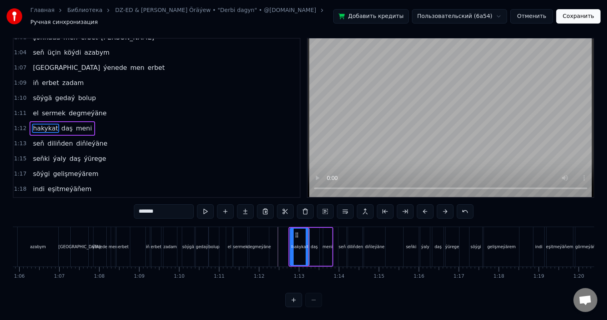
click at [296, 232] on icon at bounding box center [297, 235] width 6 height 6
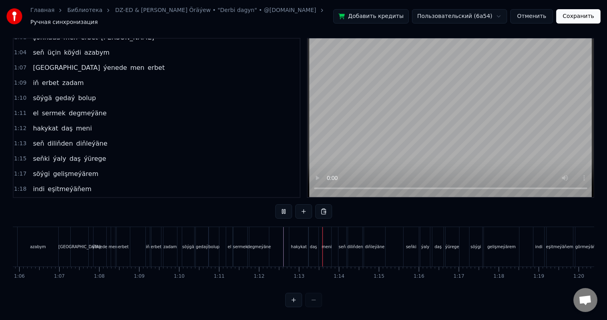
click at [296, 230] on div "hakykat" at bounding box center [298, 247] width 19 height 40
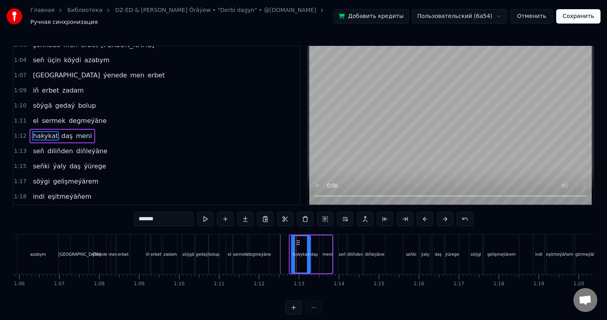
click at [297, 240] on icon at bounding box center [298, 243] width 6 height 6
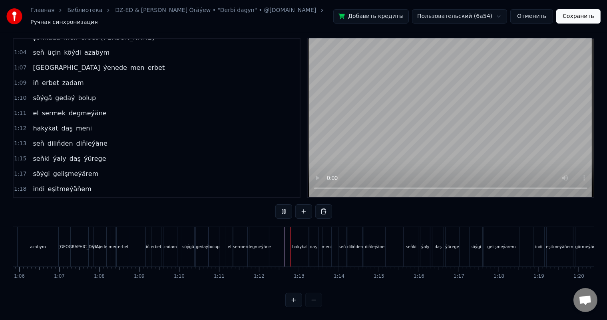
scroll to position [10, 0]
click at [295, 234] on div "hakykat" at bounding box center [299, 247] width 19 height 40
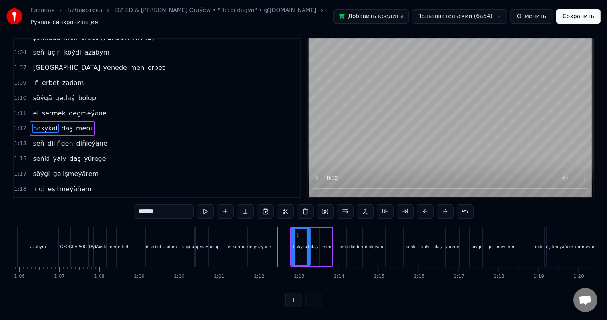
scroll to position [0, 0]
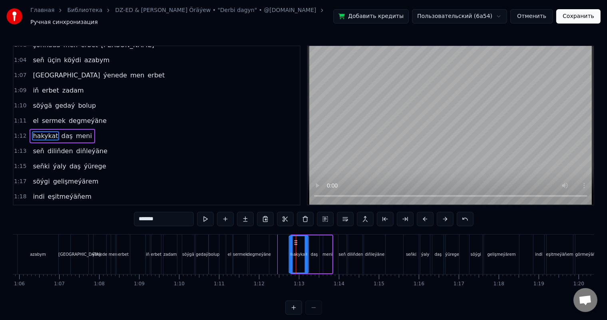
click at [294, 240] on icon at bounding box center [295, 243] width 6 height 6
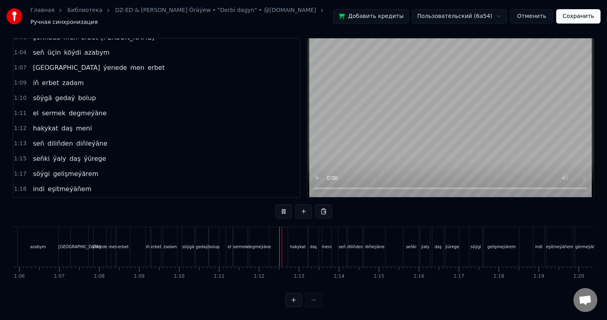
scroll to position [10, 0]
click at [290, 230] on div "hakykat" at bounding box center [297, 247] width 19 height 40
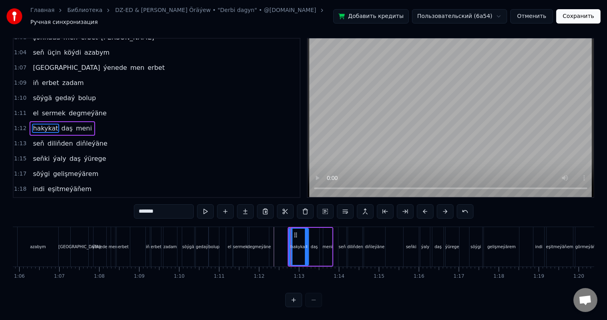
scroll to position [0, 0]
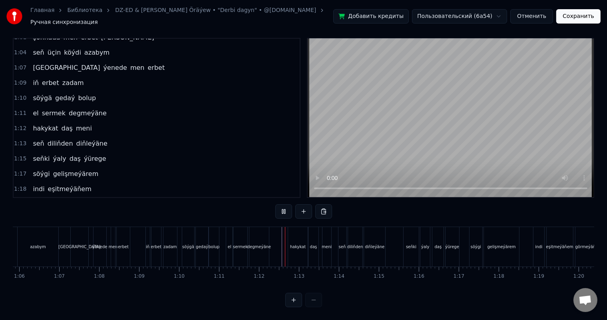
scroll to position [10, 0]
click at [293, 232] on div "hakykat" at bounding box center [297, 247] width 19 height 40
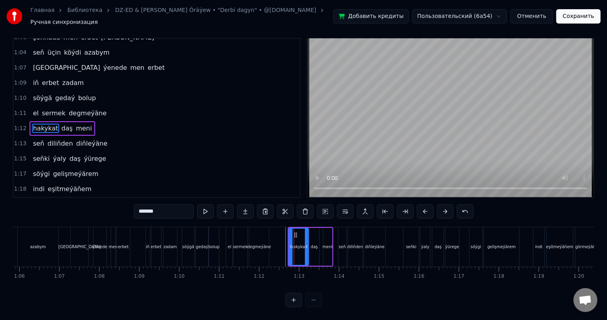
scroll to position [0, 0]
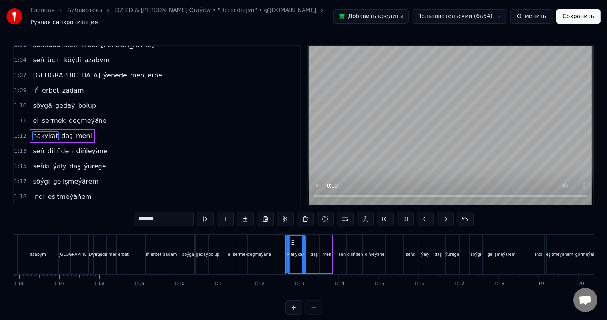
click at [292, 240] on icon at bounding box center [293, 243] width 6 height 6
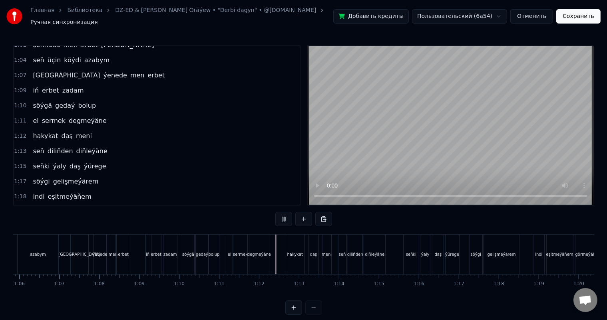
scroll to position [10, 0]
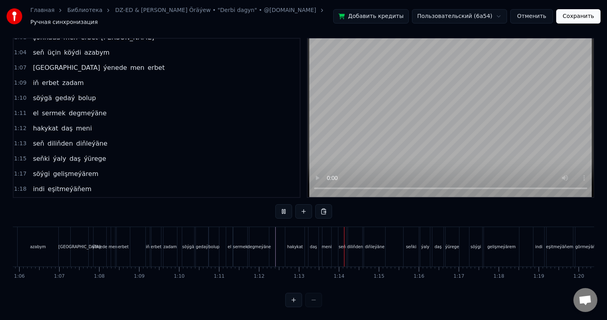
click at [289, 235] on div "hakykat" at bounding box center [294, 247] width 19 height 40
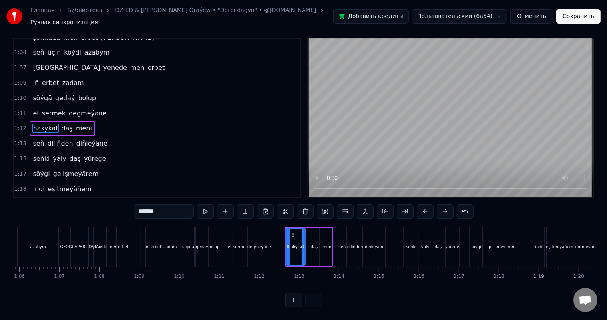
click at [312, 235] on div "daş" at bounding box center [314, 247] width 10 height 38
click at [326, 233] on div "meni" at bounding box center [327, 247] width 9 height 38
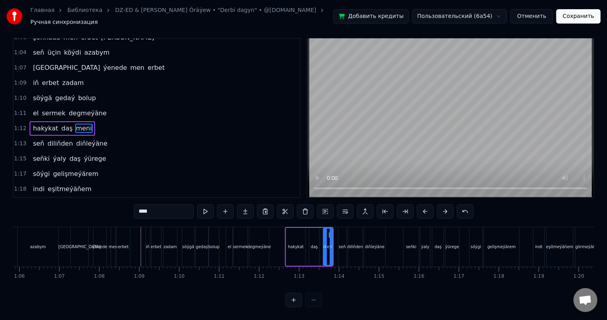
click at [330, 244] on icon at bounding box center [331, 247] width 3 height 6
click at [326, 232] on icon at bounding box center [327, 235] width 6 height 6
click at [324, 232] on icon at bounding box center [327, 235] width 6 height 6
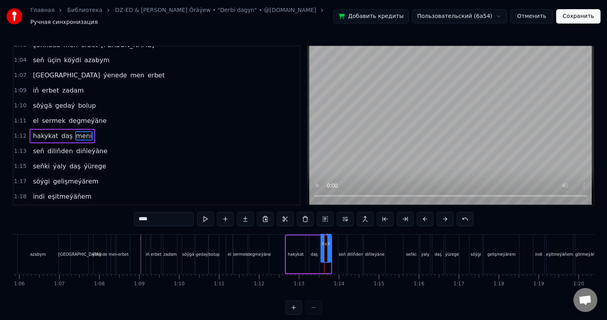
click at [326, 241] on div "meni" at bounding box center [326, 244] width 10 height 6
click at [299, 252] on div "hakykat" at bounding box center [296, 255] width 16 height 6
type input "*******"
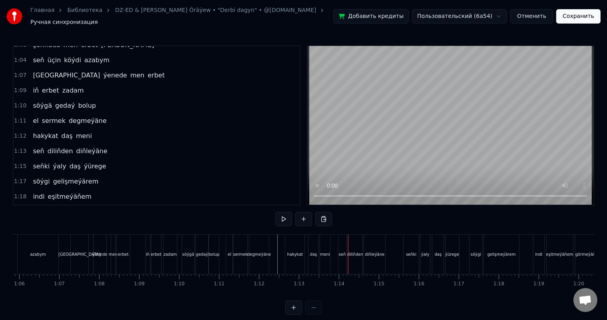
scroll to position [10, 0]
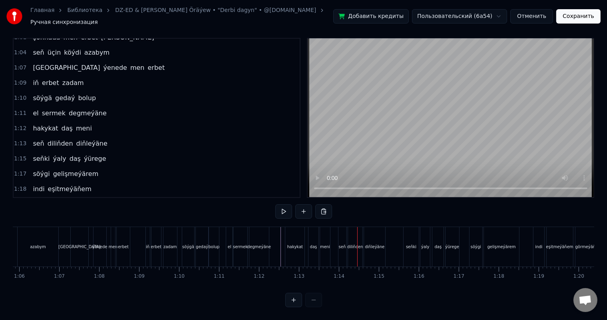
click at [340, 230] on div "seň" at bounding box center [342, 247] width 8 height 40
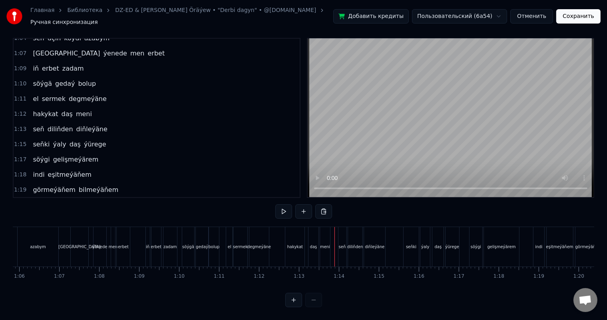
click at [334, 245] on div at bounding box center [334, 247] width 0 height 40
click at [341, 232] on div "seň" at bounding box center [342, 247] width 8 height 40
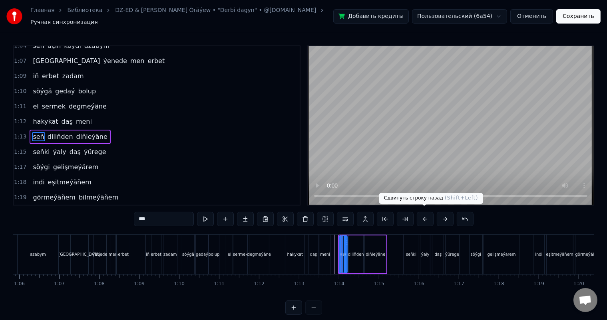
click at [425, 214] on button at bounding box center [425, 219] width 17 height 14
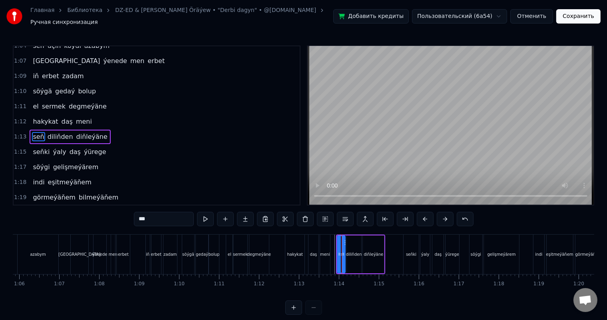
click at [425, 214] on button at bounding box center [425, 219] width 17 height 14
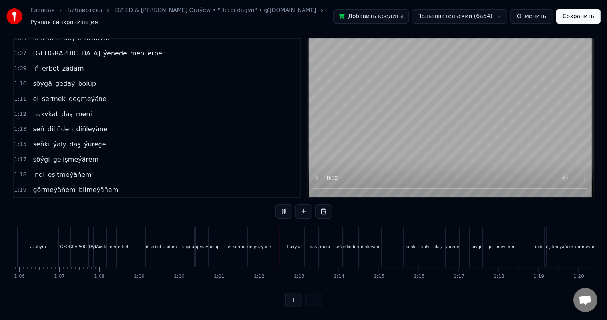
scroll to position [10, 0]
click at [410, 232] on div "seňki" at bounding box center [410, 247] width 15 height 40
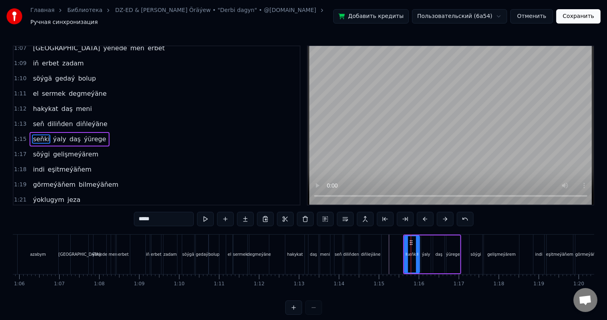
scroll to position [266, 0]
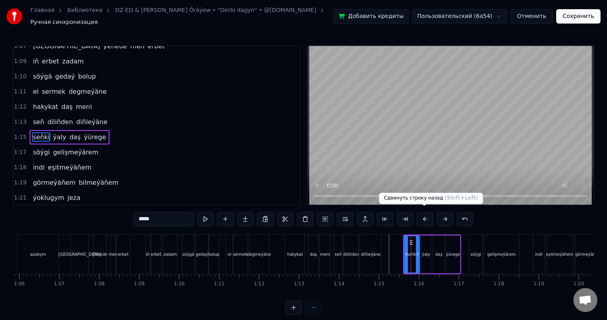
click at [426, 214] on button at bounding box center [425, 219] width 17 height 14
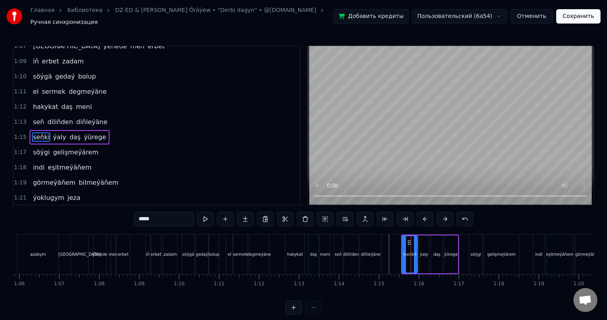
click at [426, 214] on button at bounding box center [425, 219] width 17 height 14
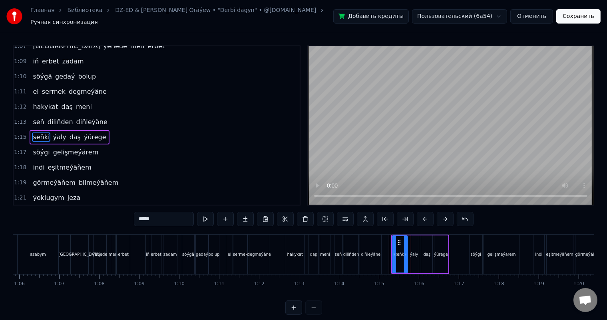
click at [426, 214] on button at bounding box center [425, 219] width 17 height 14
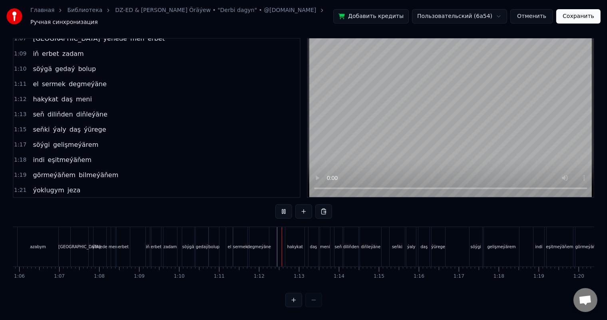
scroll to position [10, 0]
click at [400, 232] on div "seňki" at bounding box center [396, 247] width 15 height 40
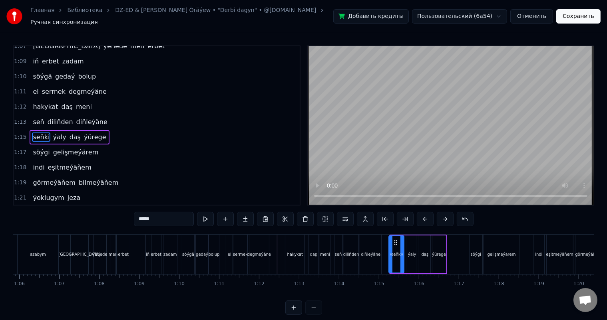
click at [394, 240] on icon at bounding box center [395, 243] width 6 height 6
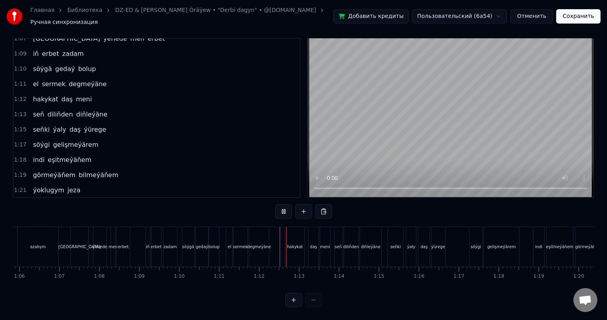
scroll to position [10, 0]
click at [442, 244] on div "ýürege" at bounding box center [438, 247] width 14 height 6
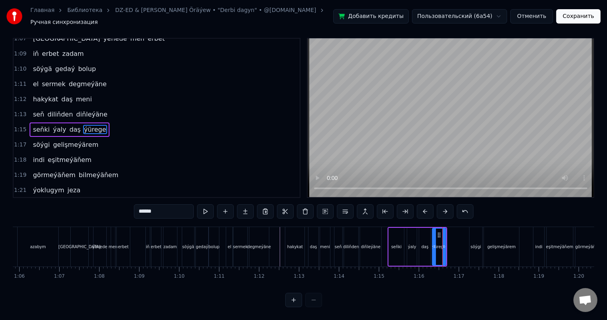
scroll to position [0, 0]
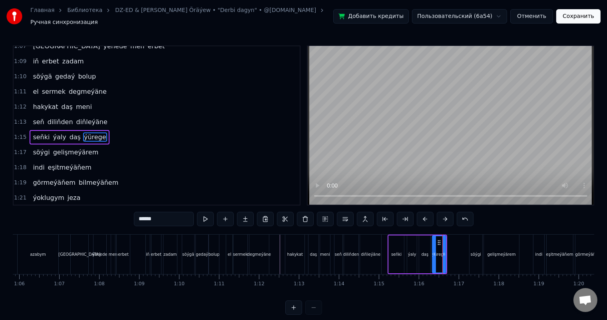
click at [424, 246] on div "daş" at bounding box center [424, 255] width 11 height 38
click at [436, 239] on div "ýürege" at bounding box center [439, 255] width 14 height 38
click at [435, 240] on icon at bounding box center [436, 243] width 6 height 6
click at [420, 247] on div "daş" at bounding box center [424, 255] width 11 height 38
click at [423, 240] on icon at bounding box center [424, 243] width 6 height 6
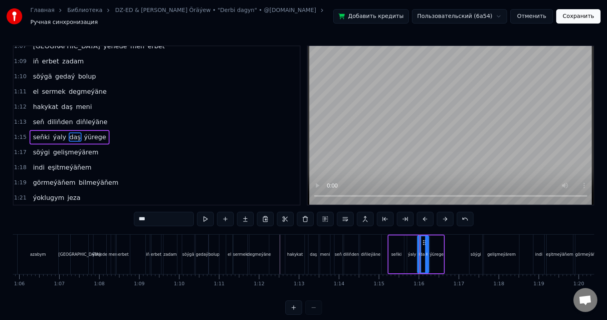
click at [409, 241] on div "ýaly" at bounding box center [412, 255] width 10 height 38
type input "****"
click at [411, 240] on icon at bounding box center [412, 243] width 6 height 6
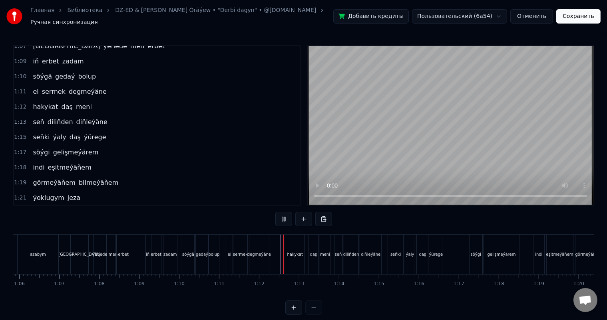
scroll to position [10, 0]
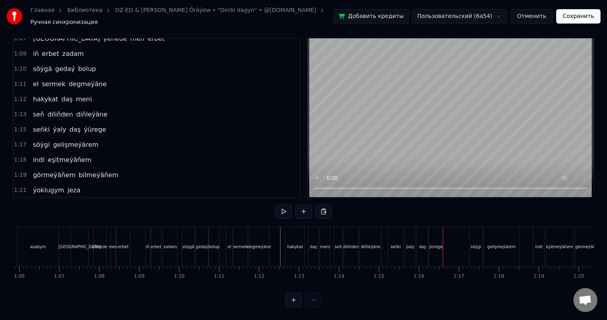
click at [398, 244] on div "seňki" at bounding box center [395, 247] width 10 height 6
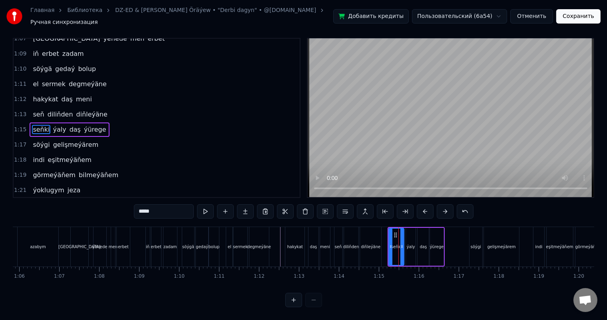
scroll to position [0, 0]
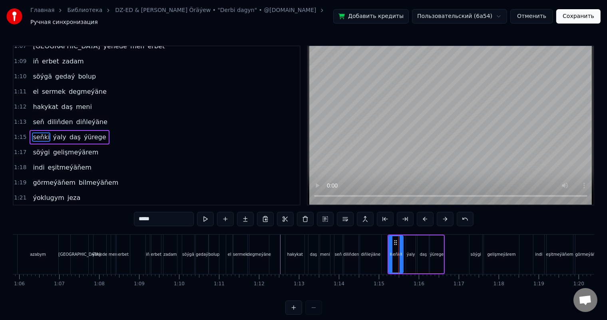
click at [400, 251] on icon at bounding box center [400, 254] width 3 height 6
click at [408, 243] on div "ýaly" at bounding box center [411, 255] width 10 height 38
type input "****"
click at [409, 240] on icon at bounding box center [411, 243] width 6 height 6
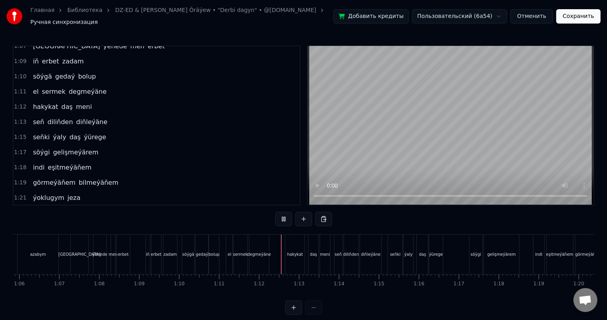
scroll to position [10, 0]
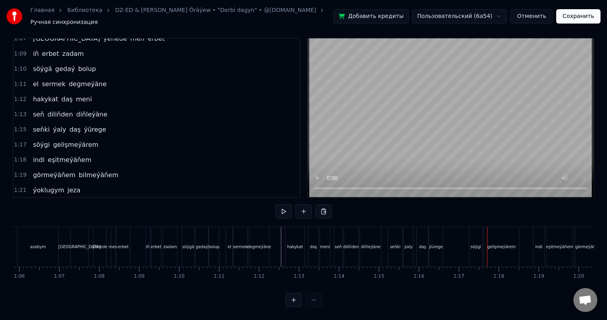
click at [420, 235] on div "daş" at bounding box center [422, 247] width 11 height 40
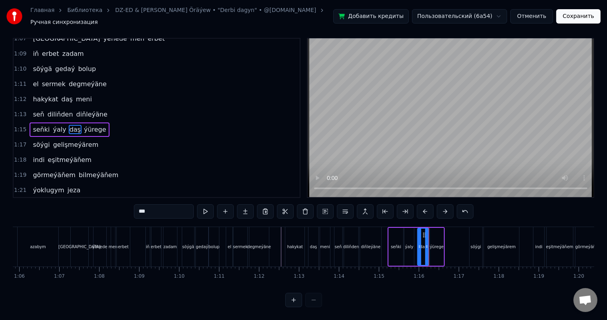
click at [433, 244] on div "ýürege" at bounding box center [437, 247] width 14 height 6
type input "******"
click at [434, 232] on icon at bounding box center [436, 235] width 6 height 6
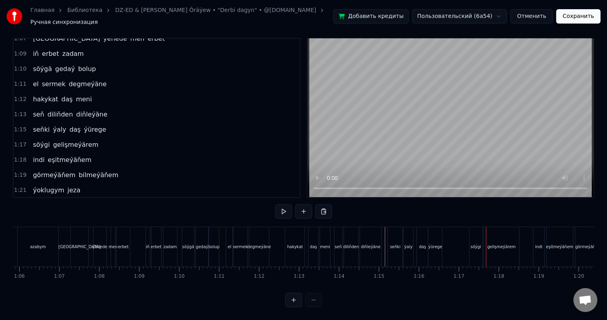
click at [476, 232] on div "söýgi" at bounding box center [475, 247] width 13 height 40
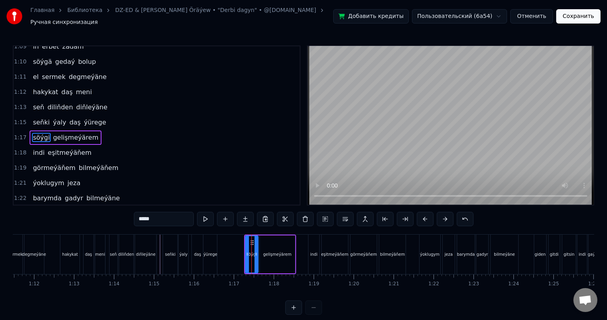
scroll to position [0, 2862]
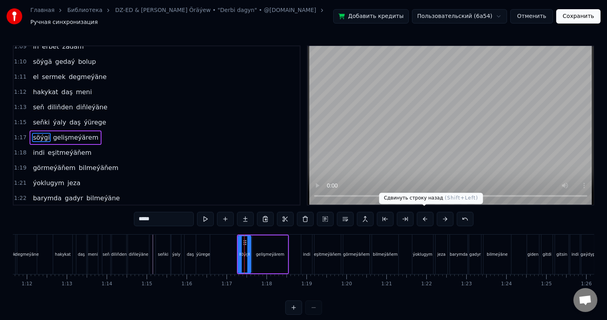
click at [424, 214] on button at bounding box center [425, 219] width 17 height 14
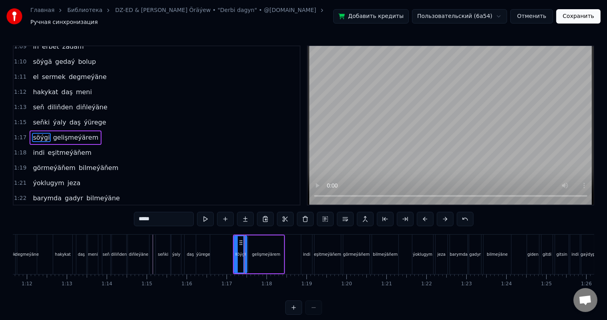
click at [424, 214] on button at bounding box center [425, 219] width 17 height 14
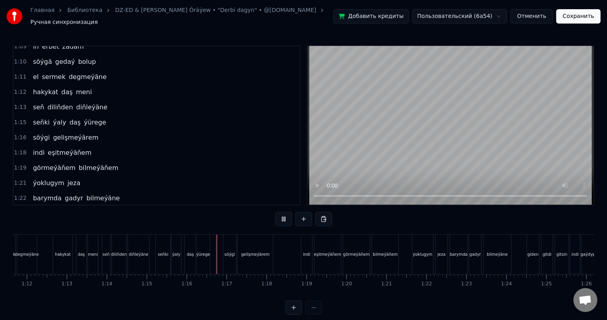
scroll to position [10, 0]
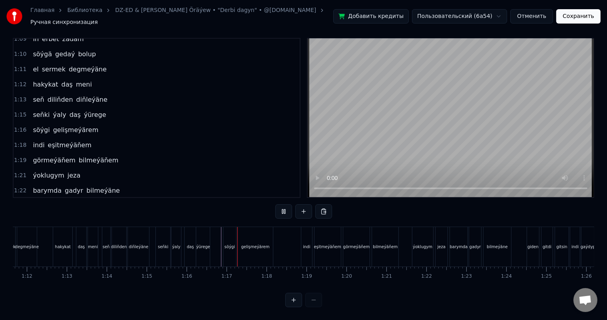
click at [220, 242] on div at bounding box center [532, 247] width 6762 height 40
click at [306, 233] on div "indi" at bounding box center [306, 247] width 10 height 40
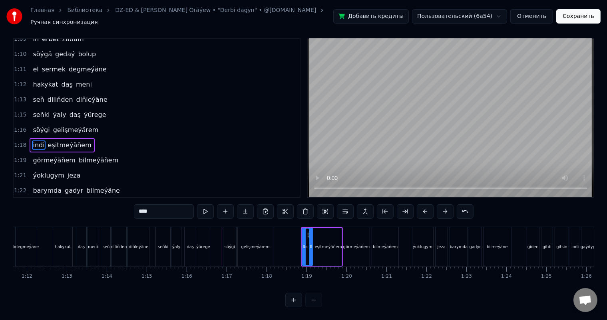
scroll to position [0, 0]
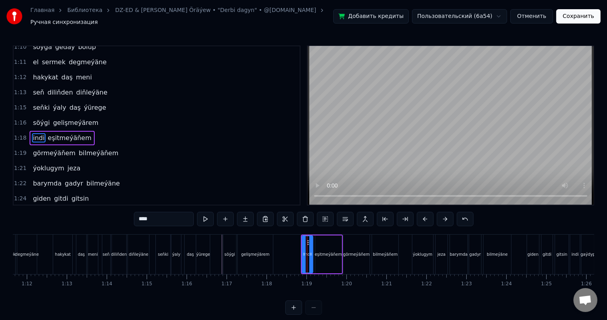
click at [260, 252] on div "gelişmeýärem" at bounding box center [255, 255] width 28 height 6
type input "**********"
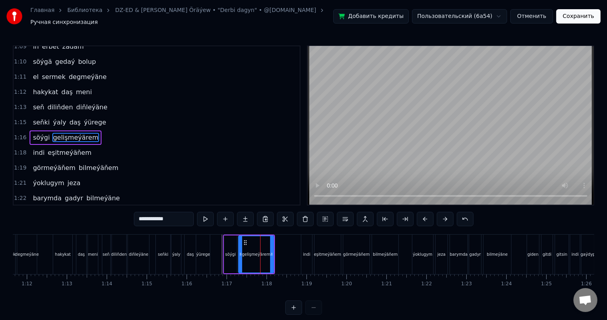
scroll to position [10, 0]
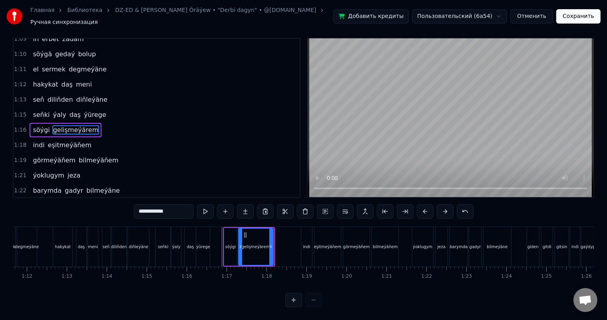
click at [272, 244] on icon at bounding box center [270, 247] width 3 height 6
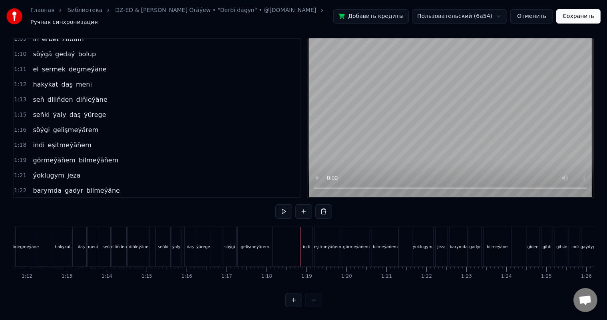
click at [283, 236] on div at bounding box center [532, 247] width 6762 height 40
click at [282, 238] on div at bounding box center [532, 247] width 6762 height 40
click at [278, 239] on div at bounding box center [532, 247] width 6762 height 40
click at [286, 238] on div at bounding box center [532, 247] width 6762 height 40
click at [305, 234] on div "indi" at bounding box center [306, 247] width 10 height 40
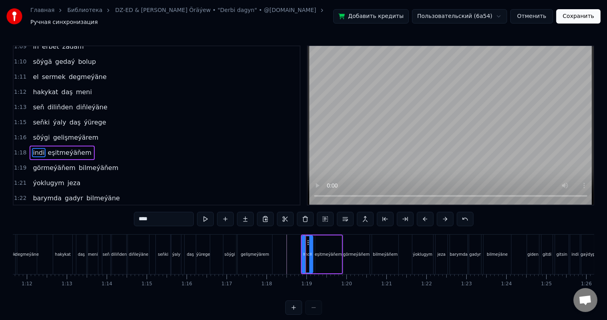
scroll to position [295, 0]
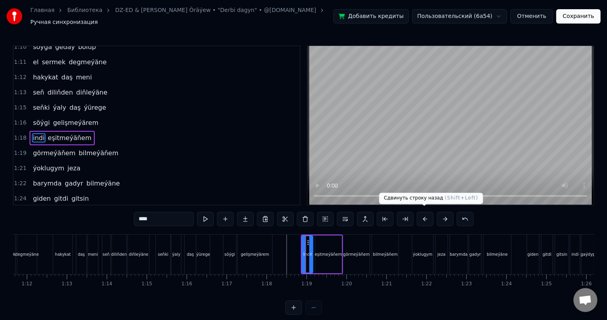
click at [424, 215] on button at bounding box center [425, 219] width 17 height 14
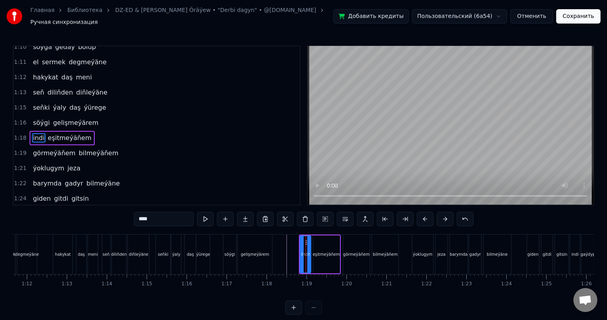
click at [424, 215] on button at bounding box center [425, 219] width 17 height 14
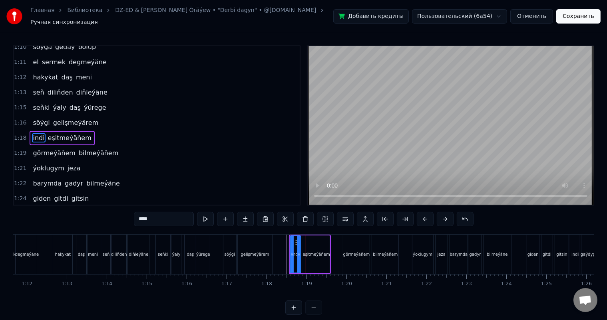
click at [424, 215] on button at bounding box center [425, 219] width 17 height 14
click at [280, 244] on div at bounding box center [532, 255] width 6762 height 40
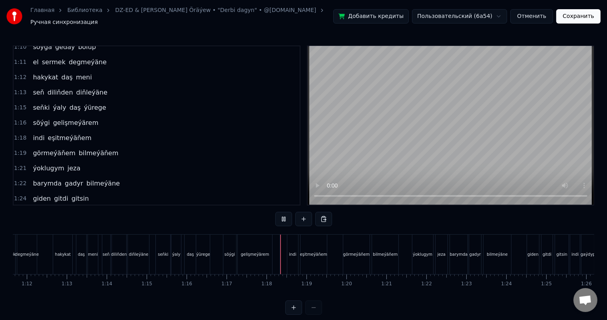
scroll to position [10, 0]
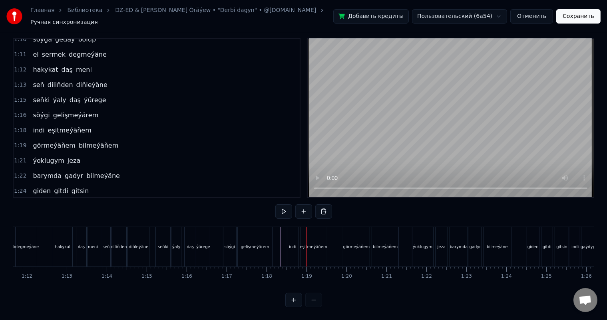
click at [278, 236] on div at bounding box center [532, 247] width 6762 height 40
click at [355, 231] on div "görmeýäňem" at bounding box center [356, 247] width 26 height 40
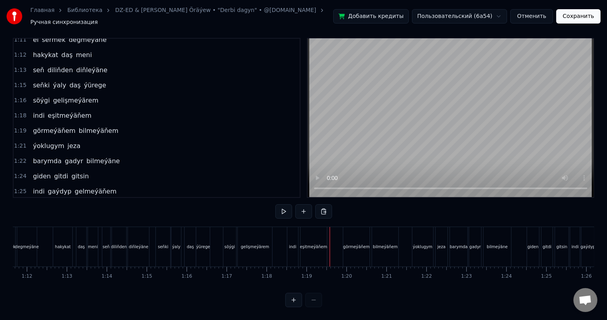
click at [351, 230] on div "görmeýäňem" at bounding box center [356, 247] width 26 height 40
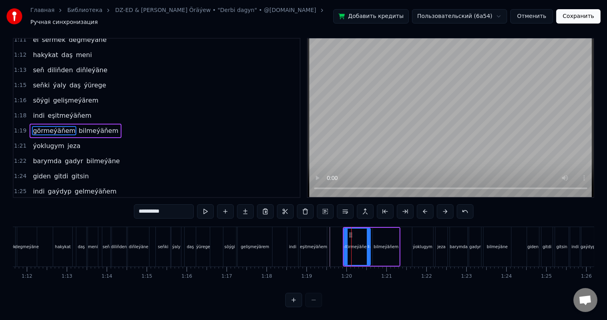
scroll to position [0, 0]
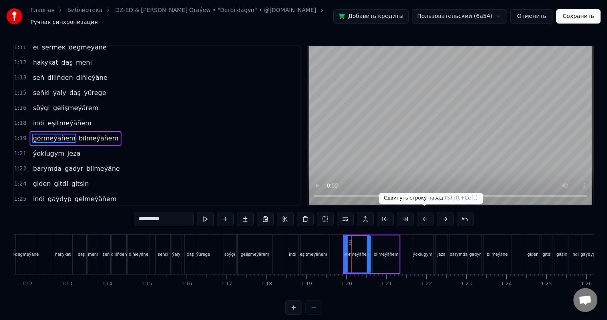
click at [425, 214] on button at bounding box center [425, 219] width 17 height 14
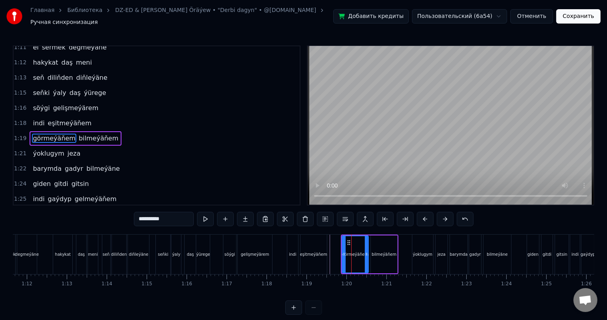
click at [425, 214] on button at bounding box center [425, 219] width 17 height 14
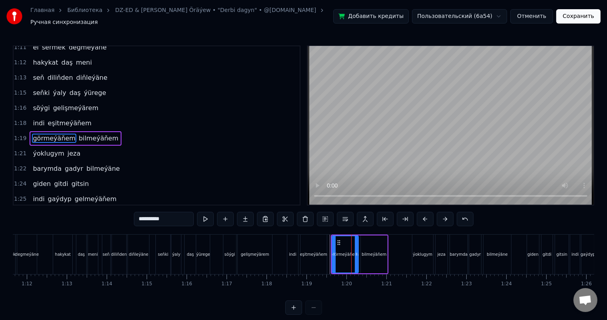
click at [424, 238] on div "ýoklugym" at bounding box center [422, 255] width 21 height 40
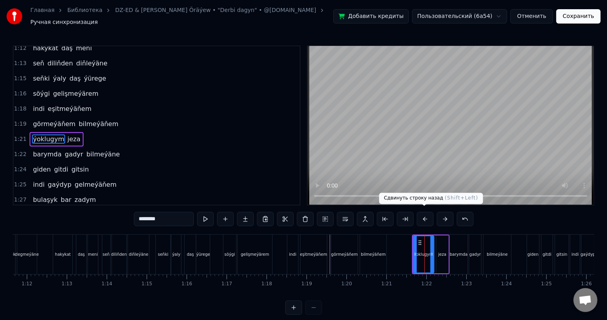
click at [423, 212] on button at bounding box center [425, 219] width 17 height 14
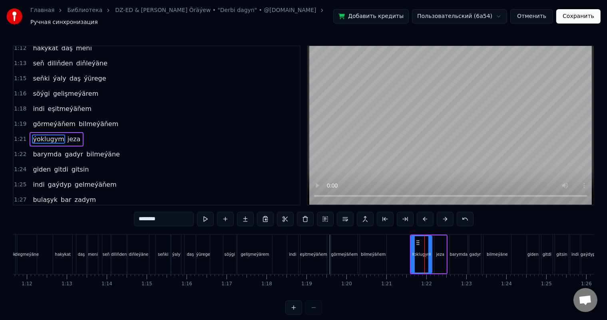
click at [423, 212] on button at bounding box center [425, 219] width 17 height 14
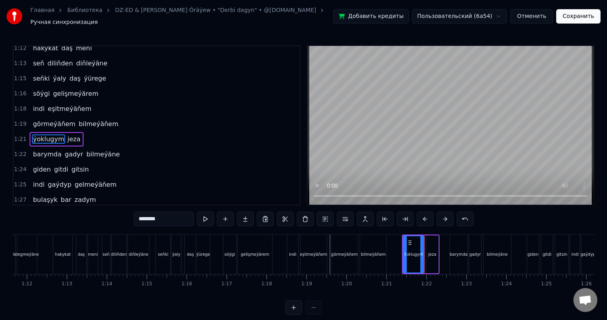
click at [423, 212] on button at bounding box center [425, 219] width 17 height 14
click at [459, 246] on div "barymda" at bounding box center [459, 255] width 18 height 40
type input "*******"
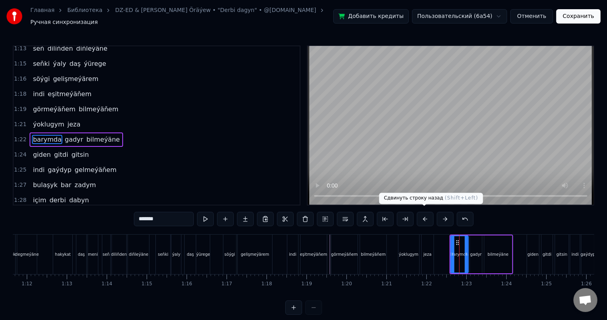
click at [427, 215] on button at bounding box center [425, 219] width 17 height 14
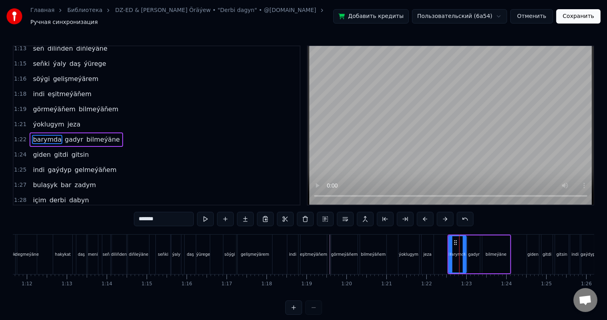
click at [427, 215] on button at bounding box center [425, 219] width 17 height 14
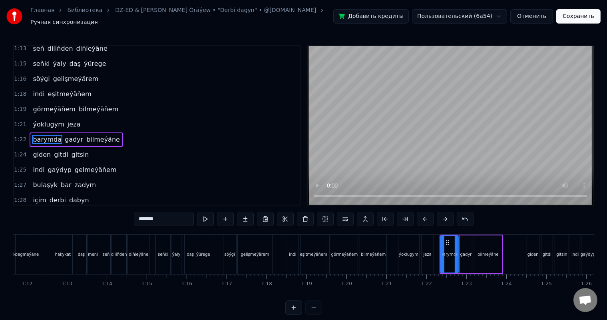
click at [427, 215] on button at bounding box center [425, 219] width 17 height 14
click at [280, 242] on div at bounding box center [532, 255] width 6762 height 40
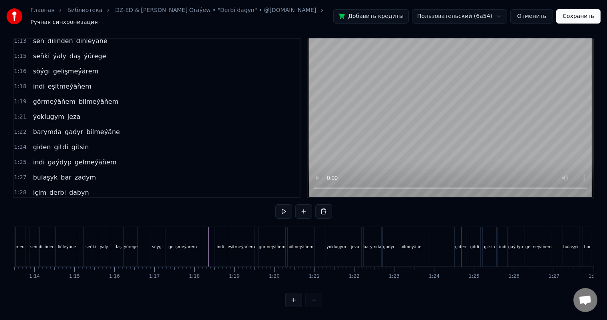
scroll to position [0, 2954]
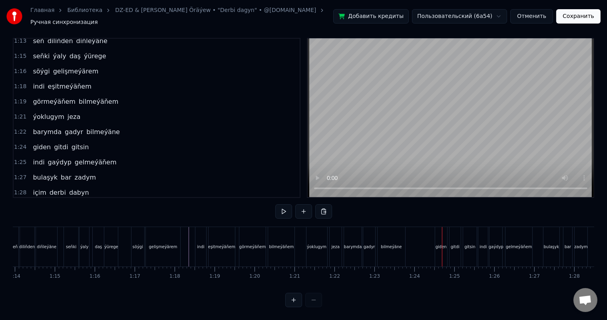
click at [440, 231] on div "giden" at bounding box center [441, 247] width 12 height 40
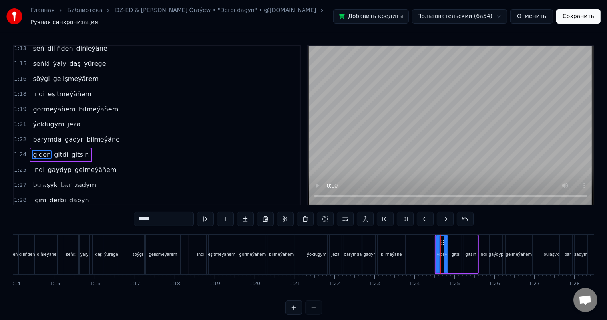
scroll to position [354, 0]
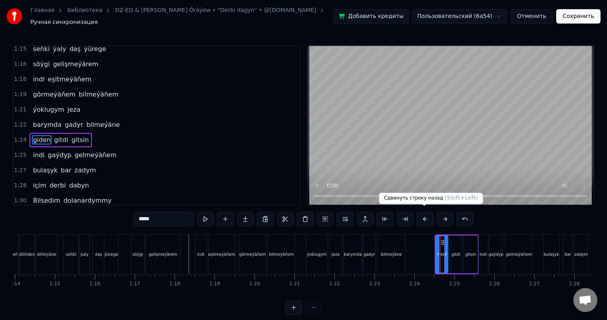
click at [425, 215] on button at bounding box center [425, 219] width 17 height 14
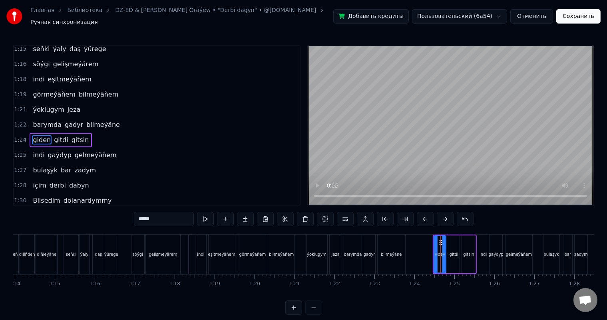
click at [425, 215] on button at bounding box center [425, 219] width 17 height 14
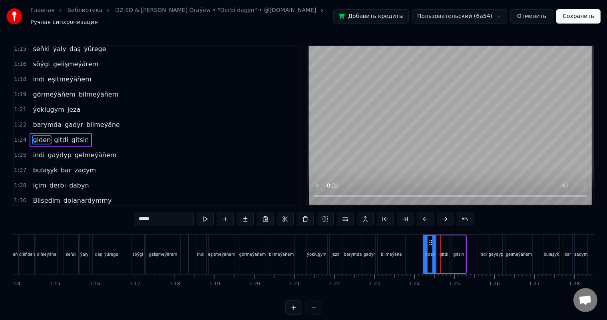
click at [425, 215] on button at bounding box center [425, 219] width 17 height 14
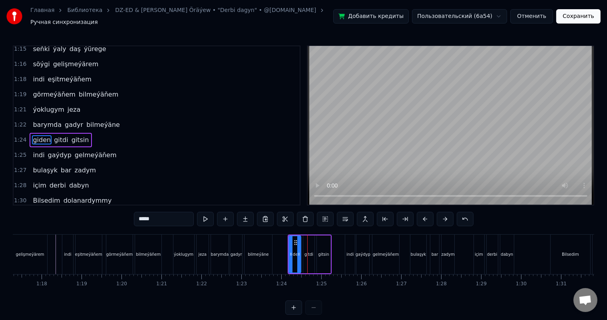
scroll to position [0, 3102]
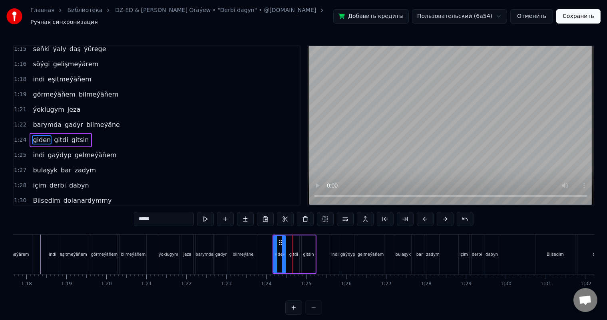
click at [335, 244] on div "indi" at bounding box center [335, 255] width 10 height 40
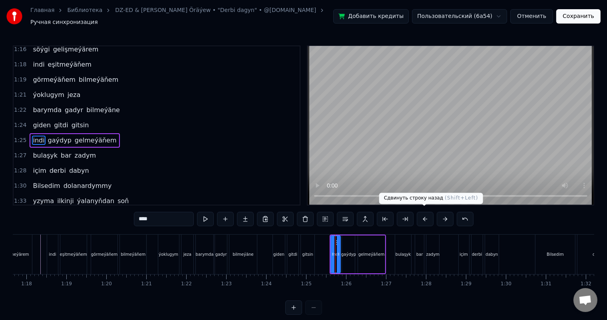
click at [423, 214] on button at bounding box center [425, 219] width 17 height 14
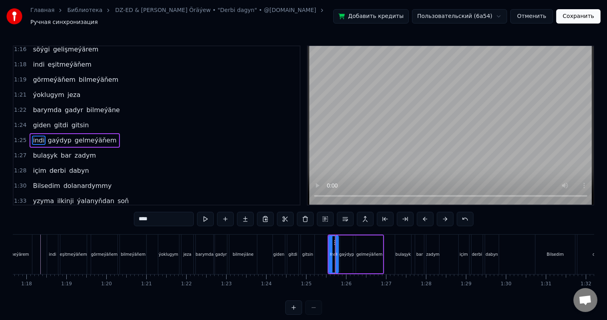
click at [423, 214] on button at bounding box center [425, 219] width 17 height 14
click at [403, 238] on div "bulaşyk" at bounding box center [403, 255] width 16 height 40
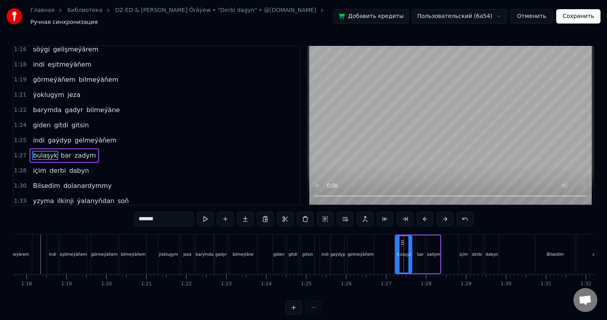
scroll to position [383, 0]
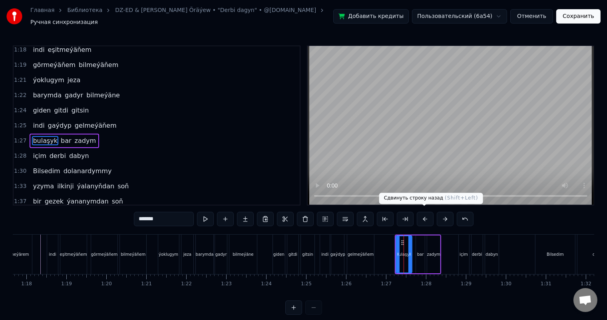
click at [426, 214] on button at bounding box center [425, 219] width 17 height 14
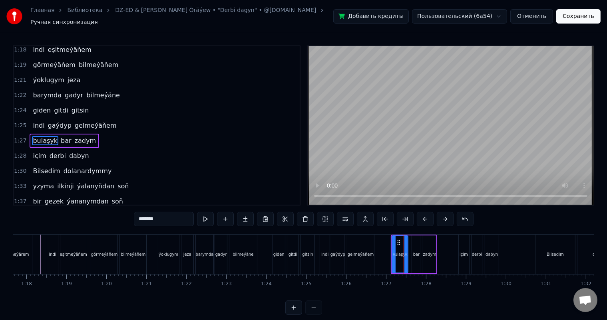
click at [426, 214] on button at bounding box center [425, 219] width 17 height 14
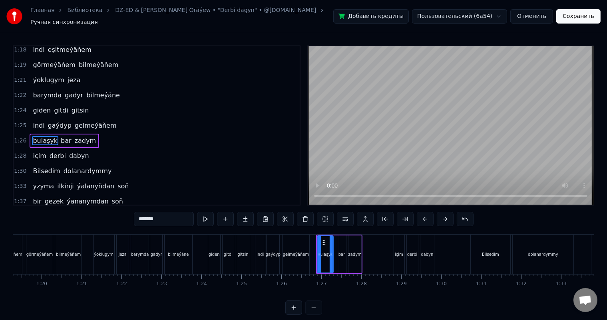
scroll to position [0, 3170]
click at [395, 239] on div "içim" at bounding box center [395, 255] width 10 height 40
type input "****"
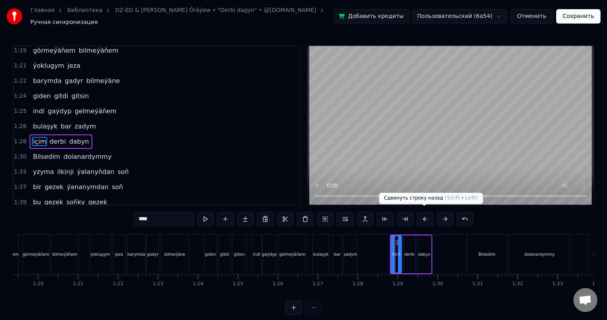
click at [422, 213] on button at bounding box center [425, 219] width 17 height 14
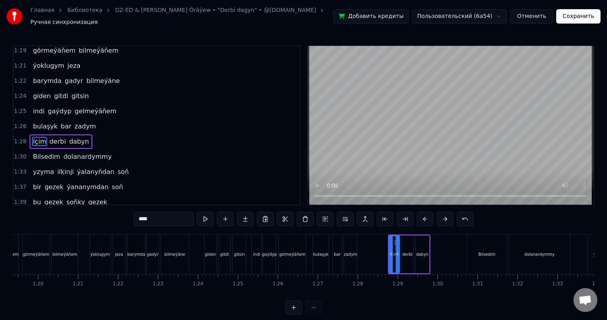
click at [422, 213] on button at bounding box center [425, 219] width 17 height 14
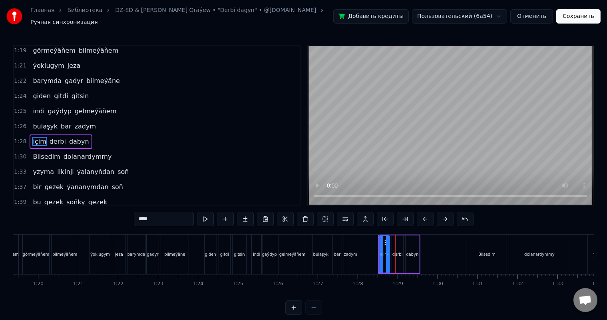
click at [422, 213] on button at bounding box center [425, 219] width 17 height 14
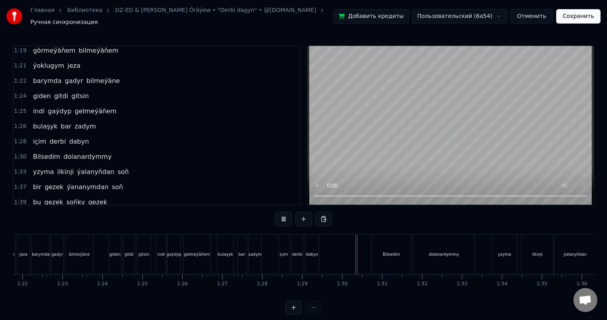
scroll to position [10, 0]
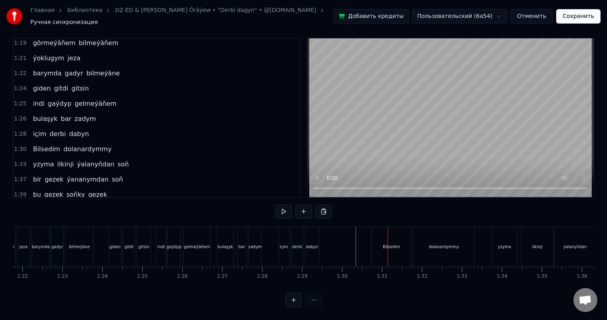
click at [349, 240] on div at bounding box center [128, 247] width 6762 height 40
click at [390, 244] on div "Bilsedim" at bounding box center [391, 247] width 17 height 6
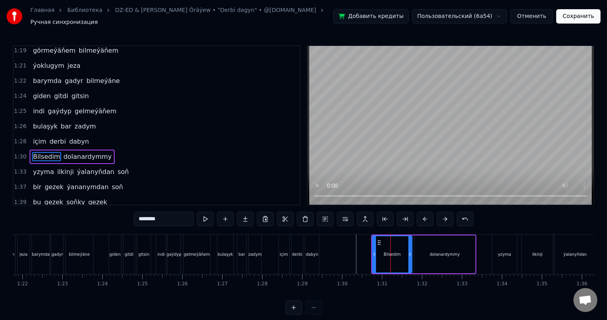
scroll to position [413, 0]
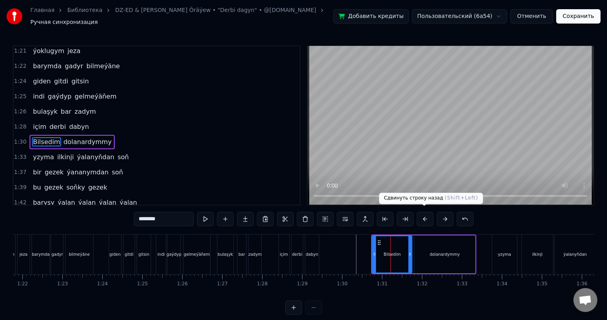
click at [425, 214] on button at bounding box center [425, 219] width 17 height 14
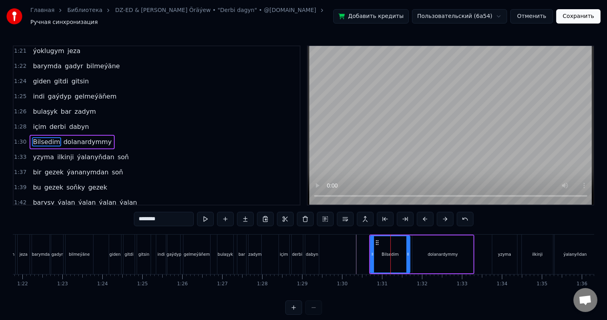
click at [425, 214] on button at bounding box center [425, 219] width 17 height 14
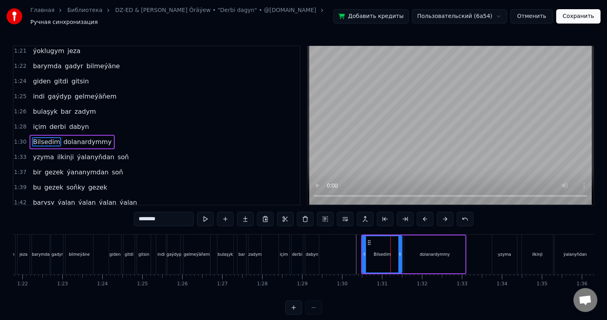
click at [425, 214] on button at bounding box center [425, 219] width 17 height 14
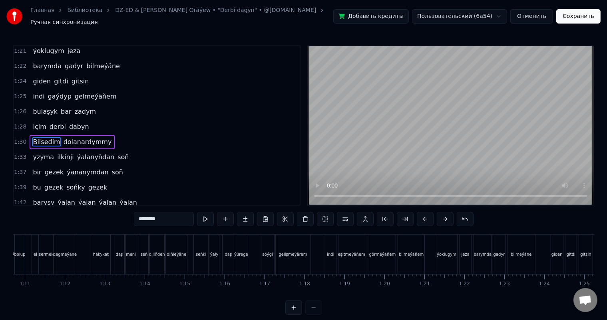
scroll to position [0, 2789]
click at [572, 13] on button "Сохранить" at bounding box center [578, 16] width 44 height 14
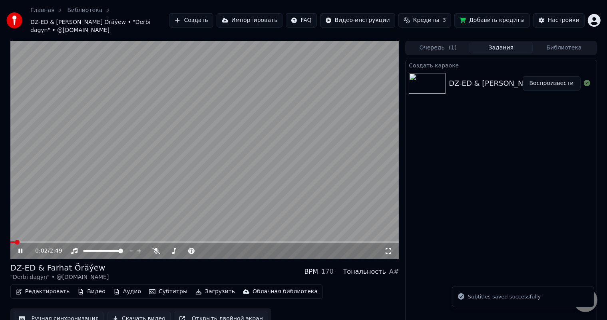
click at [20, 248] on icon at bounding box center [26, 251] width 19 height 6
